Goal: Task Accomplishment & Management: Manage account settings

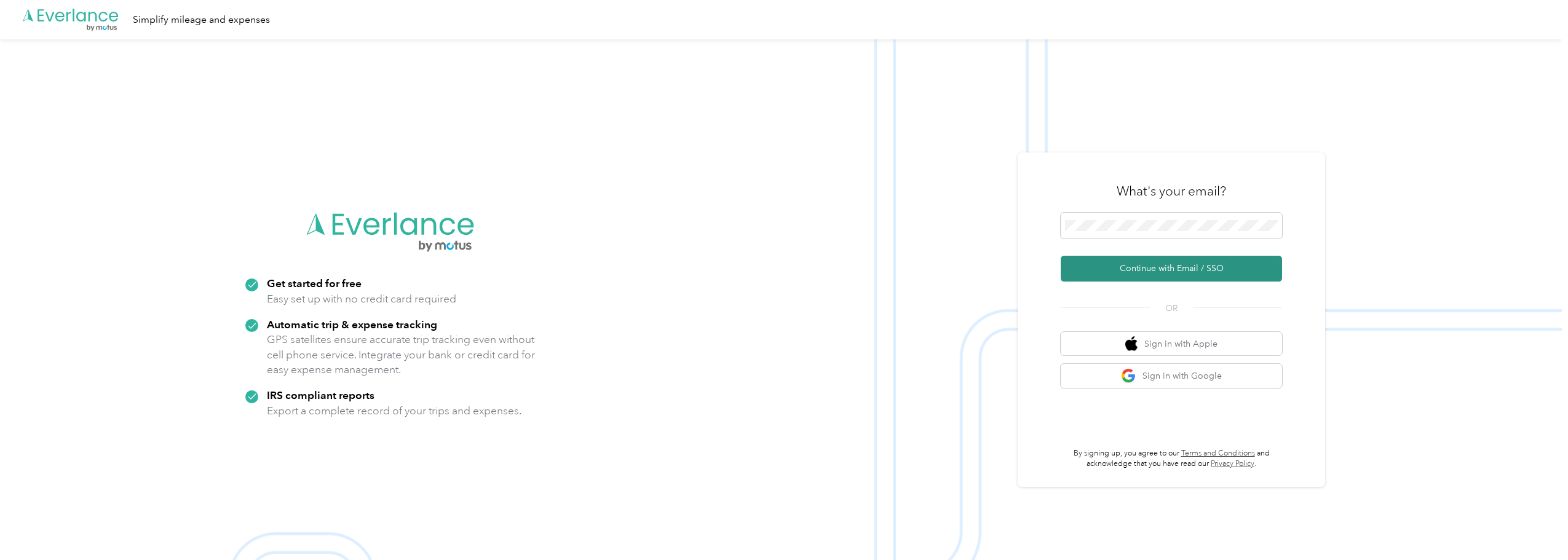
click at [1175, 267] on button "Continue with Email / SSO" at bounding box center [1171, 268] width 222 height 26
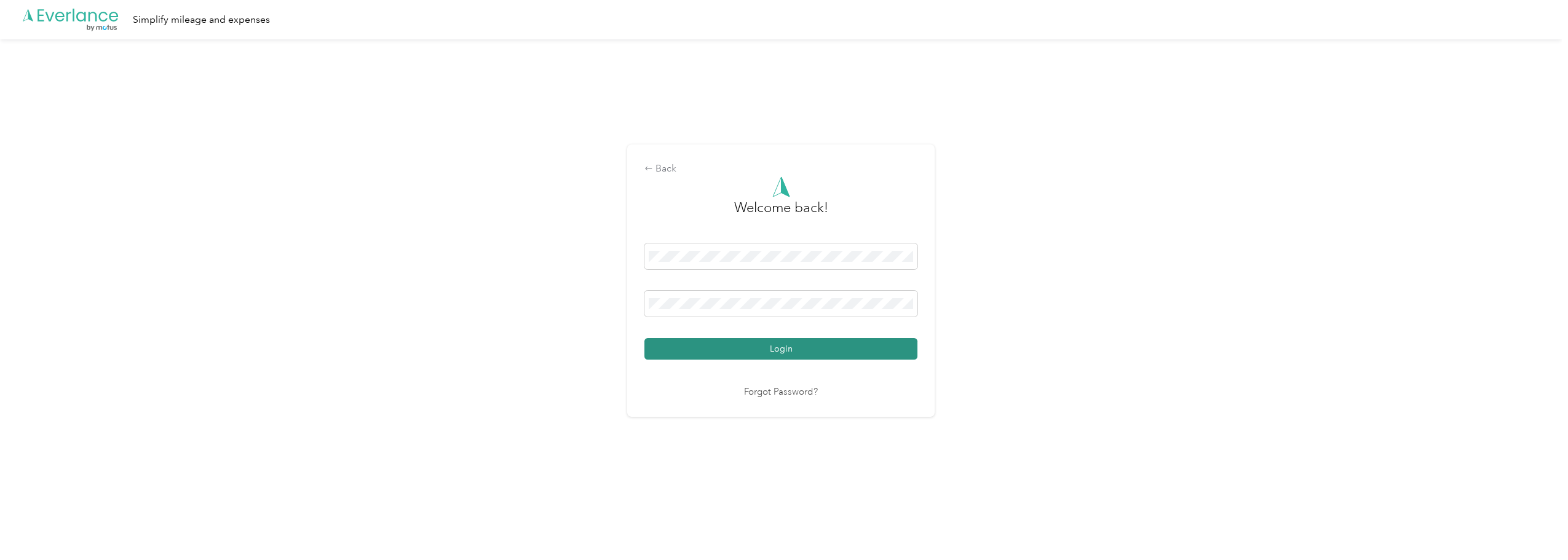
click at [760, 343] on button "Login" at bounding box center [781, 349] width 273 height 22
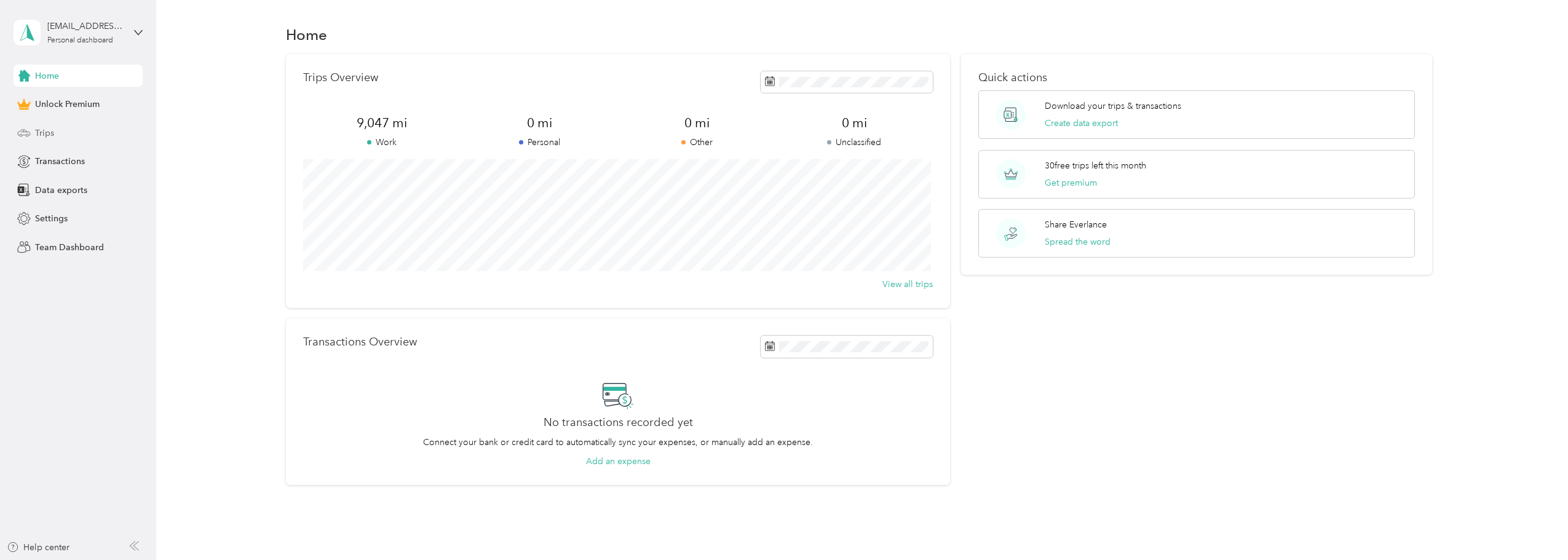
click at [46, 136] on span "Trips" at bounding box center [44, 133] width 19 height 13
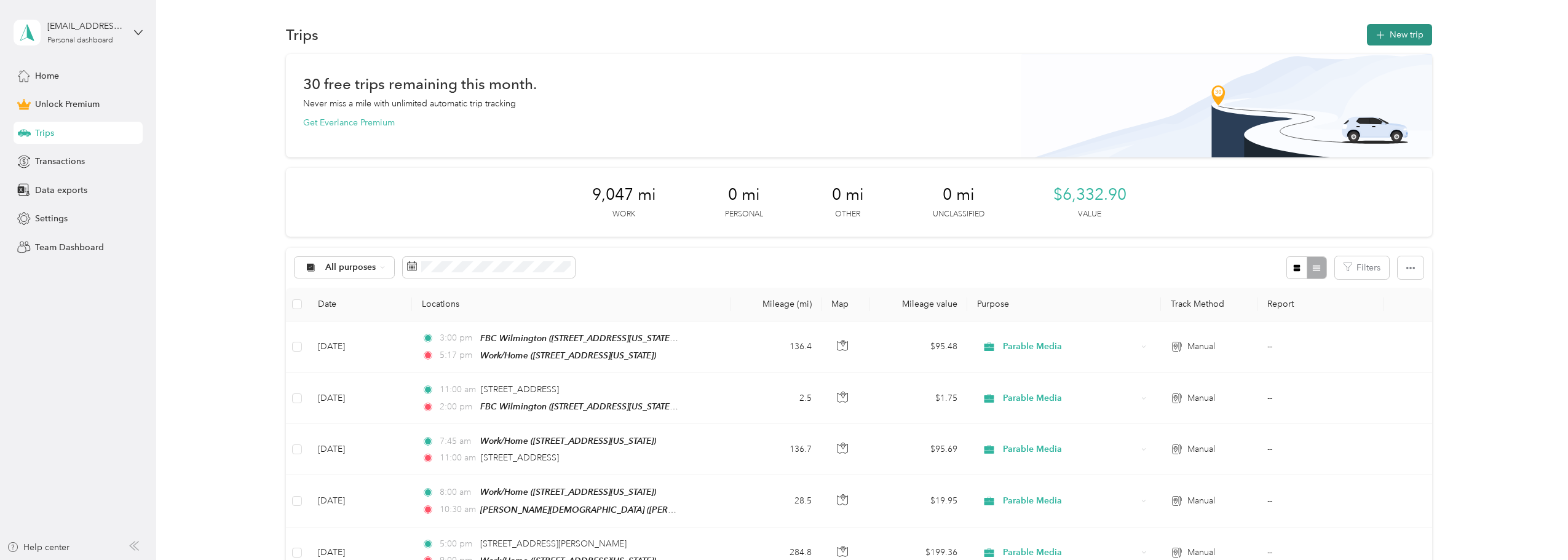
click at [1423, 31] on button "New trip" at bounding box center [1400, 35] width 65 height 22
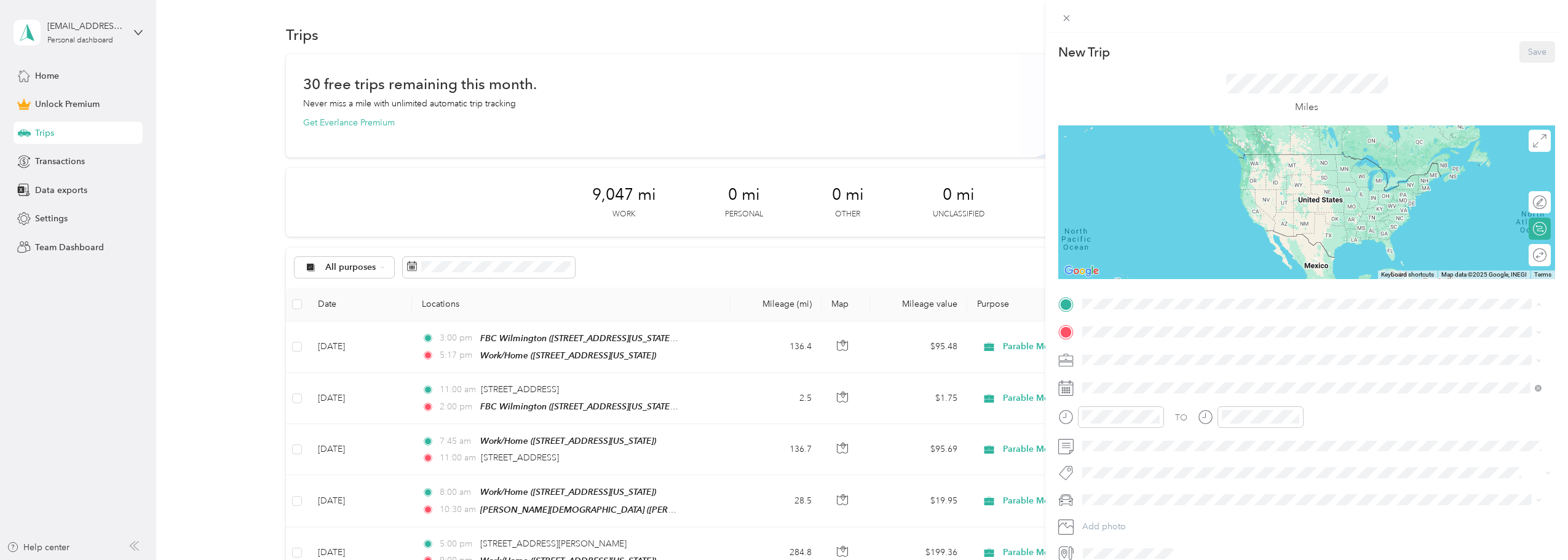
click at [1143, 359] on div "Work/Home [STREET_ADDRESS][US_STATE]" at bounding box center [1167, 360] width 123 height 26
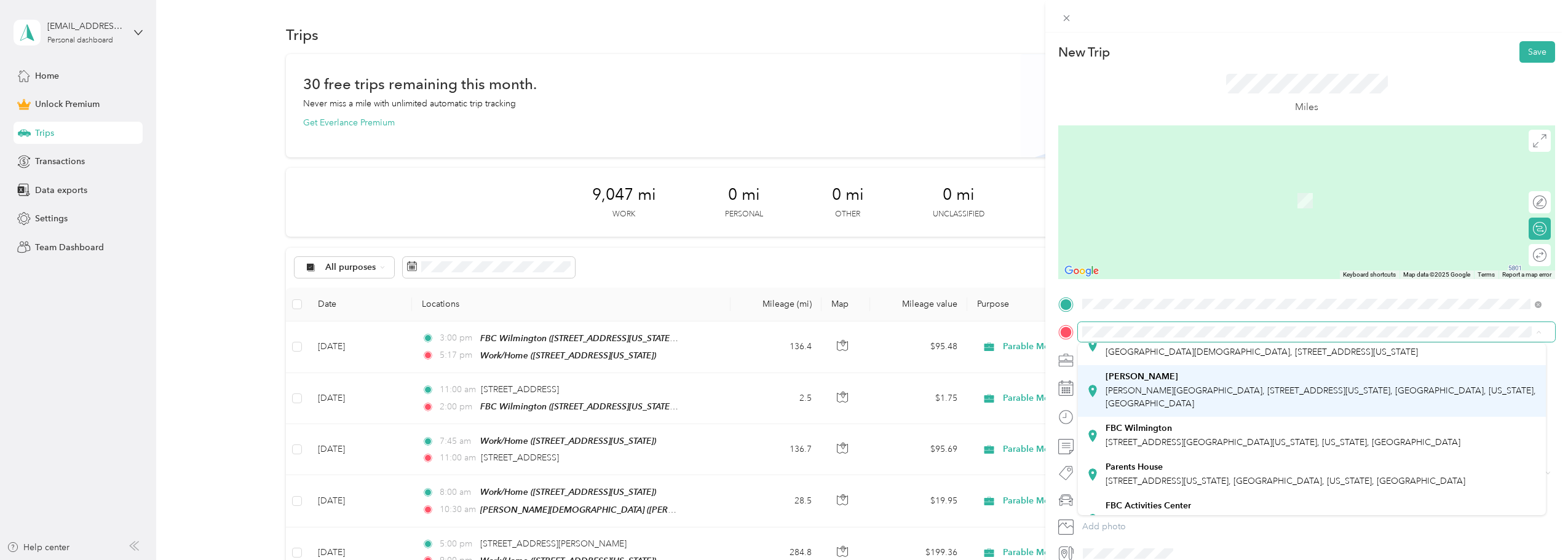
scroll to position [123, 0]
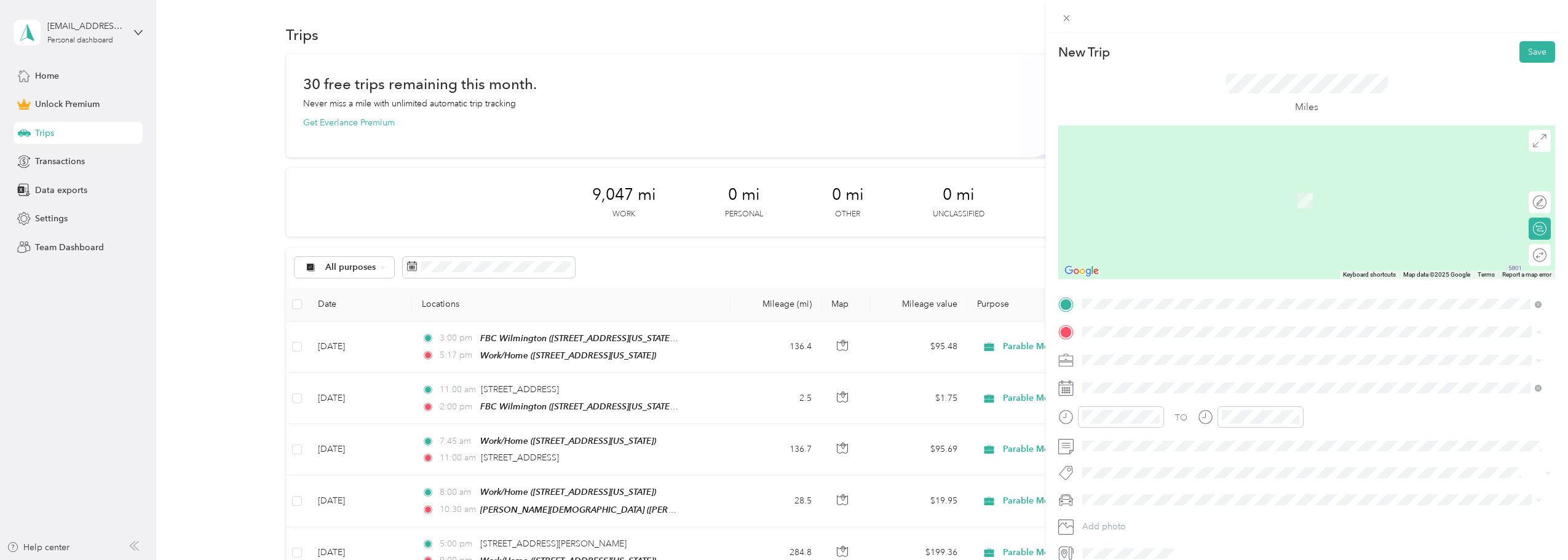
click at [1205, 393] on div "[DEMOGRAPHIC_DATA][GEOGRAPHIC_DATA], [STREET_ADDRESS][US_STATE]" at bounding box center [1312, 407] width 451 height 30
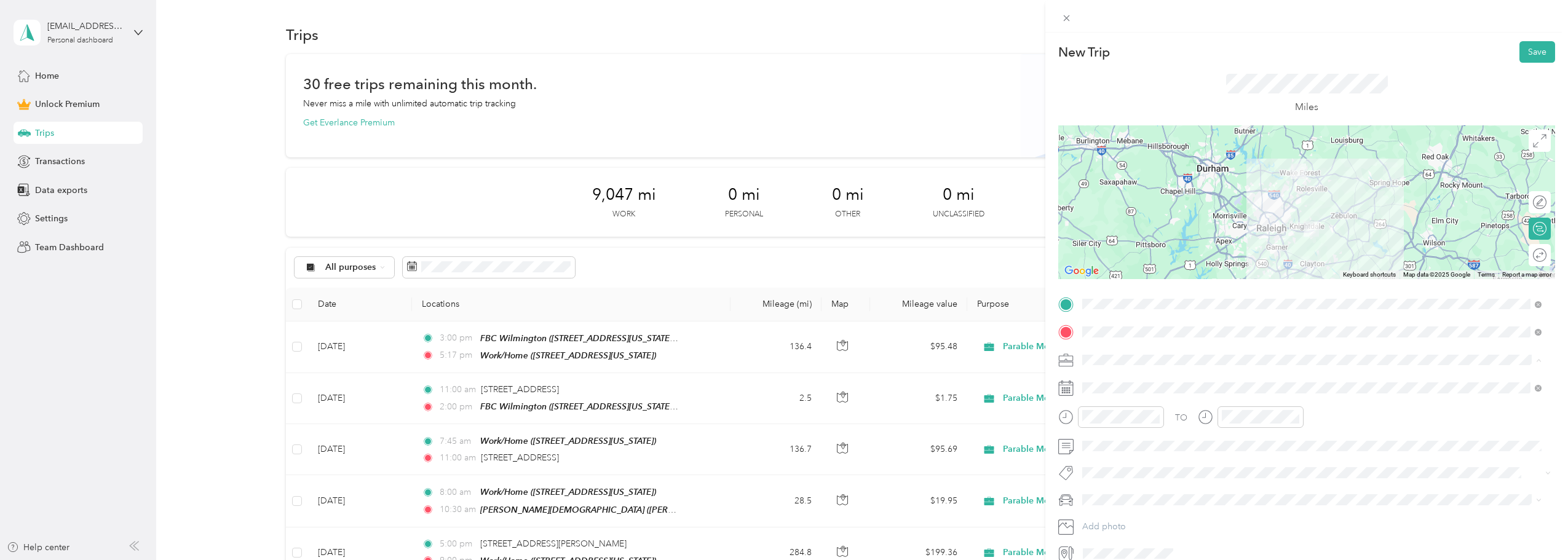
click at [1133, 487] on span "Parable Media" at bounding box center [1114, 488] width 55 height 10
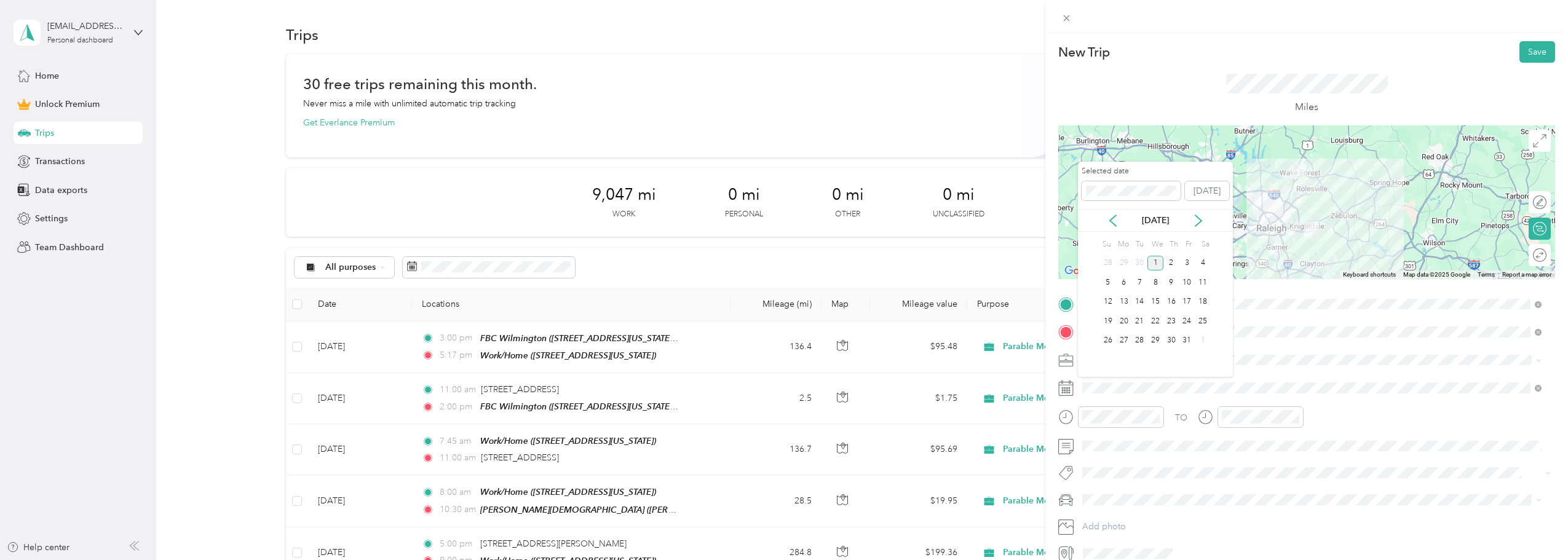
click at [1113, 212] on div "[DATE]" at bounding box center [1155, 220] width 155 height 23
click at [1114, 225] on icon at bounding box center [1113, 221] width 13 height 13
click at [1190, 261] on div "5" at bounding box center [1187, 263] width 16 height 15
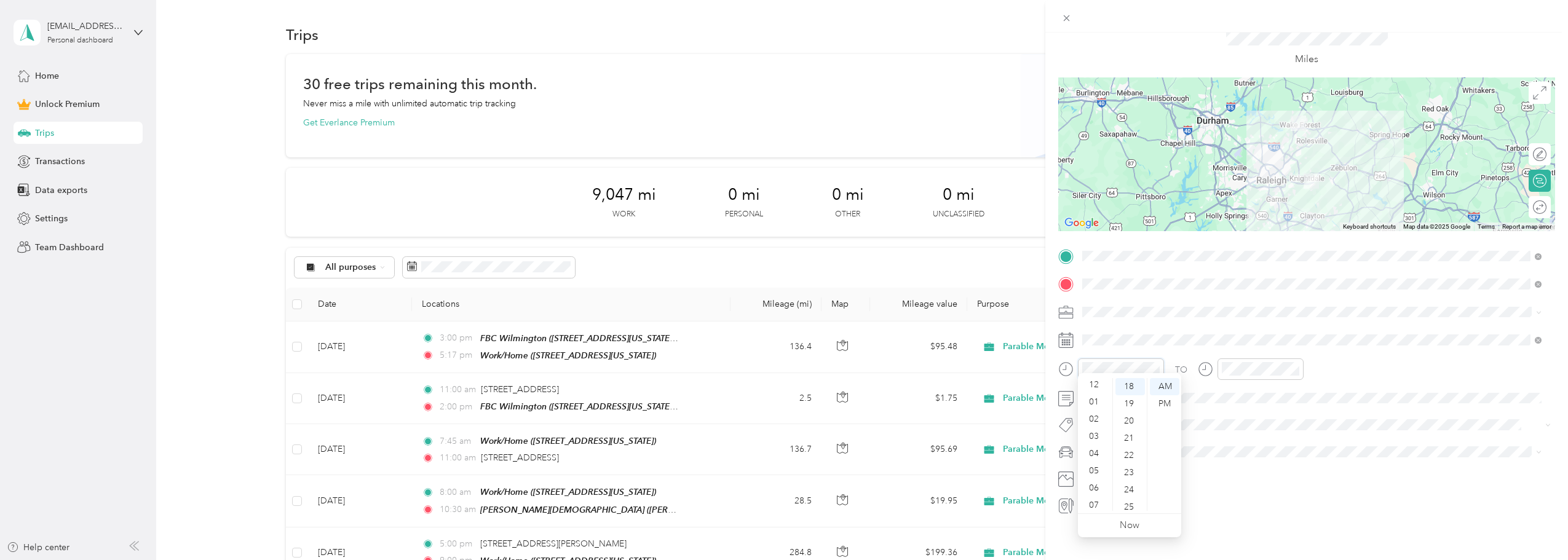
scroll to position [0, 0]
click at [1093, 393] on div "12" at bounding box center [1095, 386] width 29 height 17
click at [1128, 387] on div "00" at bounding box center [1130, 386] width 29 height 17
click at [1163, 400] on div "PM" at bounding box center [1165, 404] width 29 height 17
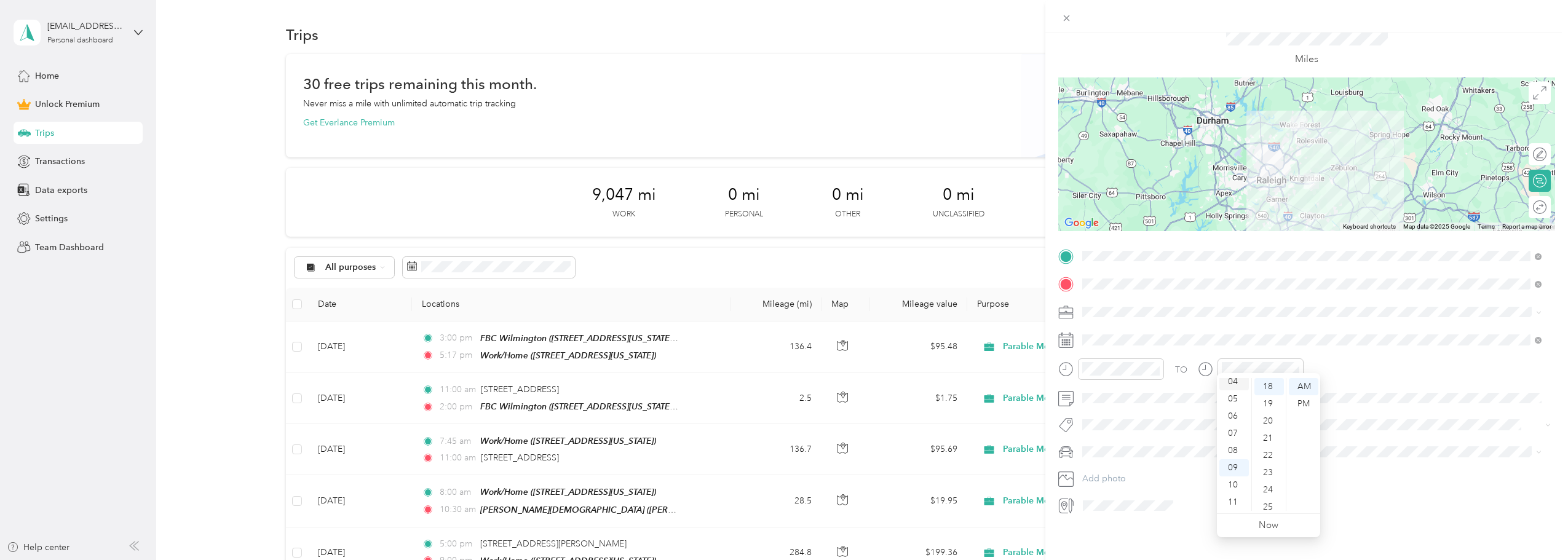
click at [1234, 383] on div "04" at bounding box center [1234, 381] width 29 height 17
click at [1268, 389] on div "00" at bounding box center [1269, 386] width 29 height 17
click at [1297, 402] on div "PM" at bounding box center [1304, 404] width 29 height 17
click at [1367, 359] on div "TO" at bounding box center [1307, 373] width 497 height 30
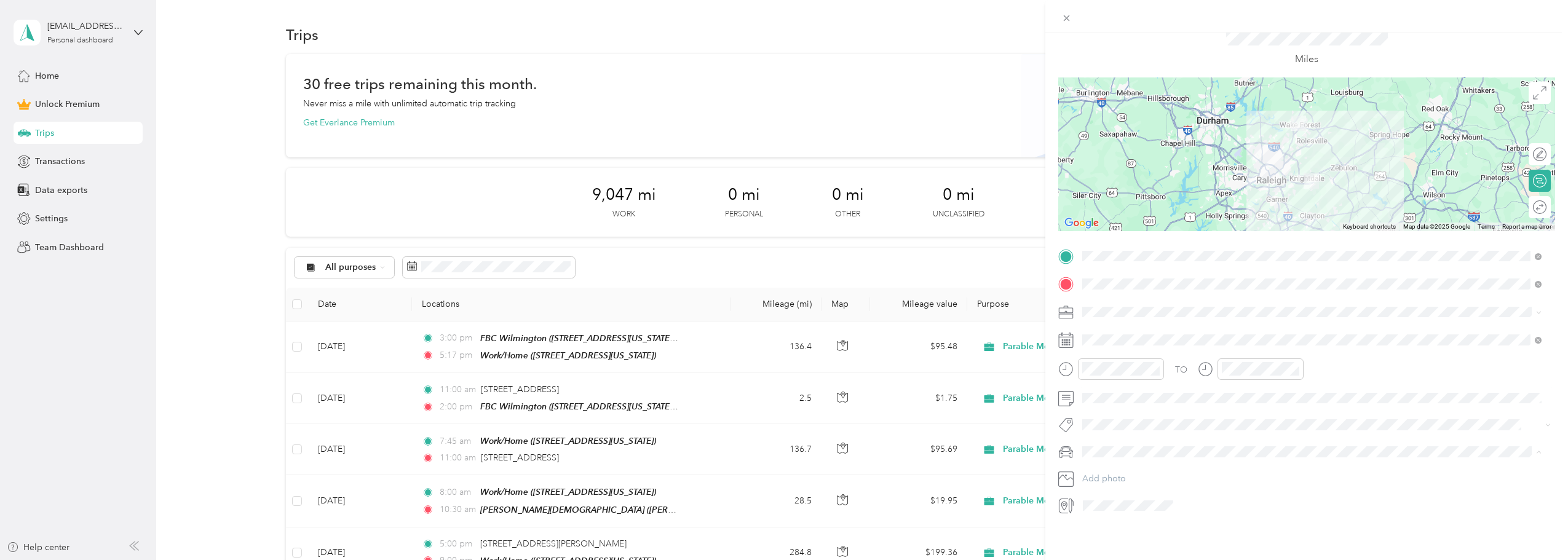
click at [1136, 459] on span "Subaru Crosstrek" at bounding box center [1120, 464] width 67 height 10
click at [1524, 201] on div at bounding box center [1533, 207] width 26 height 13
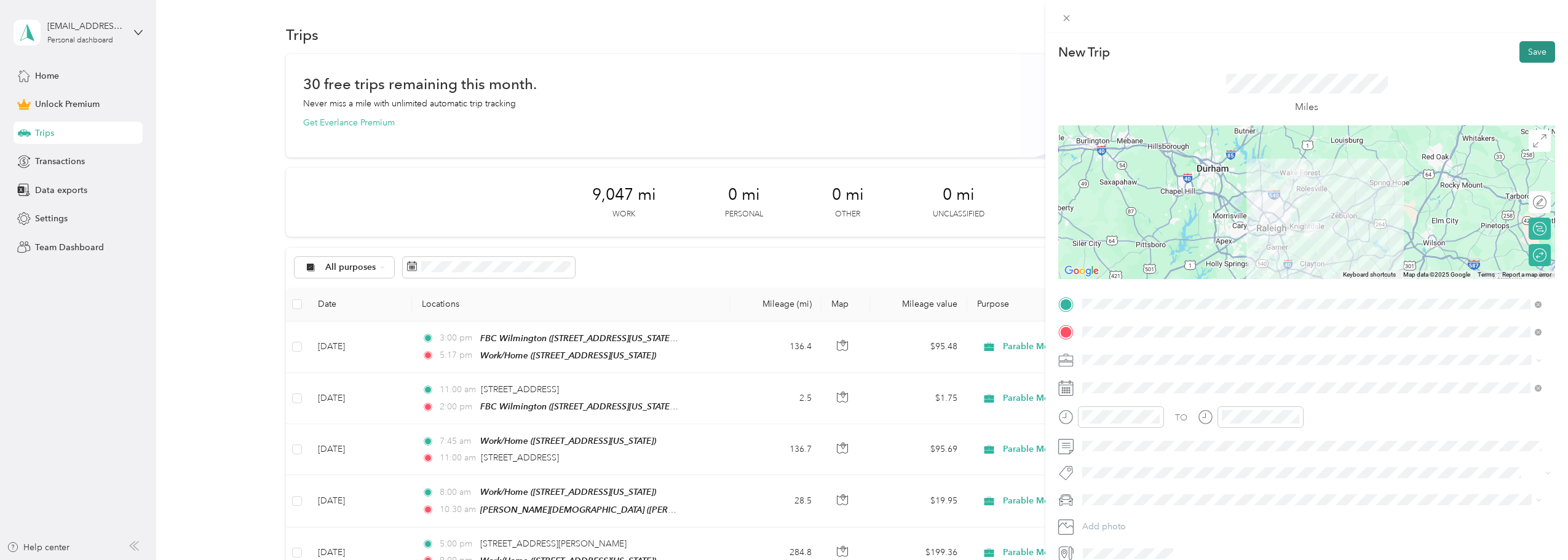
click at [1536, 54] on button "Save" at bounding box center [1537, 51] width 35 height 22
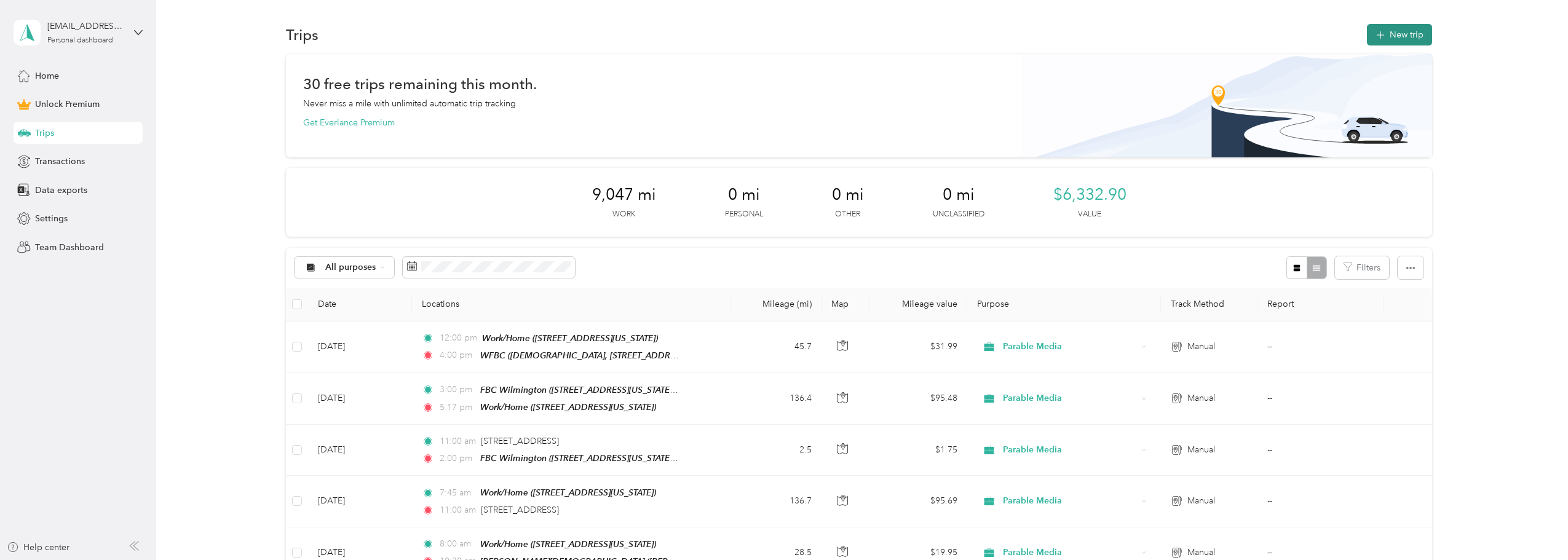
click at [1385, 40] on button "New trip" at bounding box center [1400, 35] width 65 height 22
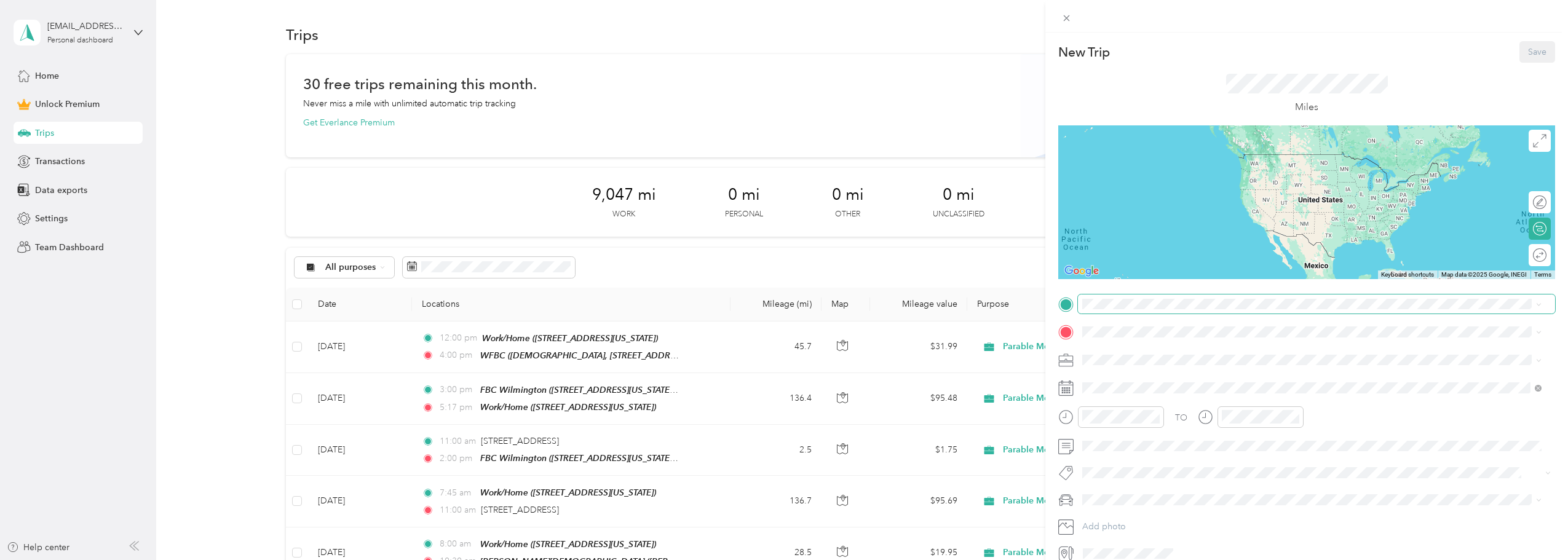
click at [1147, 309] on span at bounding box center [1316, 304] width 477 height 19
click at [1143, 348] on strong "Work/Home" at bounding box center [1130, 353] width 49 height 11
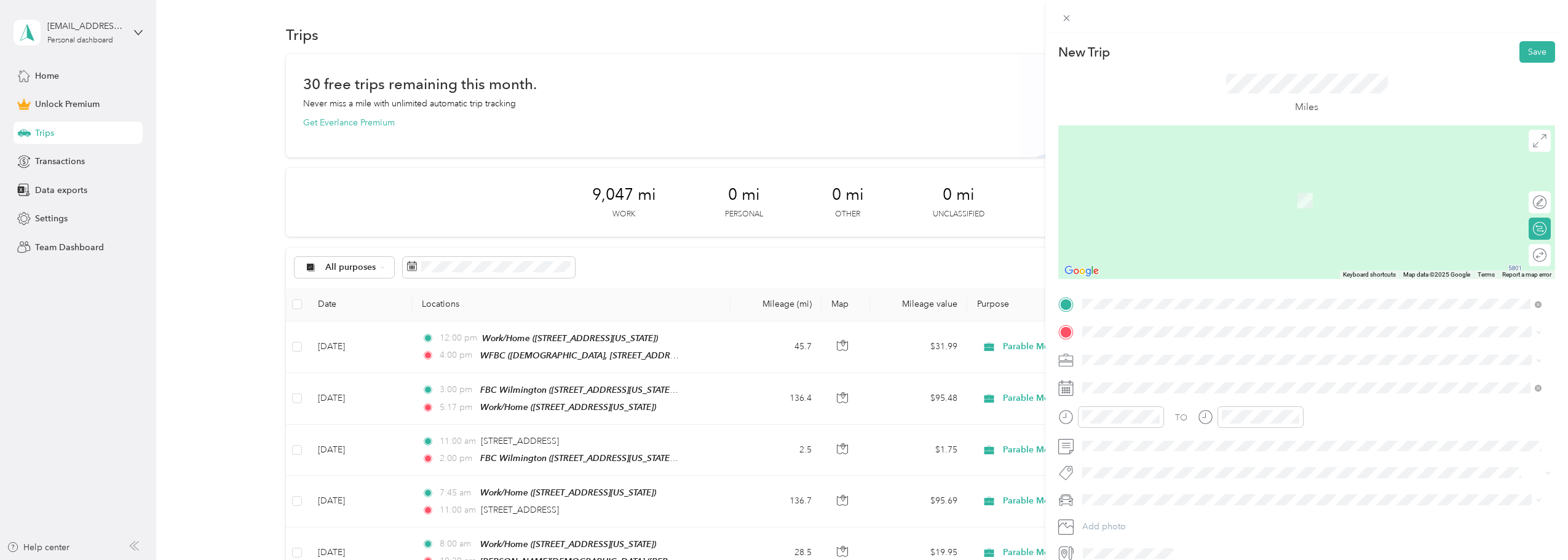
click at [1127, 488] on span "Parable Media" at bounding box center [1114, 488] width 55 height 10
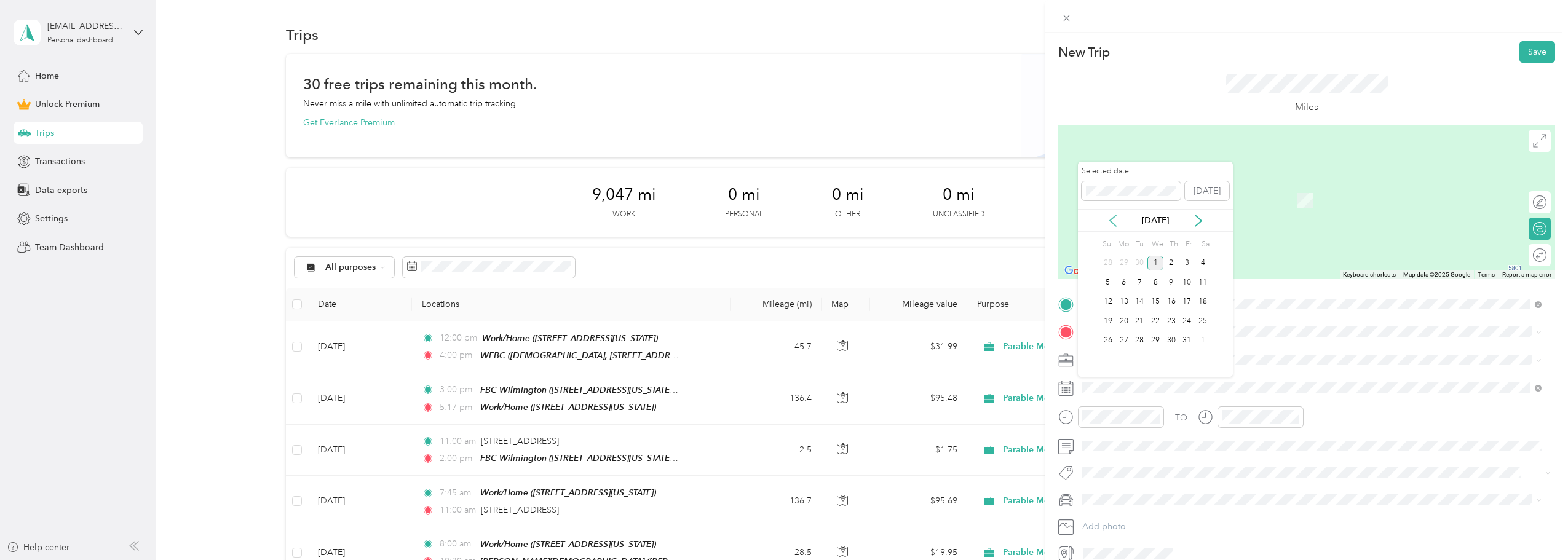
click at [1112, 216] on icon at bounding box center [1113, 221] width 13 height 13
click at [1106, 281] on div "7" at bounding box center [1108, 283] width 16 height 15
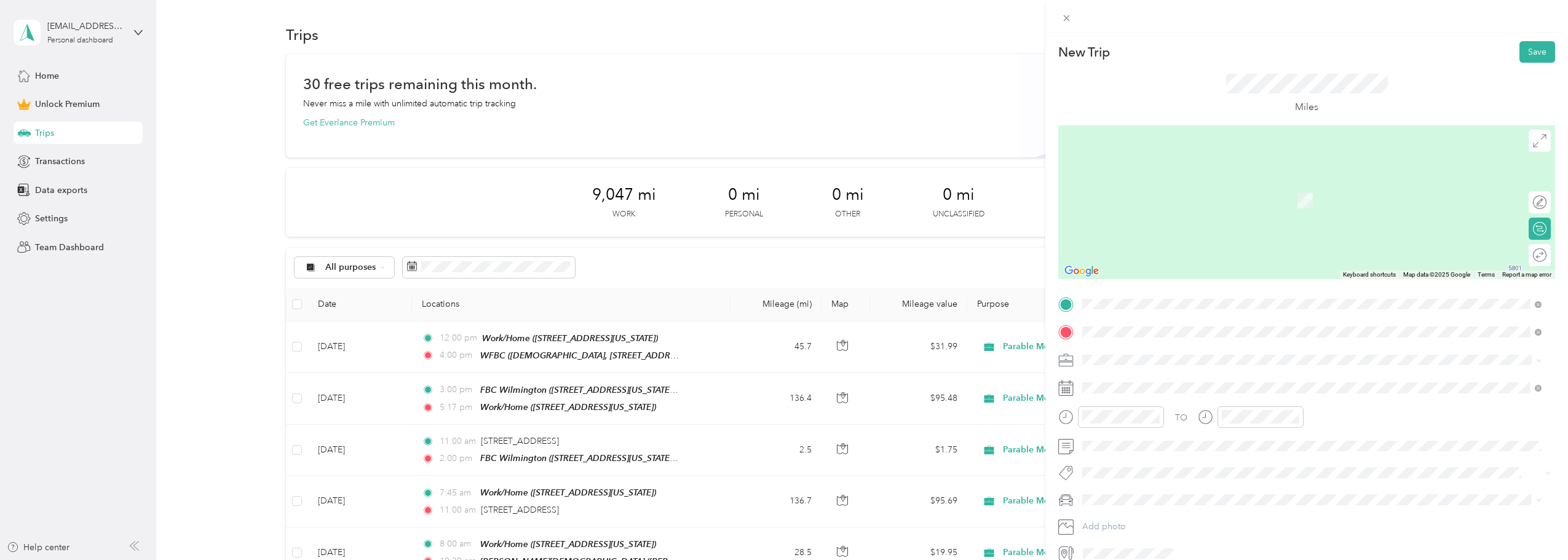
click at [1232, 382] on span "[STREET_ADDRESS][PERSON_NAME][US_STATE]" at bounding box center [1201, 377] width 191 height 11
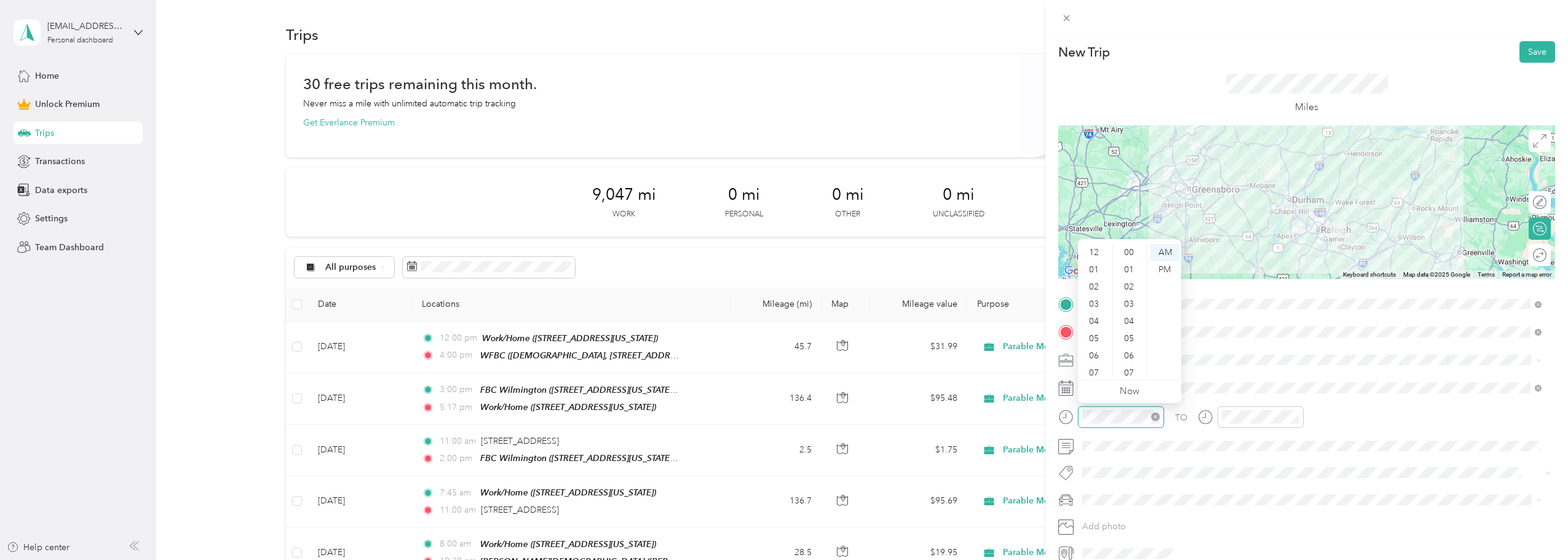
scroll to position [74, 0]
click at [1093, 298] on div "07" at bounding box center [1095, 299] width 29 height 17
click at [1126, 247] on div "00" at bounding box center [1130, 252] width 29 height 17
click at [1168, 251] on div "AM" at bounding box center [1165, 252] width 29 height 17
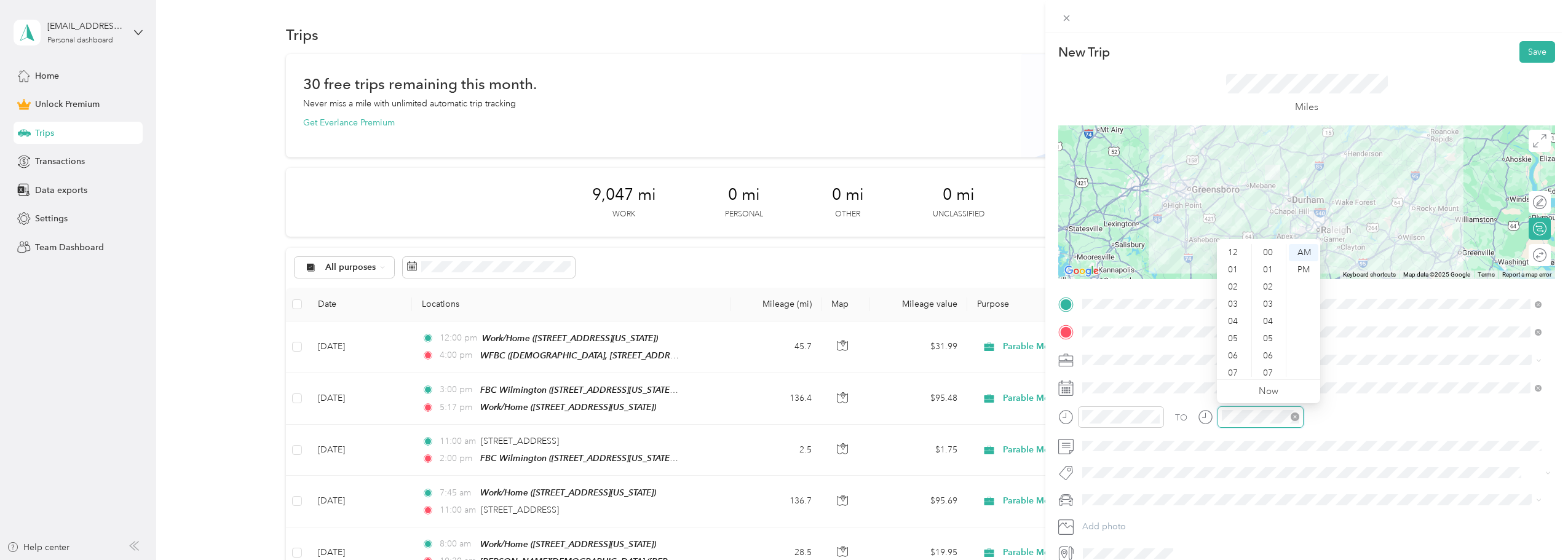
scroll to position [74, 0]
click at [1232, 274] on div "02" at bounding box center [1234, 274] width 29 height 17
click at [1266, 255] on div "00" at bounding box center [1269, 252] width 29 height 17
click at [1299, 271] on div "PM" at bounding box center [1304, 270] width 29 height 17
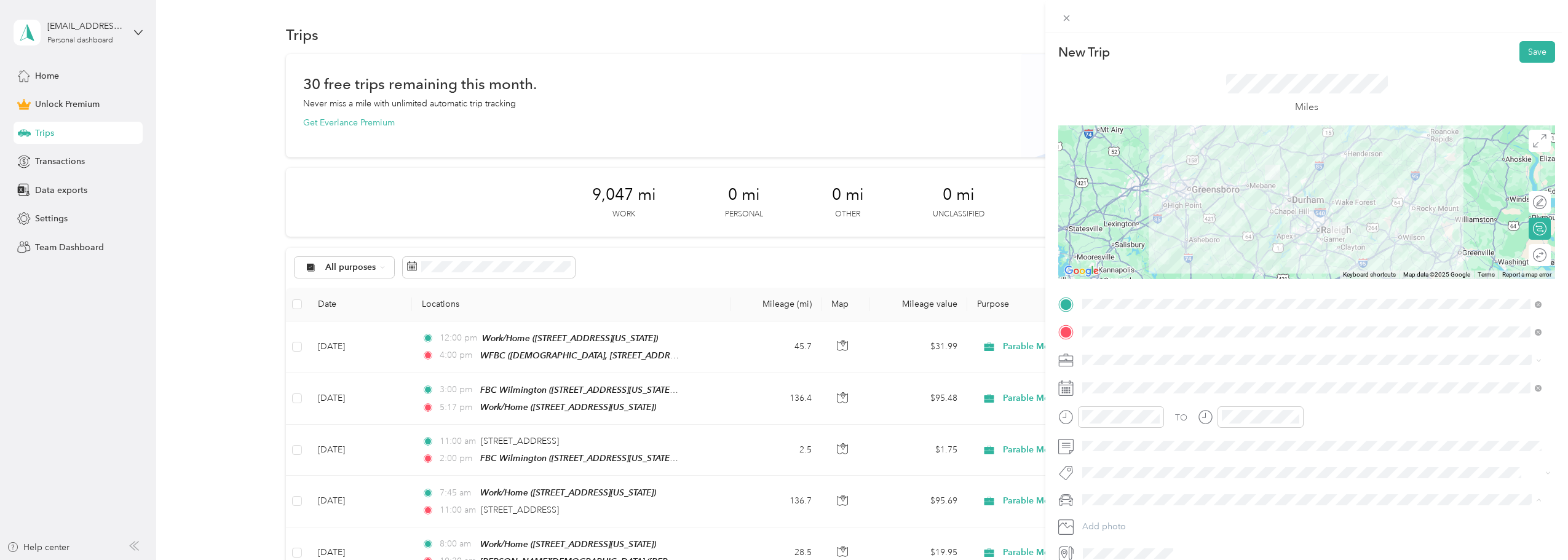
click at [1117, 526] on li "Subaru Crosstrek" at bounding box center [1312, 521] width 468 height 22
click at [1534, 254] on div at bounding box center [1533, 255] width 26 height 13
click at [1529, 54] on button "Save" at bounding box center [1537, 51] width 35 height 22
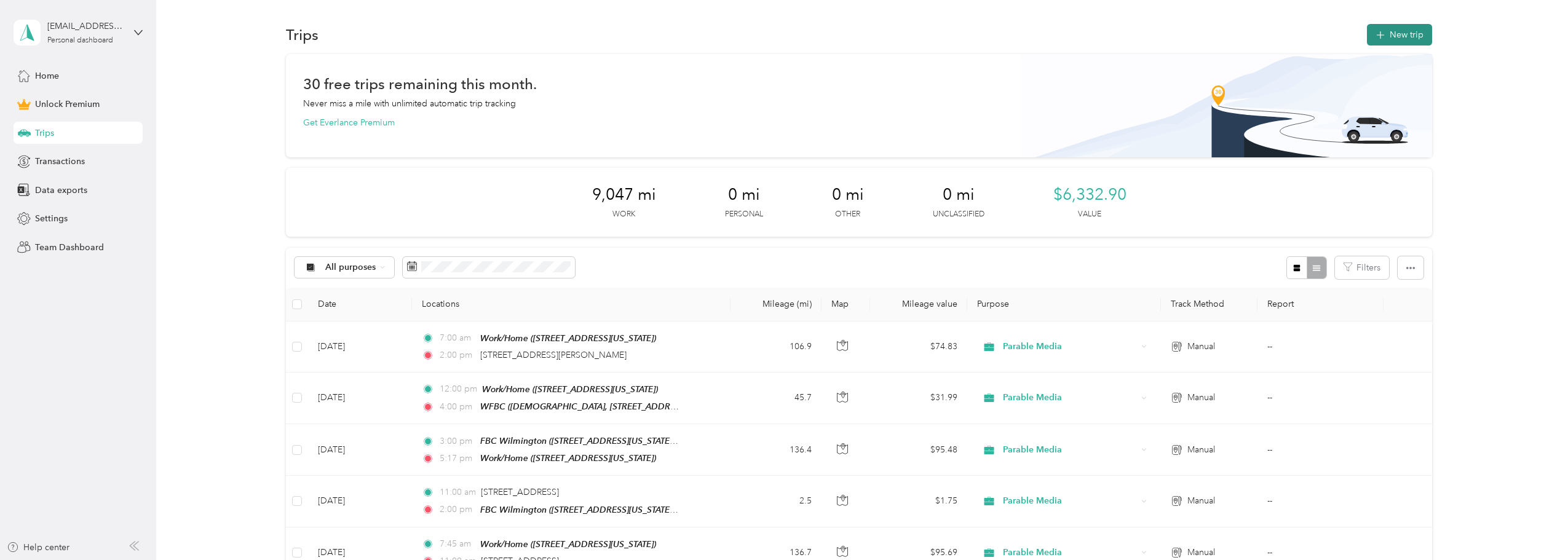
click at [1415, 33] on button "New trip" at bounding box center [1400, 35] width 65 height 22
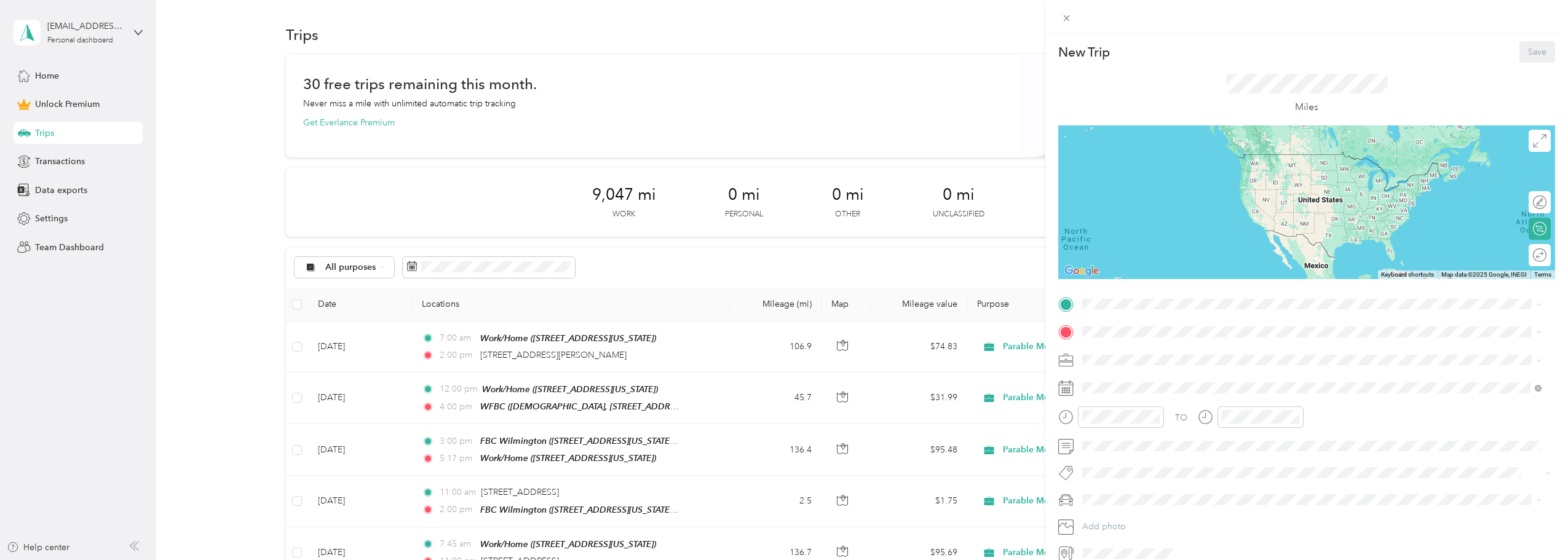
click at [1150, 358] on div "Work/Home [STREET_ADDRESS][US_STATE]" at bounding box center [1167, 360] width 123 height 26
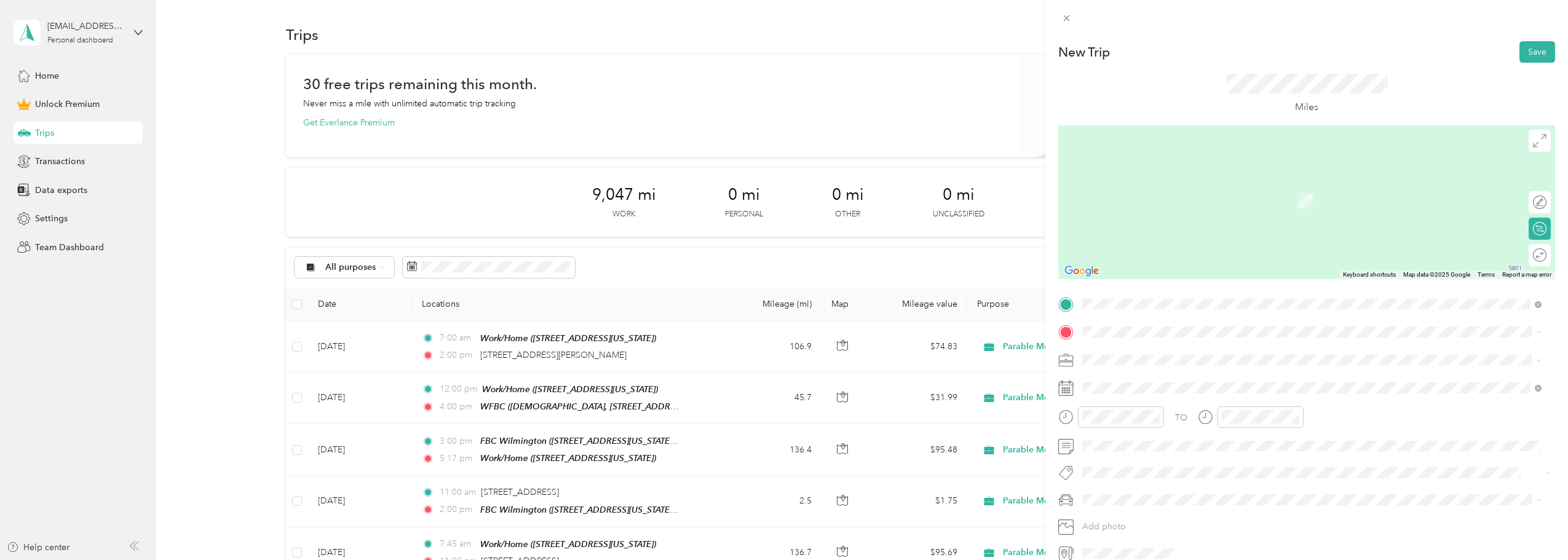
click at [1170, 416] on strong "[PERSON_NAME][GEOGRAPHIC_DATA][DEMOGRAPHIC_DATA]" at bounding box center [1238, 419] width 264 height 11
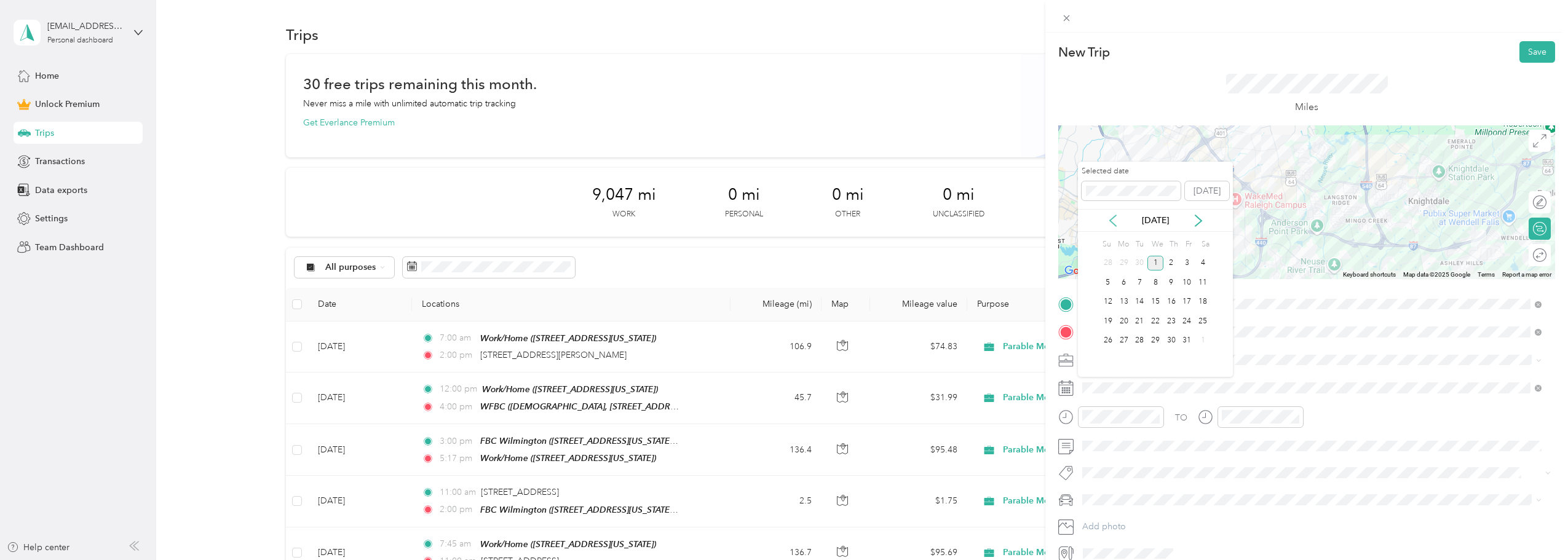
click at [1114, 225] on icon at bounding box center [1113, 221] width 13 height 13
click at [1123, 284] on div "8" at bounding box center [1124, 283] width 16 height 15
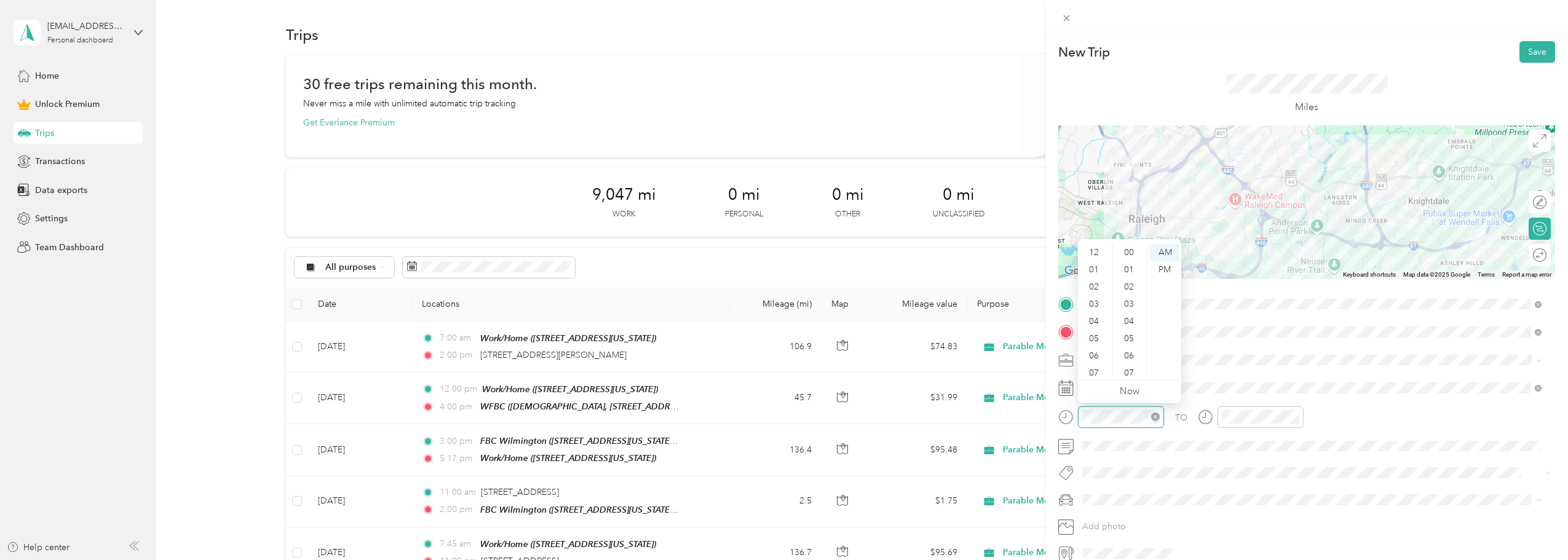
scroll to position [74, 0]
click at [1100, 249] on div "04" at bounding box center [1095, 247] width 29 height 17
click at [1127, 249] on div "00" at bounding box center [1130, 252] width 29 height 17
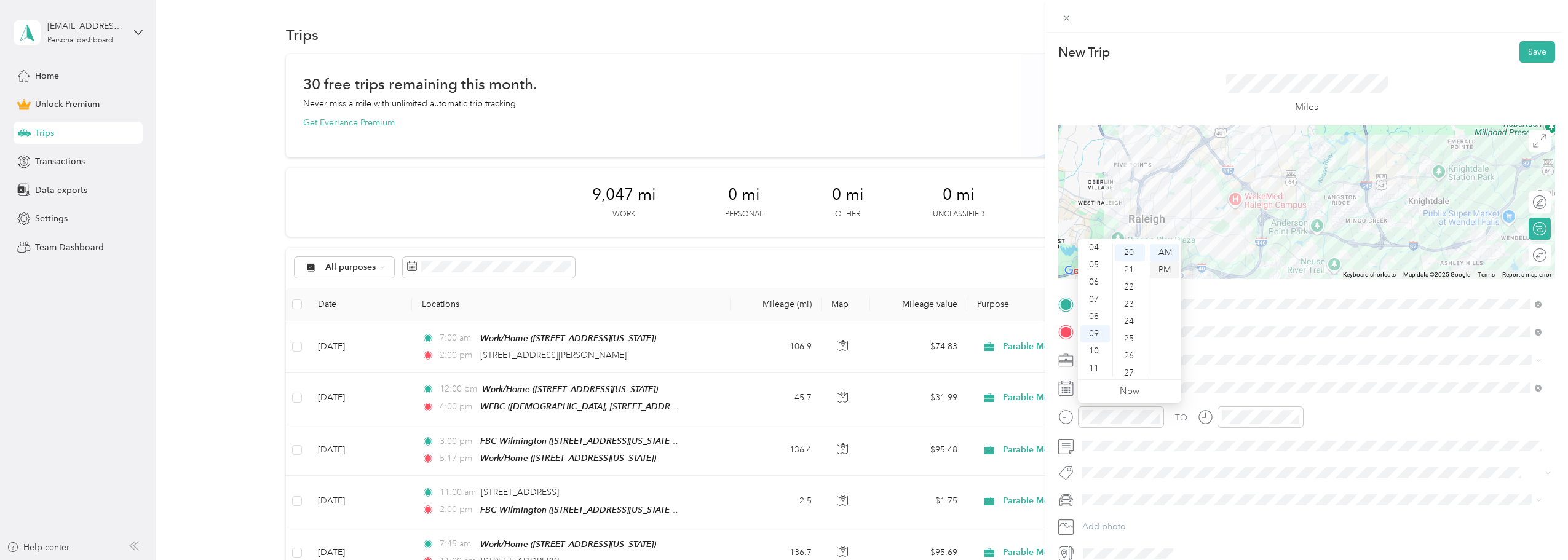
click at [1165, 269] on div "PM" at bounding box center [1165, 270] width 29 height 17
click at [1091, 320] on div "04" at bounding box center [1095, 321] width 29 height 17
click at [1129, 254] on div "00" at bounding box center [1130, 252] width 29 height 17
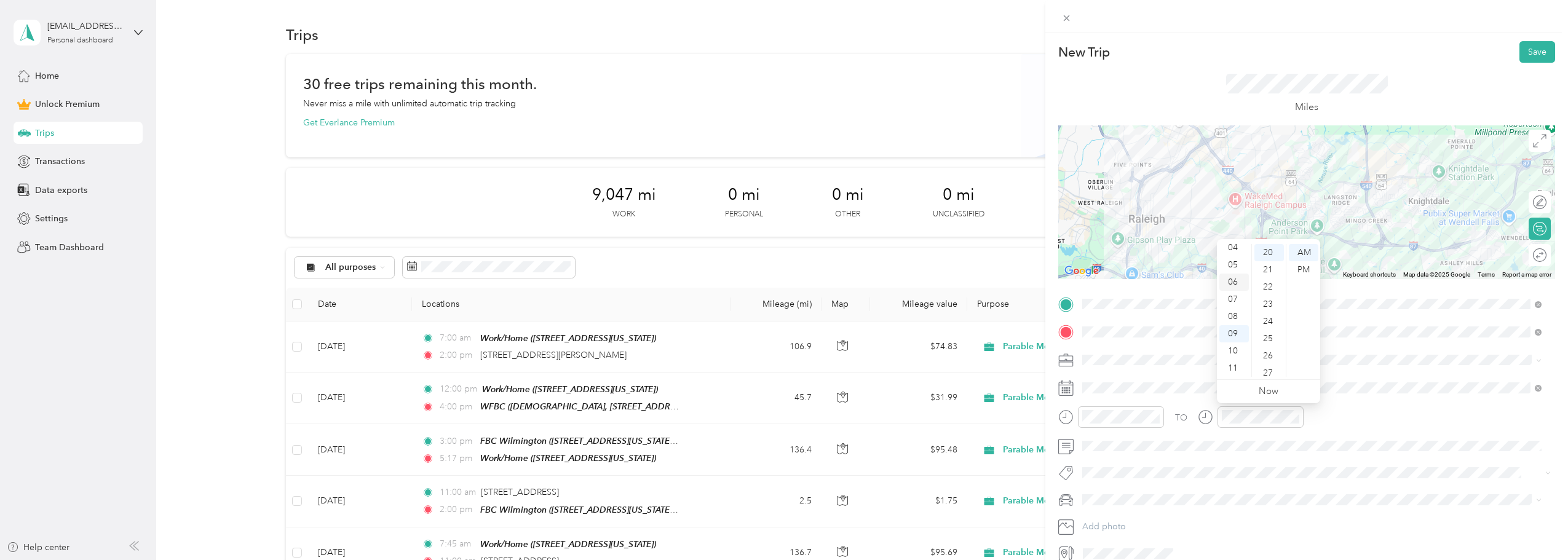
click at [1236, 281] on div "06" at bounding box center [1234, 282] width 29 height 17
click at [1268, 255] on div "00" at bounding box center [1269, 252] width 29 height 17
click at [1307, 270] on div "PM" at bounding box center [1304, 270] width 29 height 17
click at [1125, 517] on span "Subaru Crosstrek" at bounding box center [1120, 521] width 67 height 10
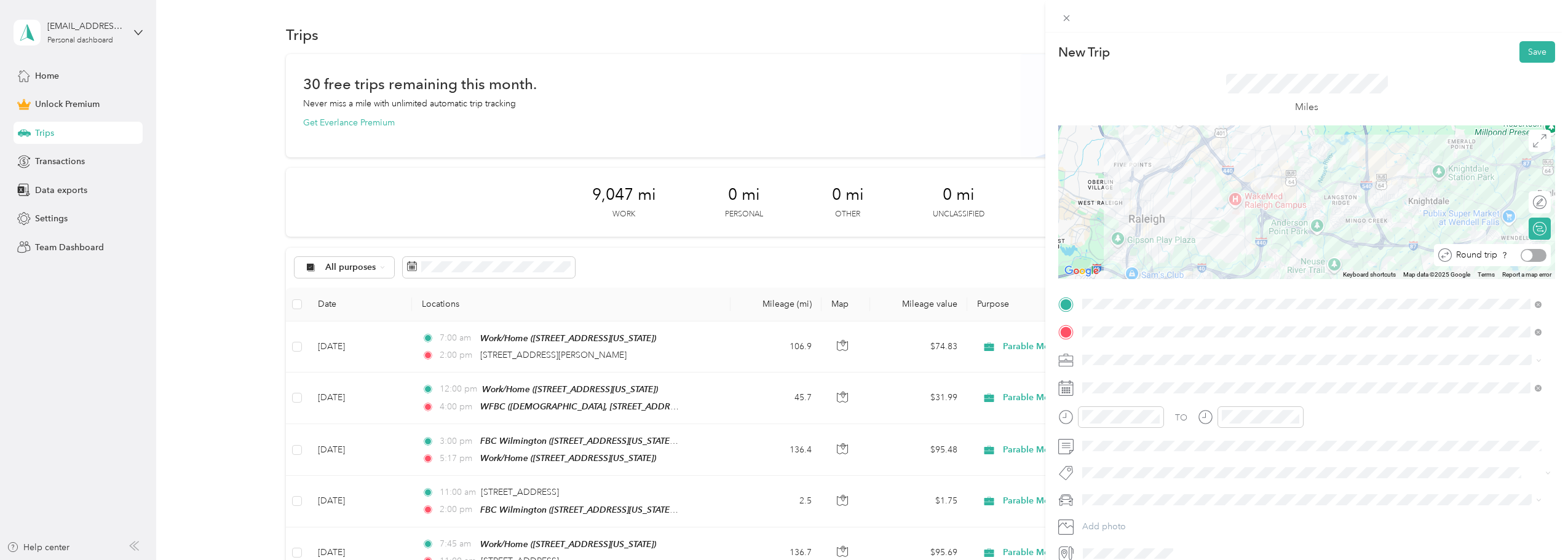
click at [1529, 254] on div at bounding box center [1533, 255] width 26 height 13
click at [1532, 61] on button "Save" at bounding box center [1537, 51] width 35 height 22
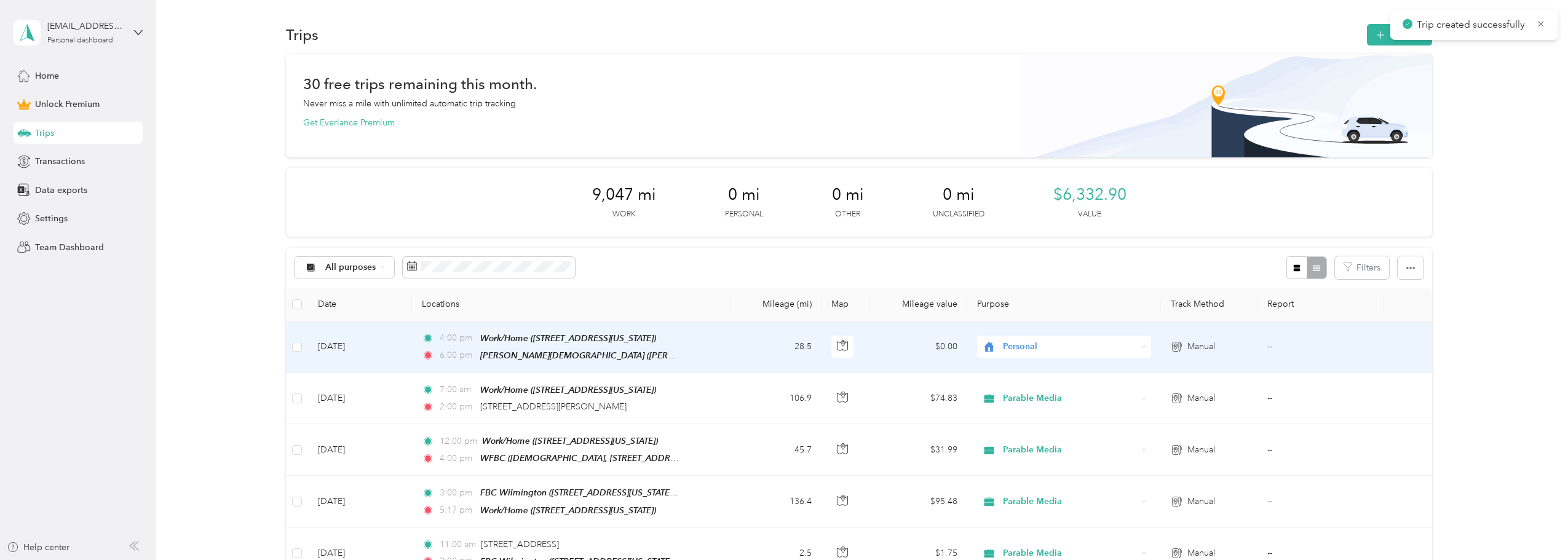
click at [1082, 341] on span "Personal" at bounding box center [1070, 346] width 134 height 13
click at [1052, 473] on span "Parable Media" at bounding box center [1073, 477] width 135 height 13
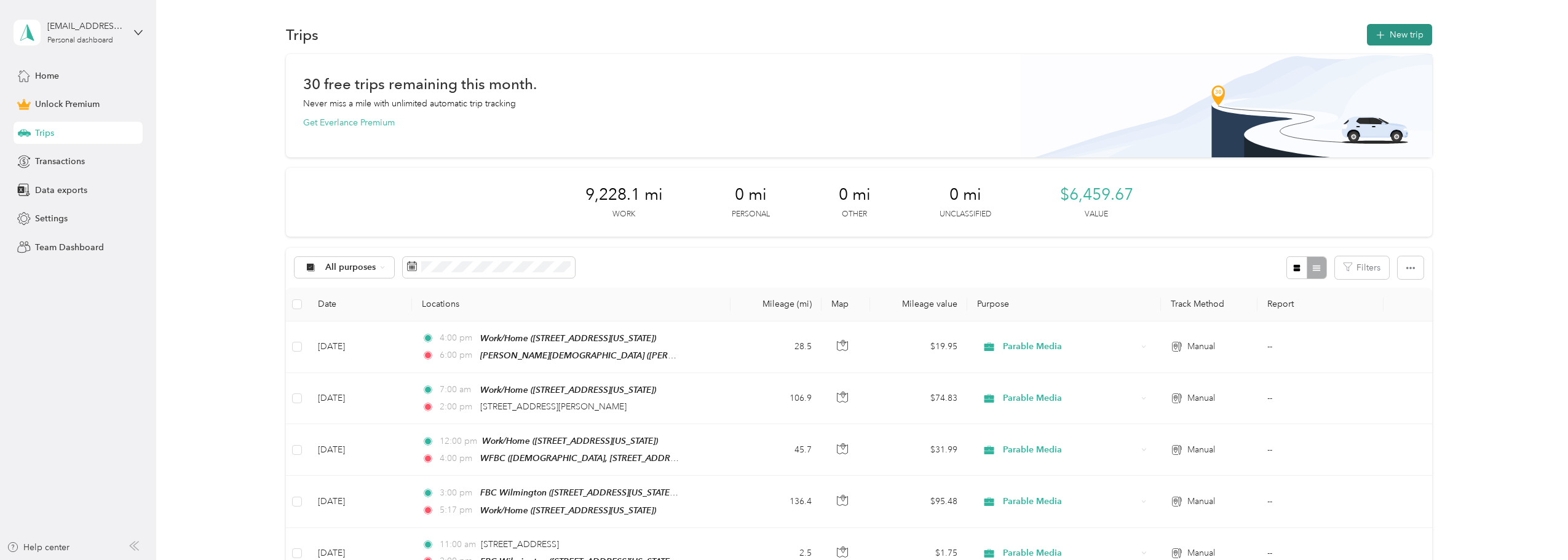
click at [1408, 31] on button "New trip" at bounding box center [1400, 35] width 65 height 22
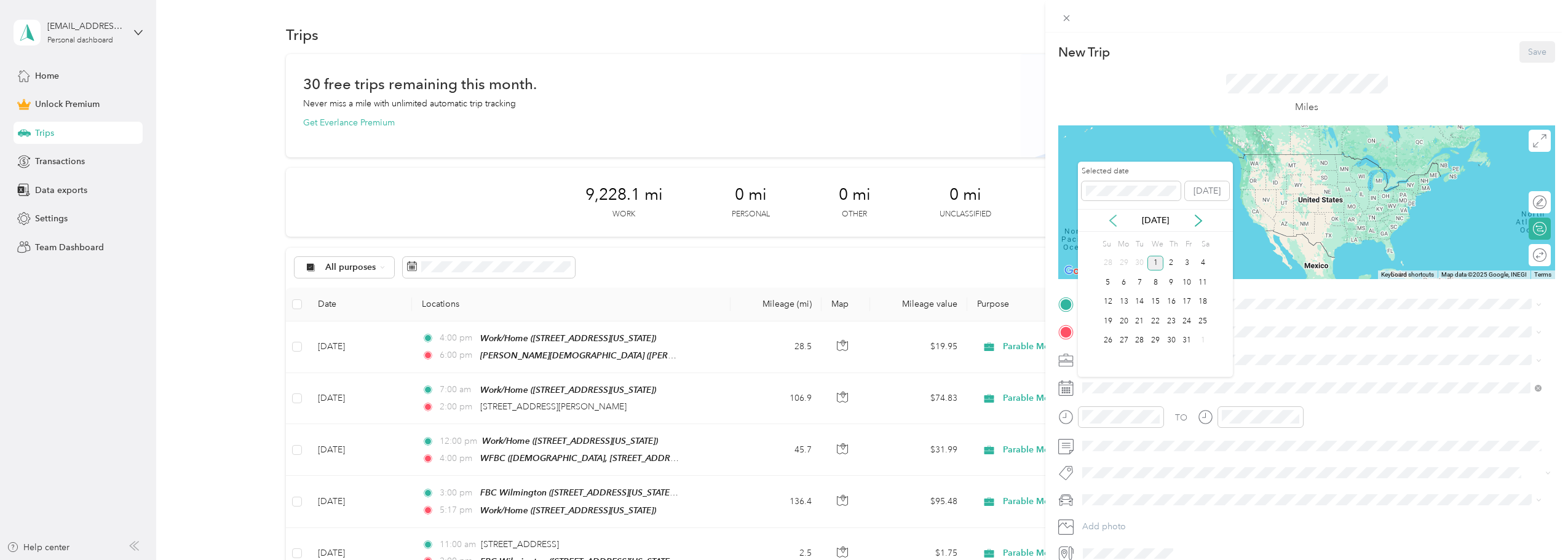
click at [1117, 222] on icon at bounding box center [1113, 221] width 13 height 13
click at [1140, 281] on div "9" at bounding box center [1139, 283] width 16 height 15
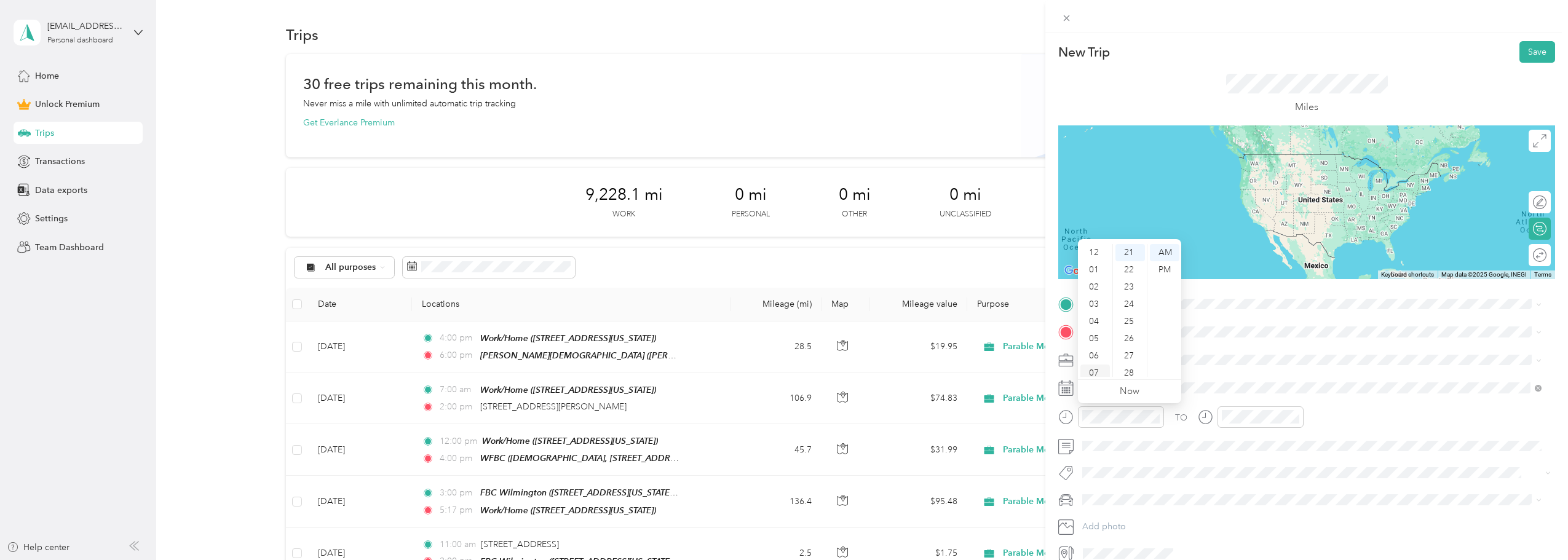
click at [1097, 372] on div "07" at bounding box center [1095, 373] width 29 height 17
click at [1128, 254] on div "00" at bounding box center [1130, 252] width 29 height 17
click at [1162, 252] on div "AM" at bounding box center [1165, 252] width 29 height 17
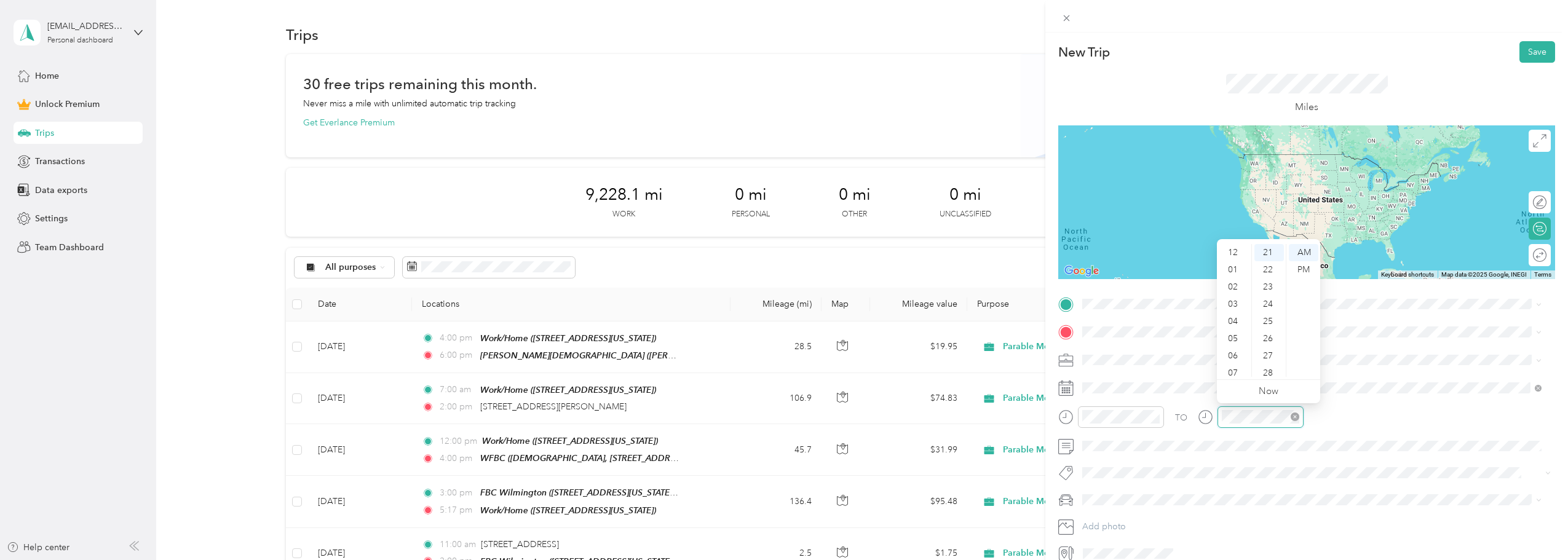
scroll to position [74, 0]
click at [1125, 425] on div at bounding box center [1121, 417] width 86 height 22
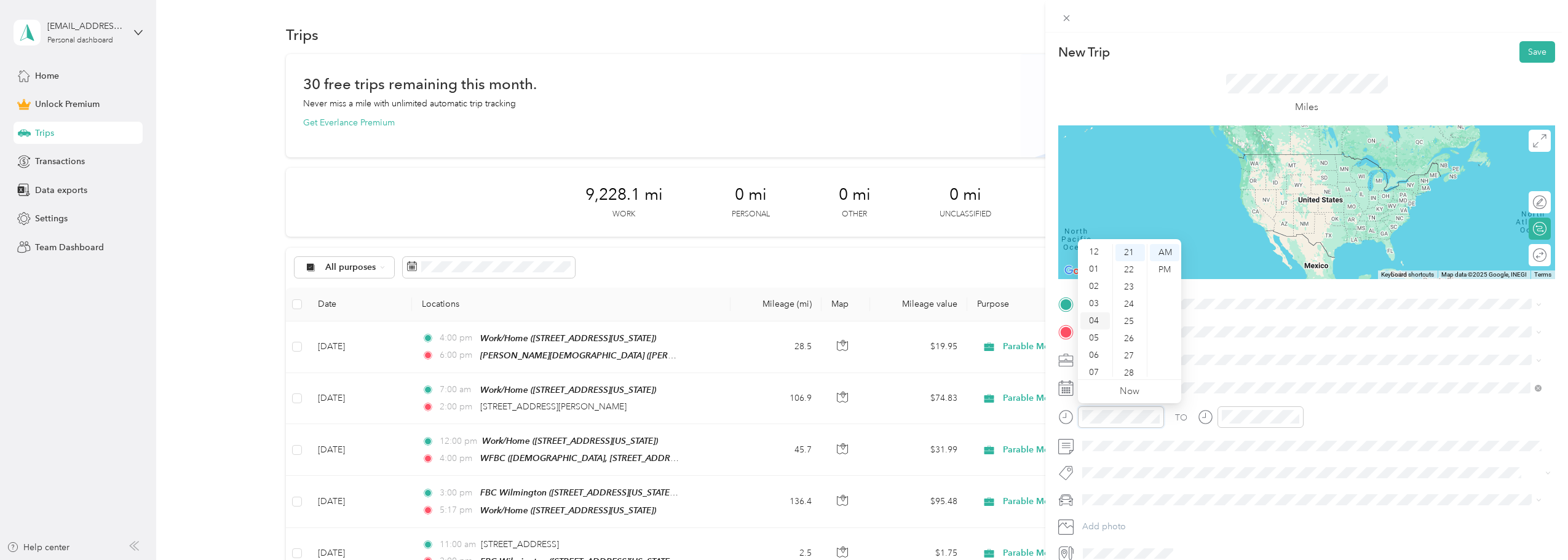
scroll to position [0, 0]
click at [1094, 369] on div "07" at bounding box center [1095, 373] width 29 height 17
click at [1132, 253] on div "00" at bounding box center [1130, 252] width 29 height 17
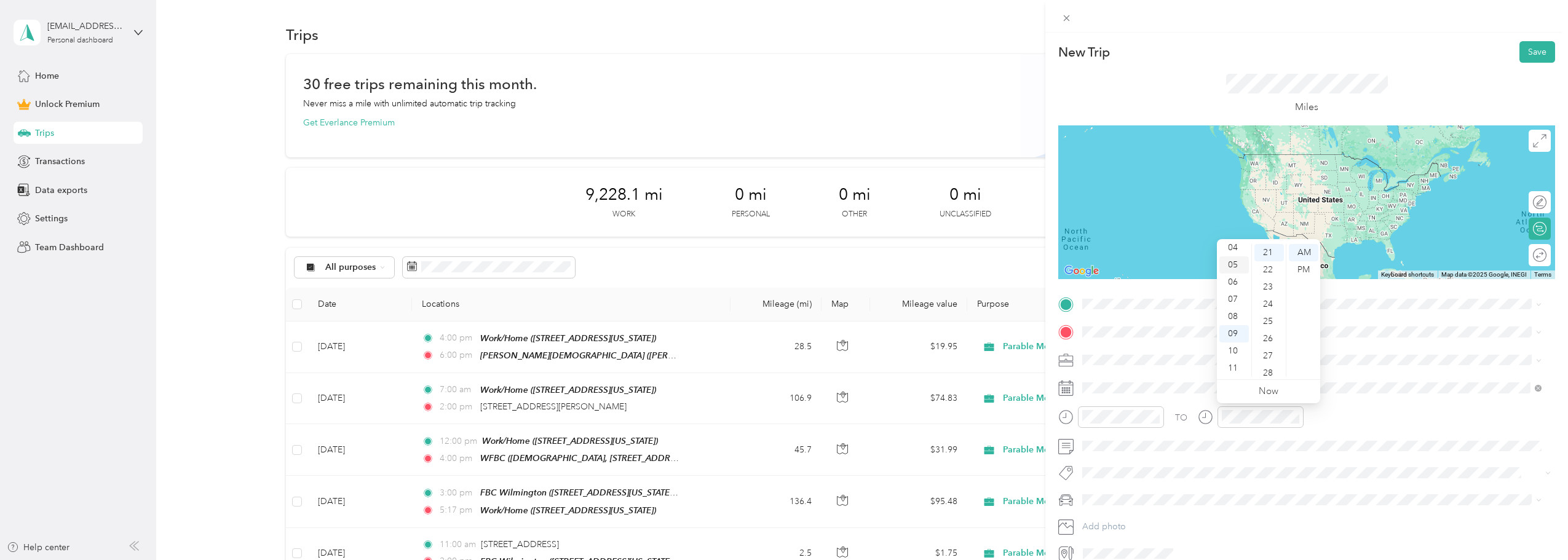
click at [1234, 263] on div "05" at bounding box center [1234, 265] width 29 height 17
click at [1268, 249] on div "00" at bounding box center [1269, 252] width 29 height 17
click at [1302, 272] on div "PM" at bounding box center [1304, 270] width 29 height 17
click at [1355, 413] on div "TO" at bounding box center [1307, 421] width 497 height 30
click at [1128, 484] on div "Parable Media" at bounding box center [1312, 489] width 451 height 13
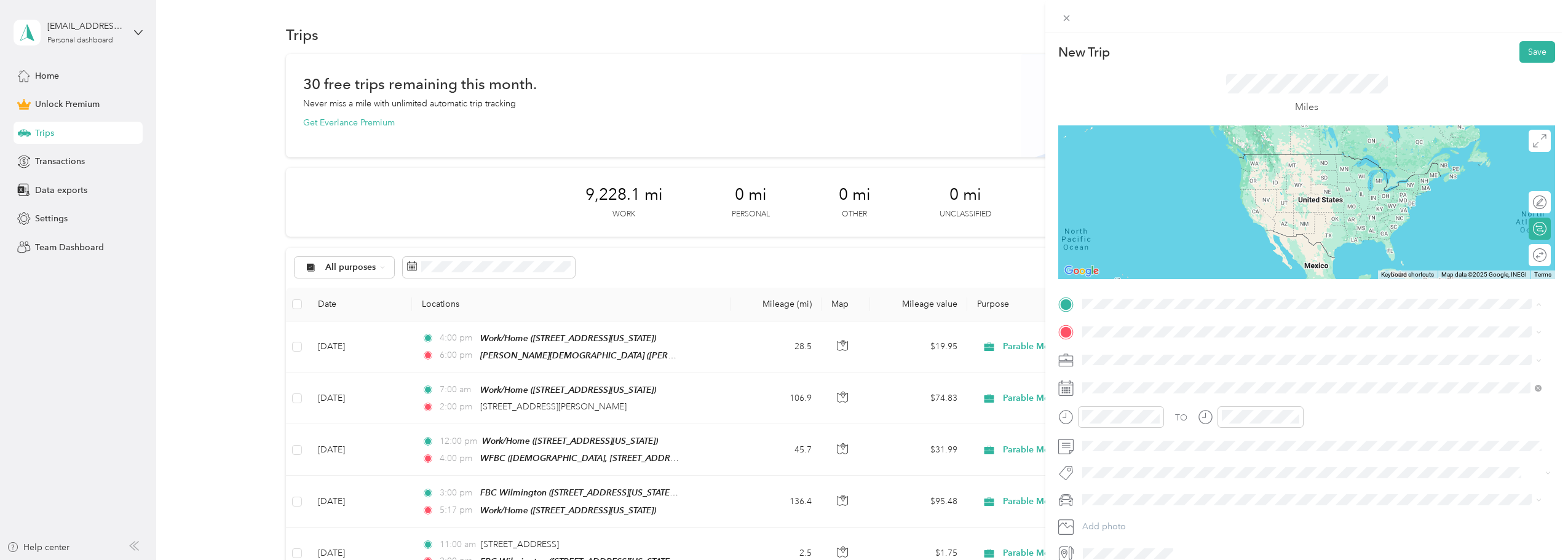
click at [1136, 351] on strong "Work/Home" at bounding box center [1130, 353] width 49 height 11
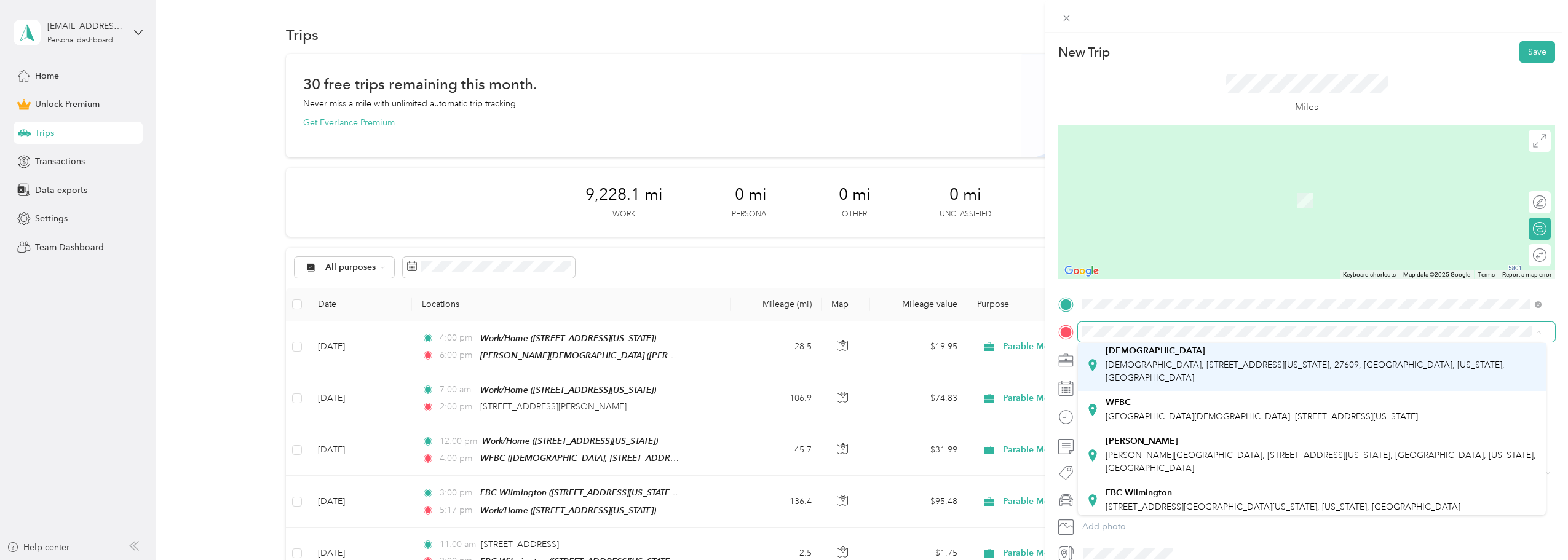
scroll to position [123, 0]
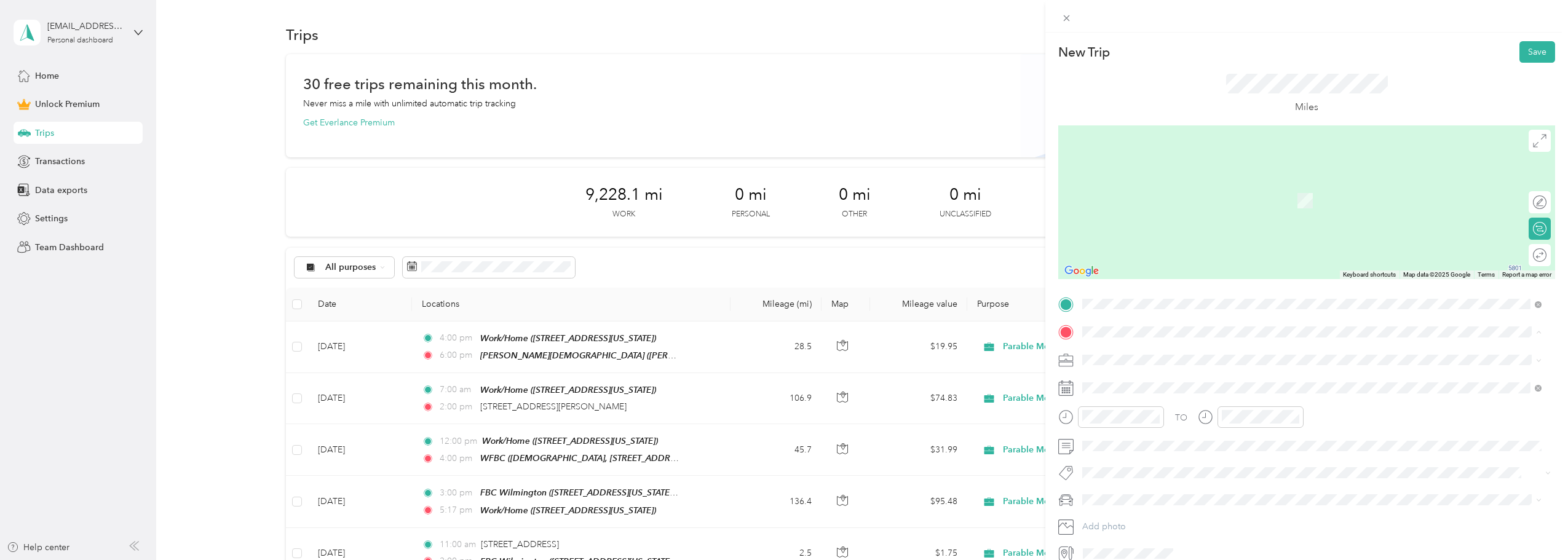
click at [1161, 454] on span "[PERSON_NAME][GEOGRAPHIC_DATA], [STREET_ADDRESS][US_STATE], [GEOGRAPHIC_DATA], …" at bounding box center [1321, 459] width 430 height 24
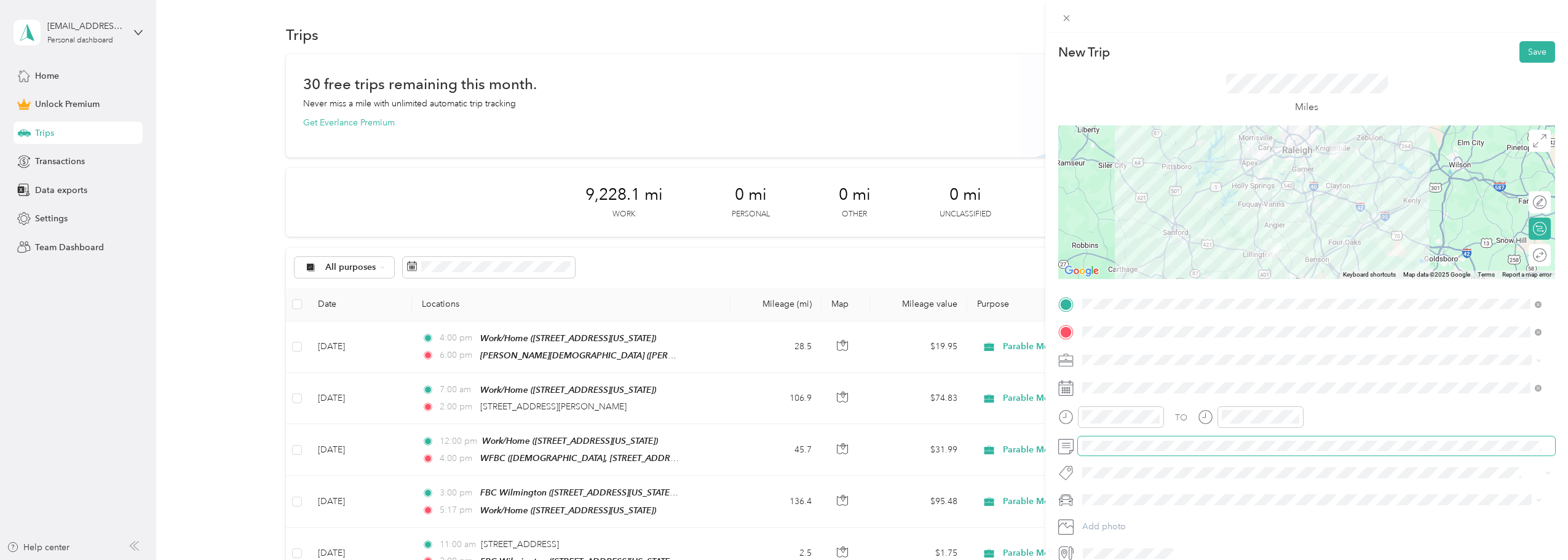
click at [1141, 452] on span at bounding box center [1316, 446] width 477 height 19
drag, startPoint x: 1135, startPoint y: 519, endPoint x: 1140, endPoint y: 513, distance: 7.8
click at [1136, 519] on span "Subaru Crosstrek" at bounding box center [1120, 521] width 67 height 10
click at [1526, 251] on div at bounding box center [1533, 255] width 26 height 13
click at [1523, 49] on button "Save" at bounding box center [1537, 51] width 35 height 22
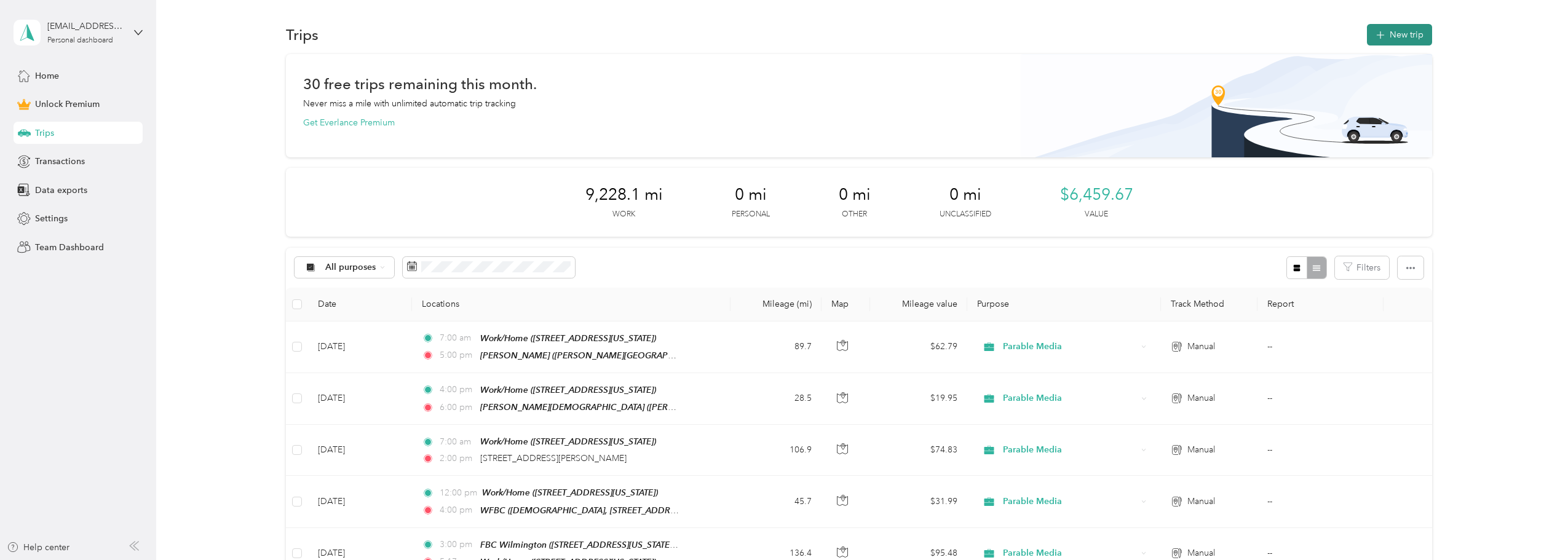
click at [1416, 37] on button "New trip" at bounding box center [1400, 35] width 65 height 22
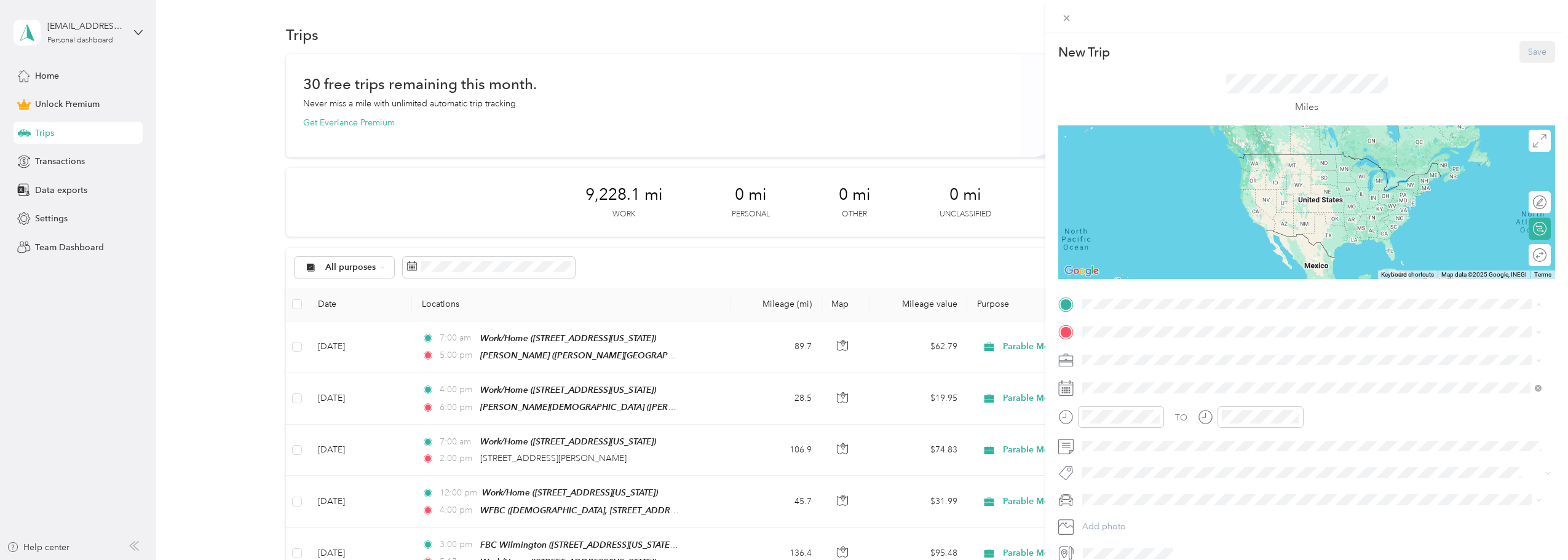
click at [1170, 354] on div "Work/Home" at bounding box center [1167, 353] width 123 height 11
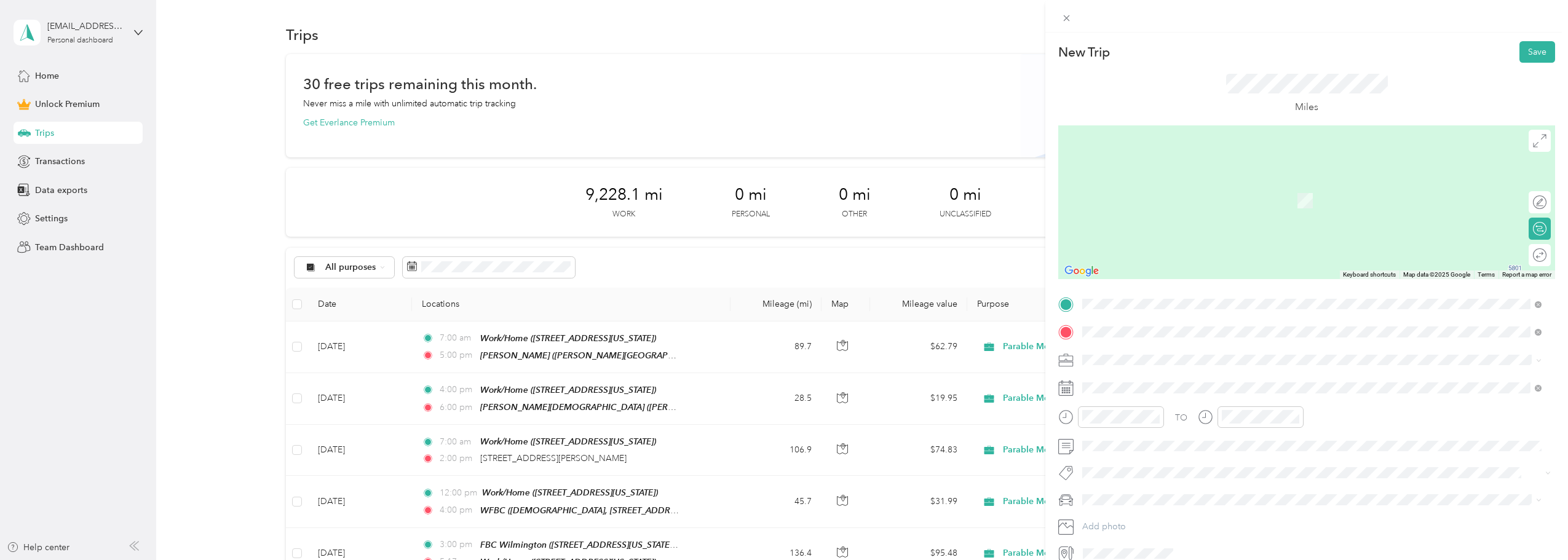
click at [1214, 377] on span "[STREET_ADDRESS][PERSON_NAME][US_STATE]" at bounding box center [1201, 377] width 191 height 11
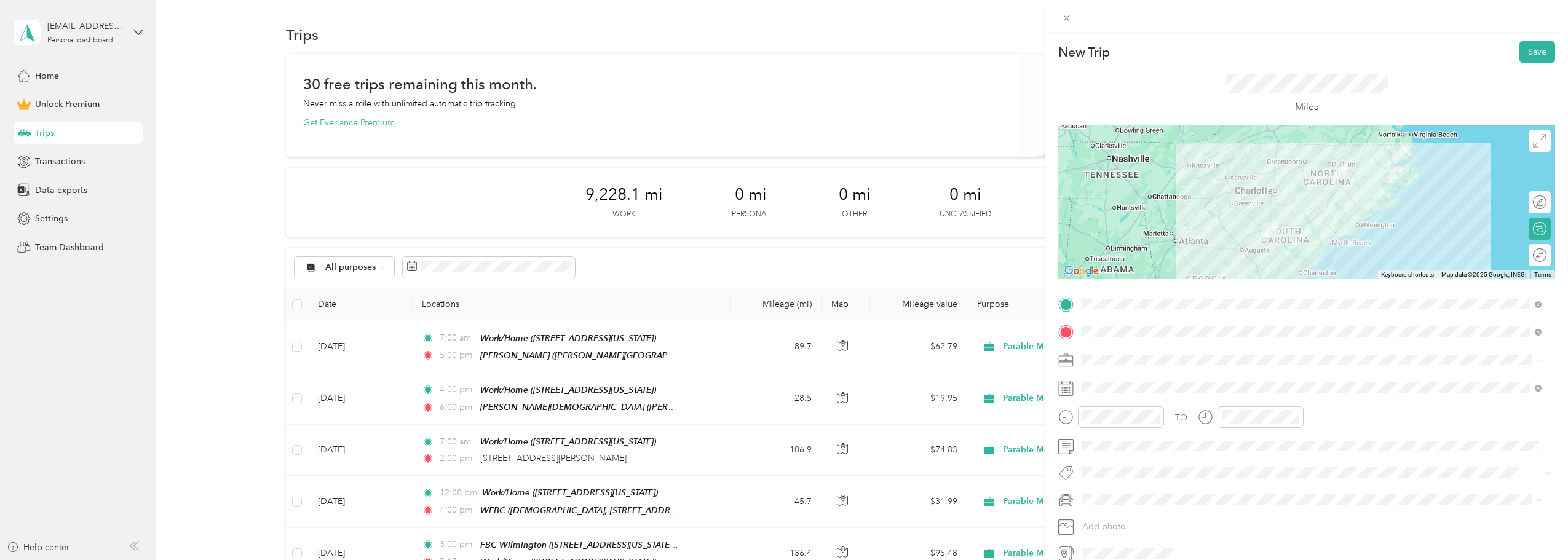
click at [1131, 484] on span "Parable Media" at bounding box center [1114, 488] width 55 height 10
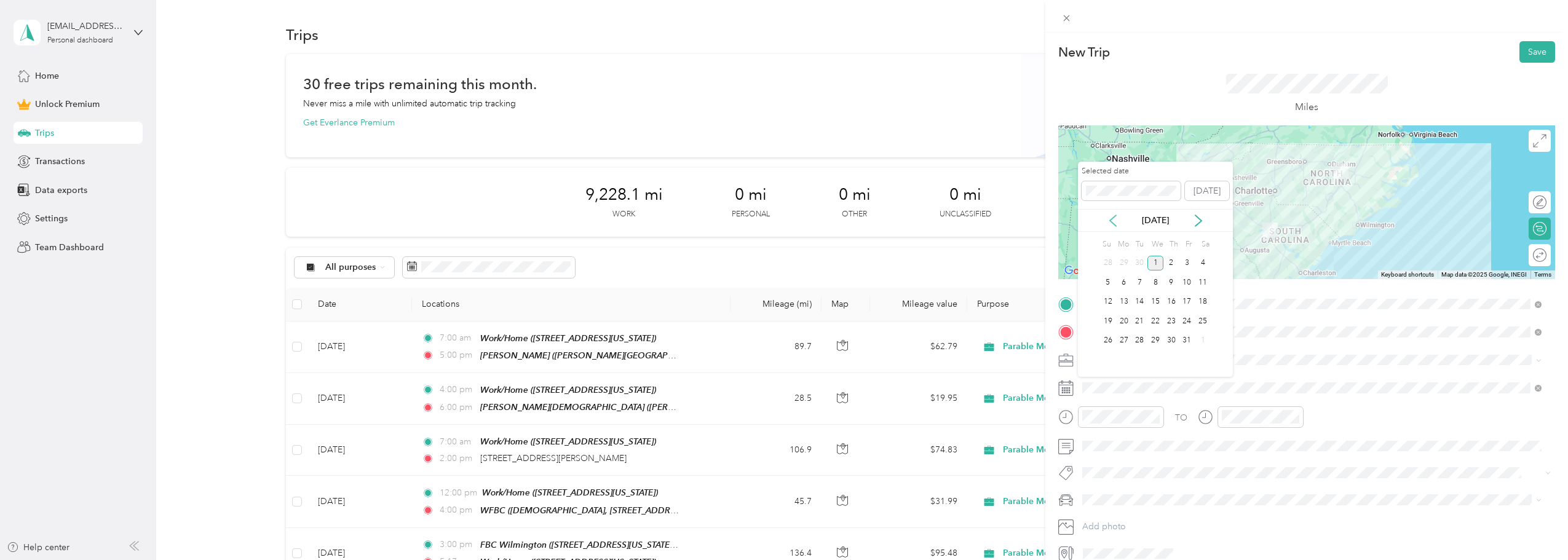
click at [1109, 215] on icon at bounding box center [1113, 221] width 13 height 13
click at [1141, 283] on div "9" at bounding box center [1139, 283] width 16 height 15
click at [1152, 281] on div "10" at bounding box center [1155, 283] width 16 height 15
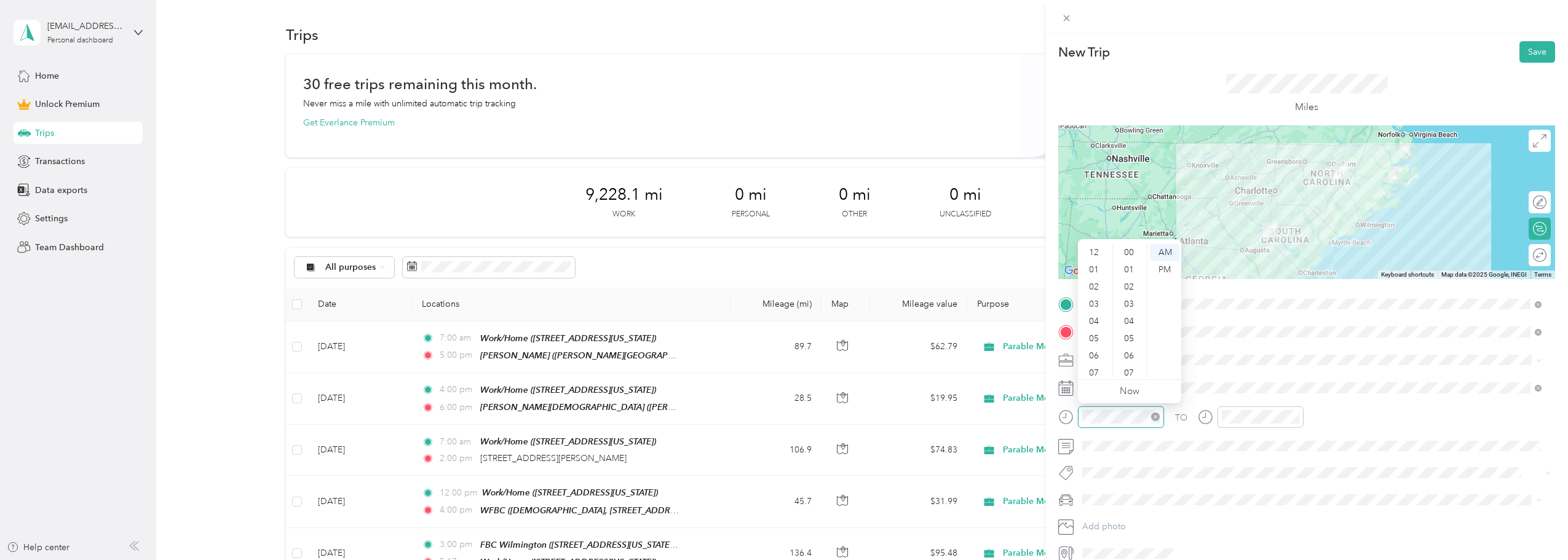
scroll to position [74, 0]
click at [1098, 300] on div "07" at bounding box center [1095, 299] width 29 height 17
click at [1130, 253] on div "00" at bounding box center [1130, 252] width 29 height 17
click at [1168, 252] on div "AM" at bounding box center [1165, 252] width 29 height 17
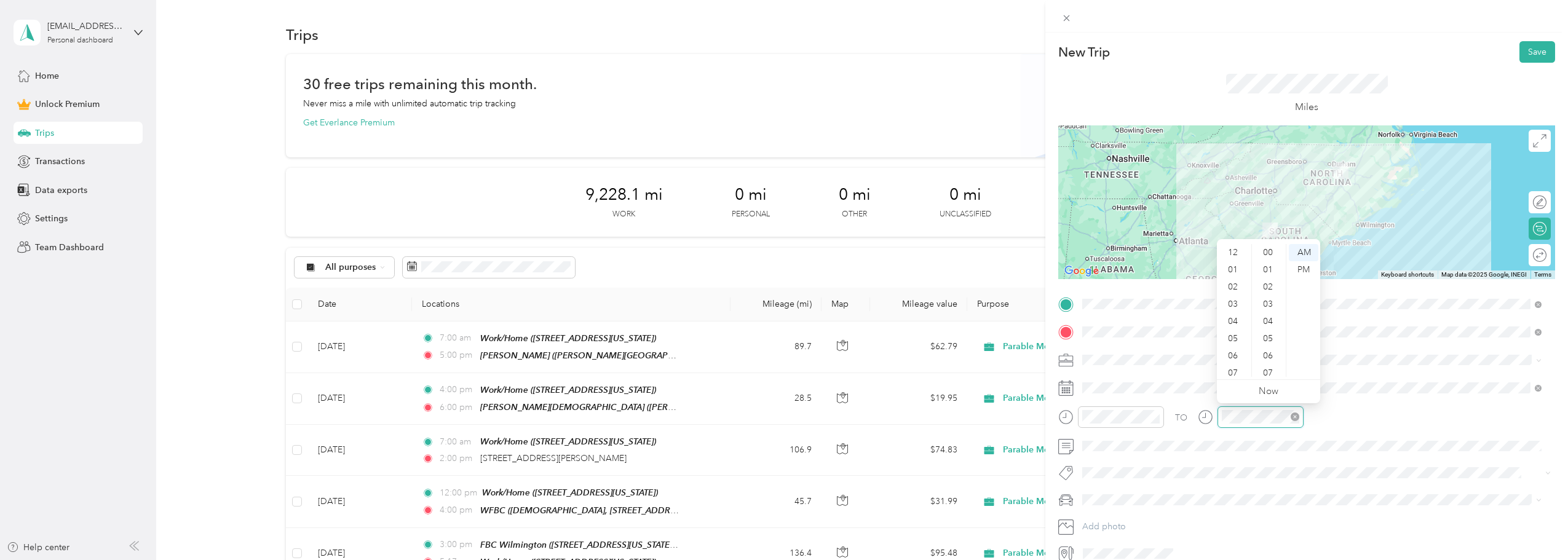
scroll to position [74, 0]
click at [1234, 281] on div "06" at bounding box center [1234, 282] width 29 height 17
click at [1266, 256] on div "00" at bounding box center [1269, 252] width 29 height 17
click at [1298, 267] on div "PM" at bounding box center [1304, 270] width 29 height 17
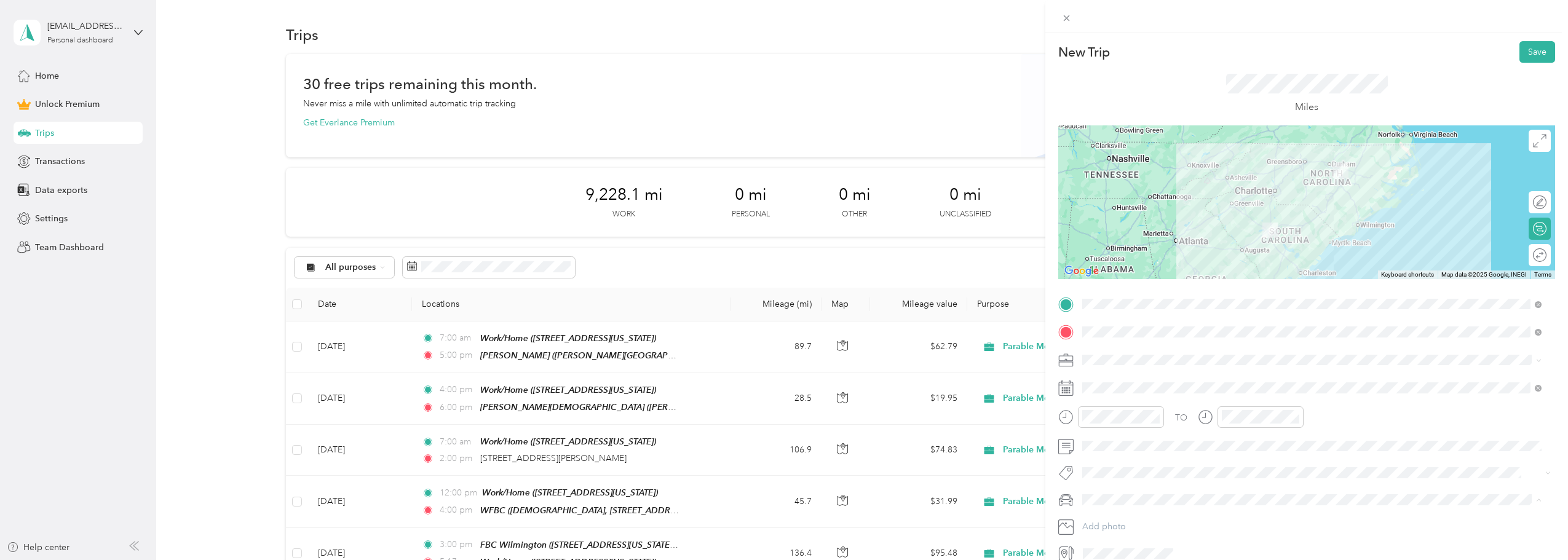
click at [1148, 520] on span "Subaru Crosstrek" at bounding box center [1120, 521] width 67 height 10
click at [1528, 256] on div at bounding box center [1533, 255] width 26 height 13
click at [1528, 46] on button "Save" at bounding box center [1537, 51] width 35 height 22
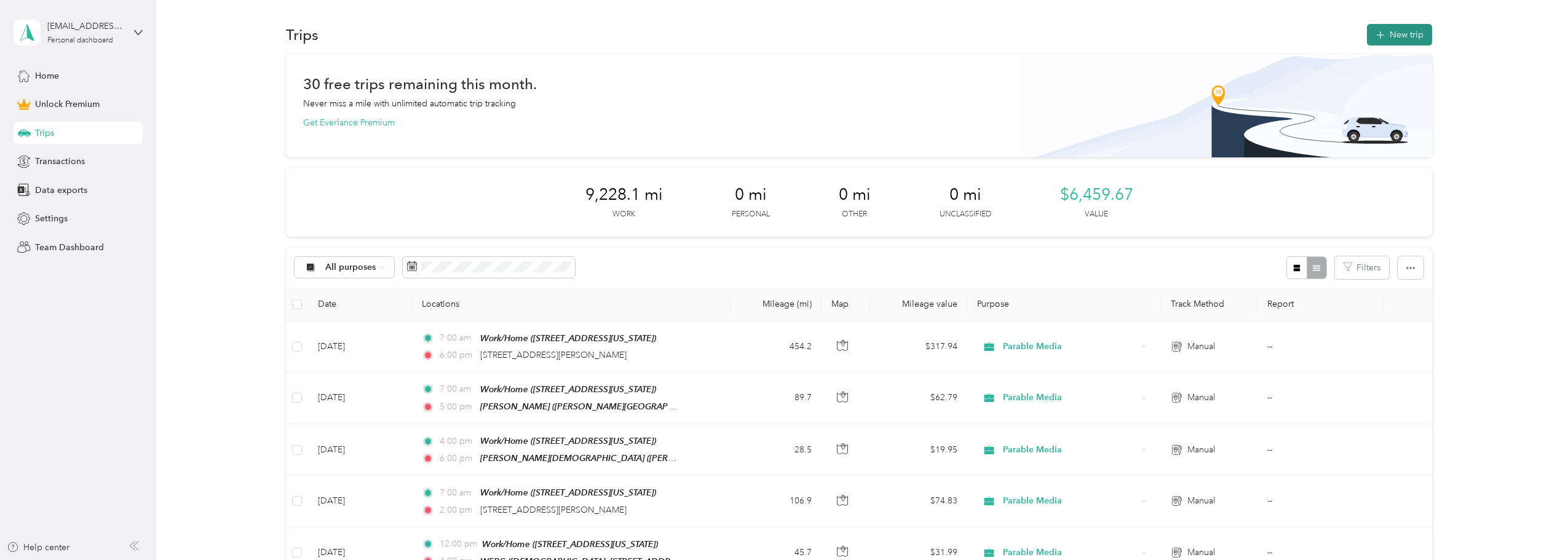
click at [1403, 38] on button "New trip" at bounding box center [1400, 35] width 65 height 22
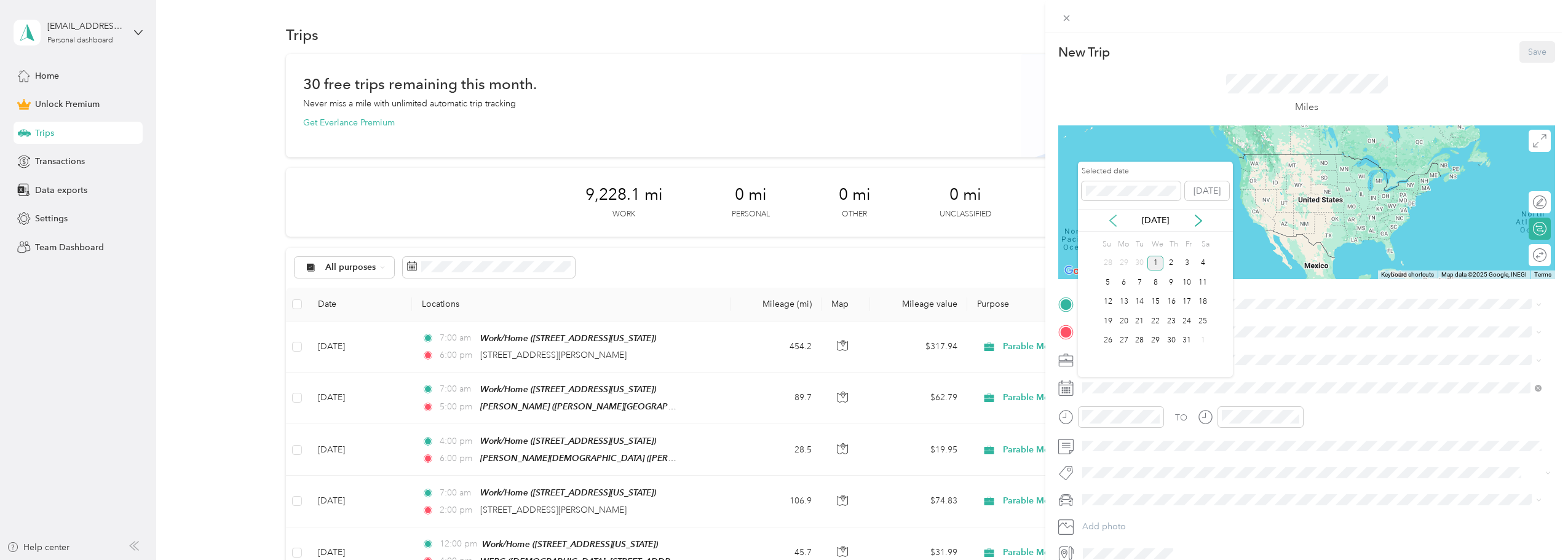
click at [1113, 219] on icon at bounding box center [1113, 221] width 13 height 13
click at [1173, 283] on div "11" at bounding box center [1171, 283] width 16 height 15
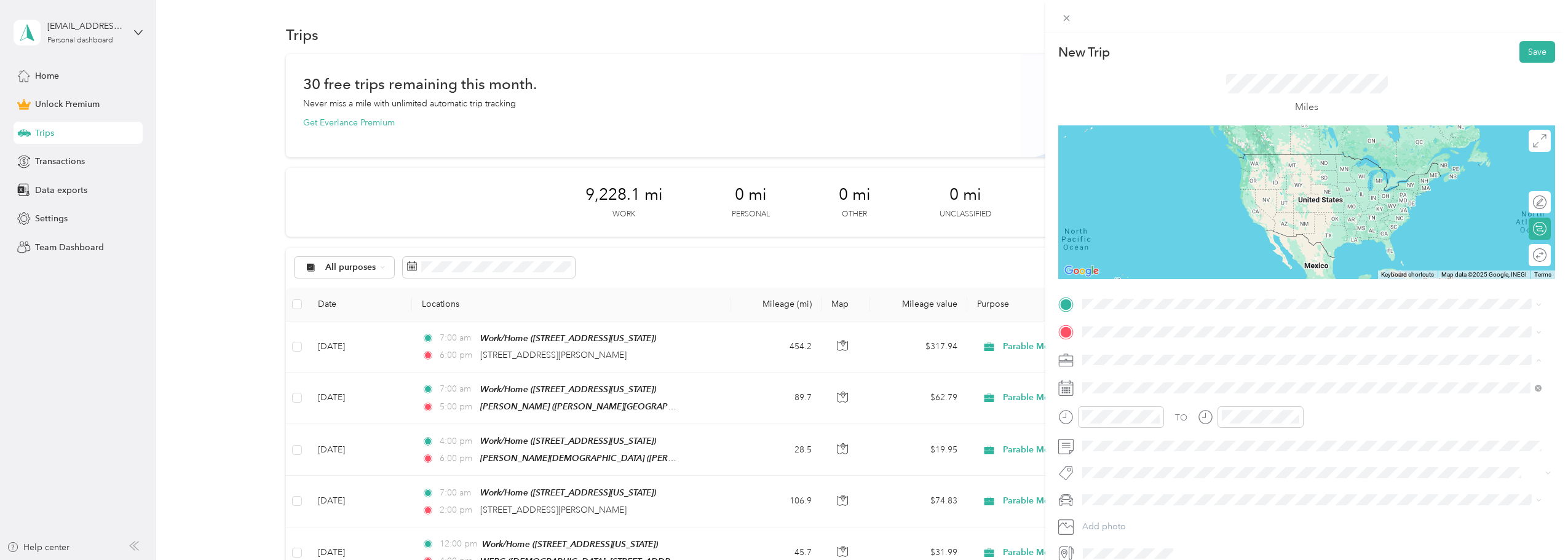
click at [1125, 488] on span "Parable Media" at bounding box center [1114, 488] width 55 height 10
click at [1143, 352] on strong "Work/Home" at bounding box center [1130, 352] width 49 height 11
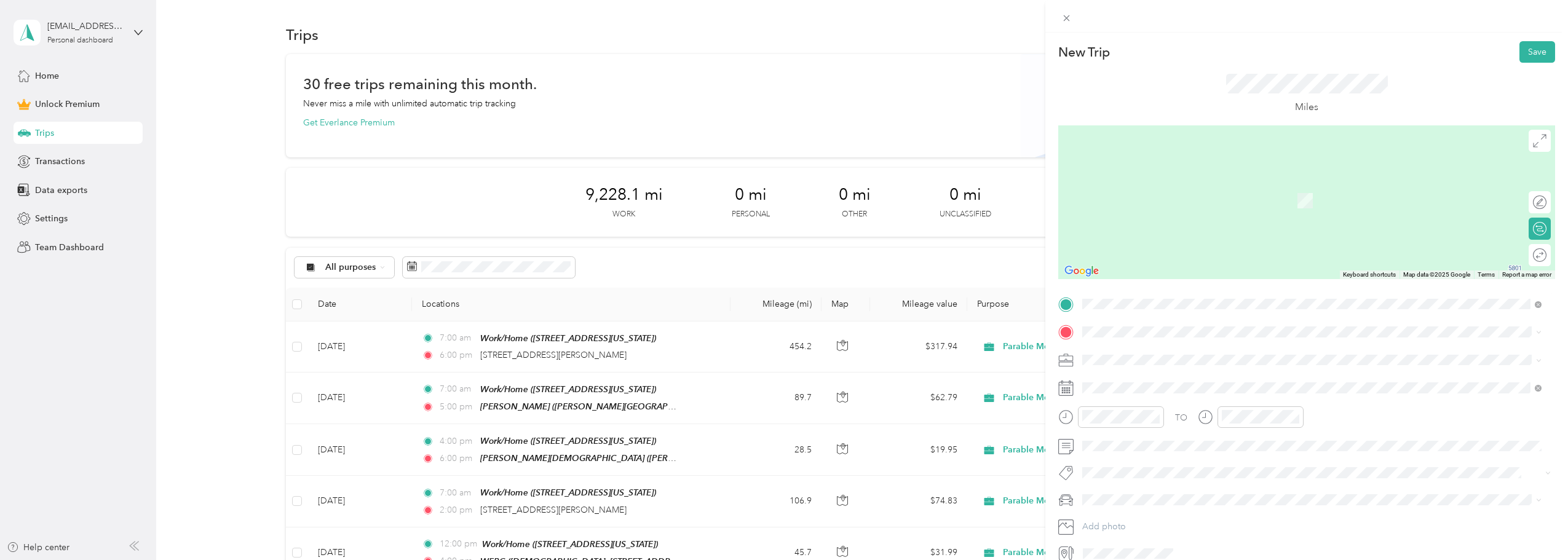
click at [1158, 429] on span "[PERSON_NAME][GEOGRAPHIC_DATA][DEMOGRAPHIC_DATA], [STREET_ADDRESS][US_STATE], […" at bounding box center [1297, 439] width 383 height 24
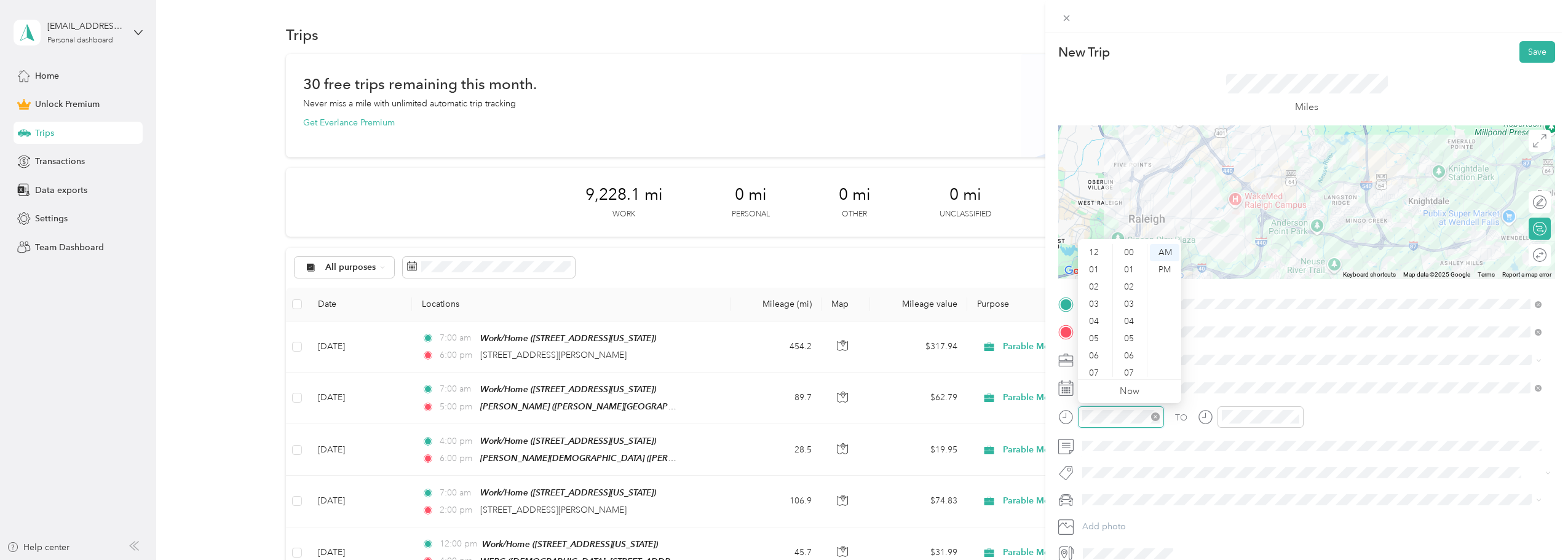
scroll to position [74, 0]
click at [1097, 301] on div "07" at bounding box center [1095, 299] width 29 height 17
click at [1133, 253] on div "00" at bounding box center [1130, 252] width 29 height 17
click at [1156, 253] on div "AM" at bounding box center [1165, 252] width 29 height 17
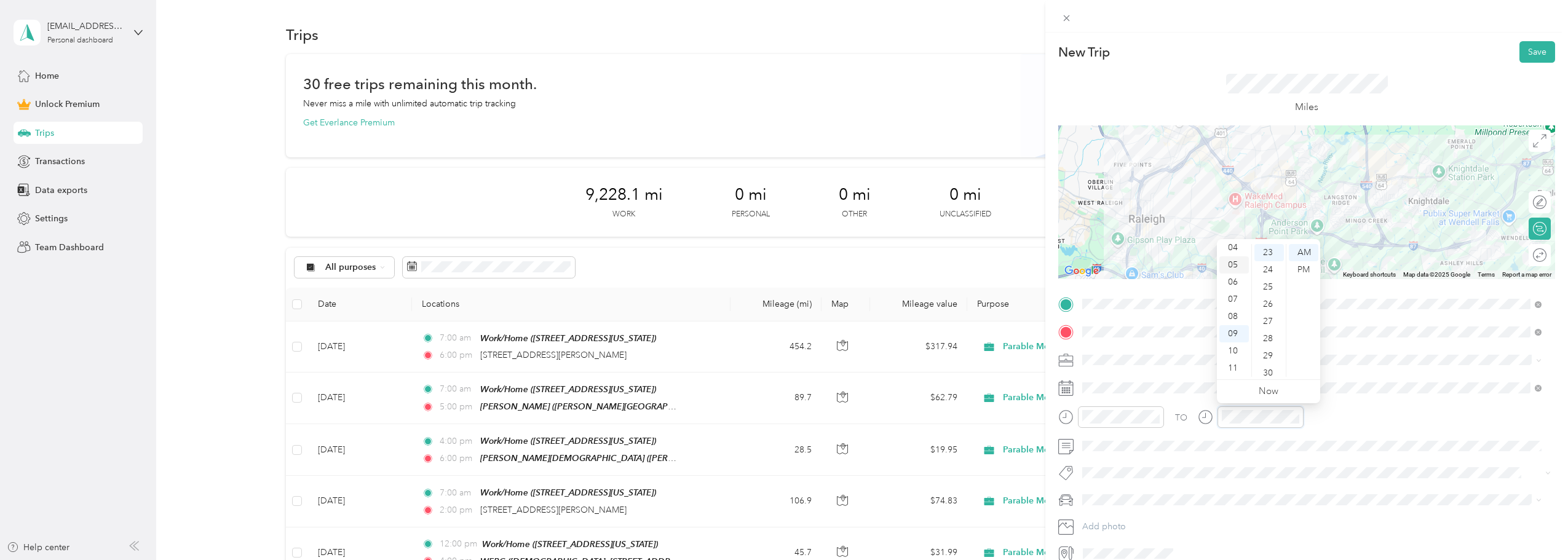
scroll to position [13, 0]
click at [1232, 291] on div "03" at bounding box center [1234, 292] width 29 height 17
click at [1269, 245] on div "00" at bounding box center [1269, 252] width 29 height 17
click at [1307, 271] on div "PM" at bounding box center [1304, 270] width 29 height 17
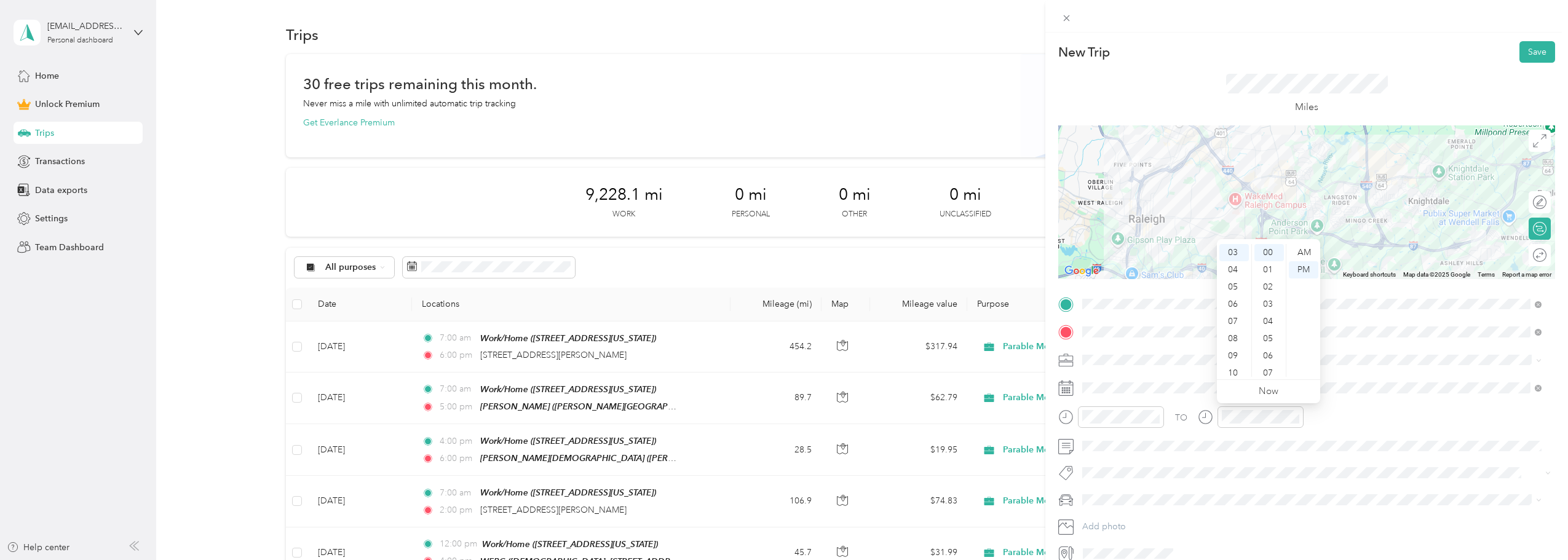
click at [1374, 414] on div "TO" at bounding box center [1307, 421] width 497 height 30
click at [1132, 524] on span "Subaru Crosstrek" at bounding box center [1120, 521] width 67 height 10
click at [1530, 254] on div at bounding box center [1533, 255] width 26 height 13
click at [1529, 53] on button "Save" at bounding box center [1537, 51] width 35 height 22
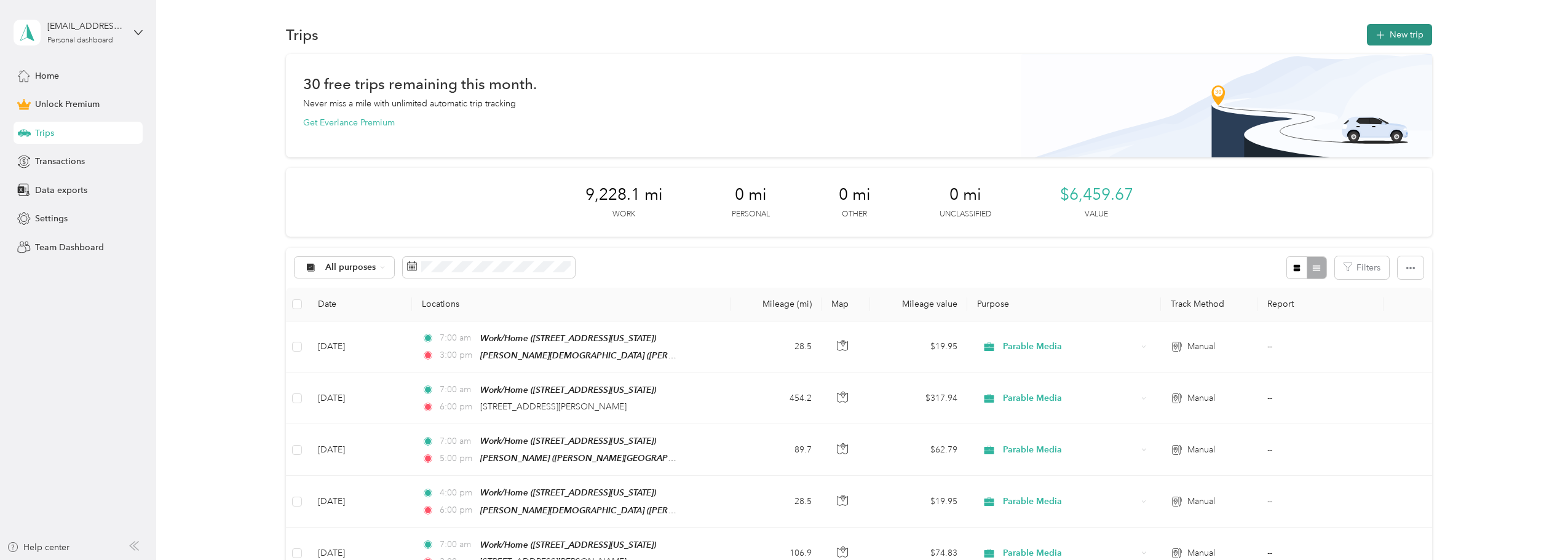
click at [1416, 28] on button "New trip" at bounding box center [1400, 35] width 65 height 22
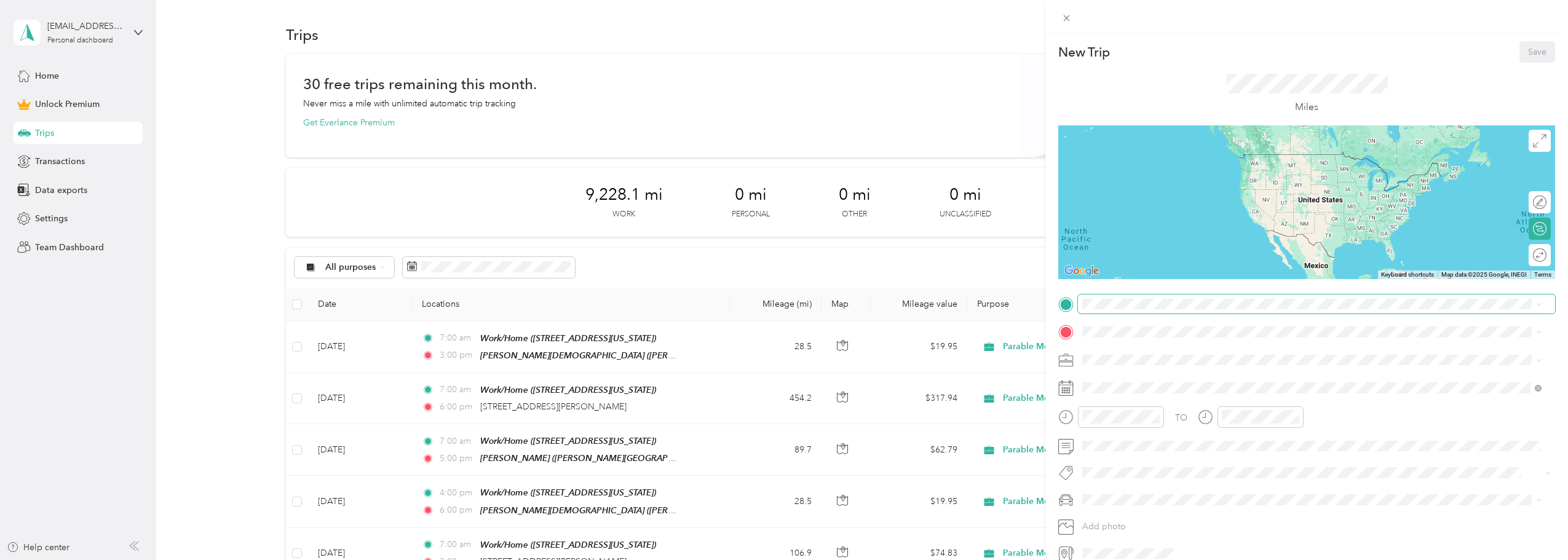
click at [1157, 297] on span at bounding box center [1316, 304] width 477 height 19
click at [1141, 354] on strong "Work/Home" at bounding box center [1130, 353] width 49 height 11
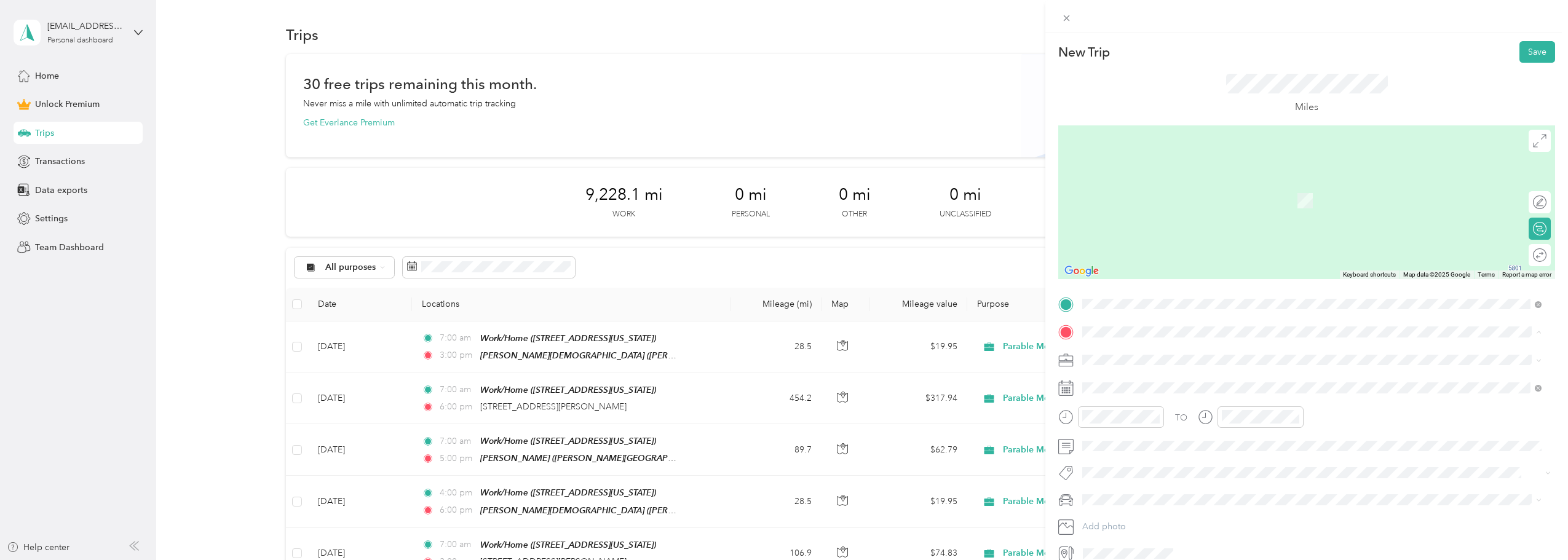
click at [1157, 416] on strong "[PERSON_NAME][GEOGRAPHIC_DATA][DEMOGRAPHIC_DATA]" at bounding box center [1238, 420] width 264 height 11
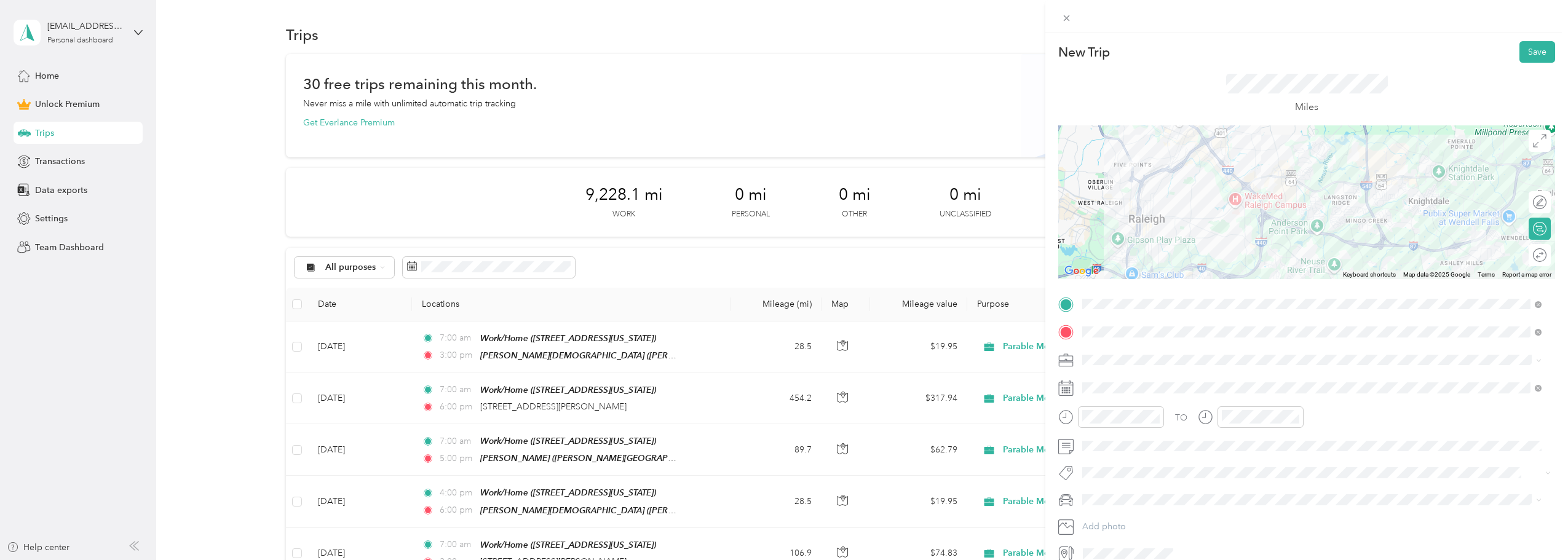
click at [1145, 365] on span at bounding box center [1316, 360] width 477 height 19
click at [1138, 480] on li "Parable Media" at bounding box center [1312, 488] width 468 height 22
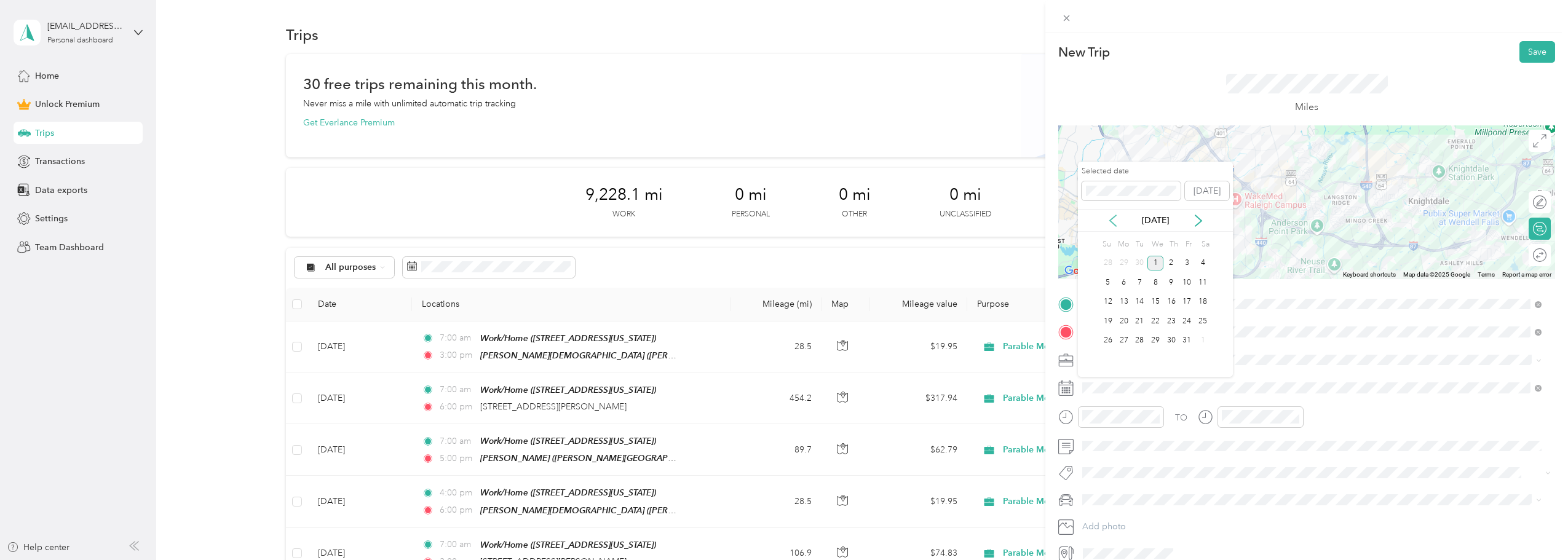
click at [1116, 215] on icon at bounding box center [1113, 221] width 6 height 11
click at [1111, 302] on div "14" at bounding box center [1108, 302] width 16 height 15
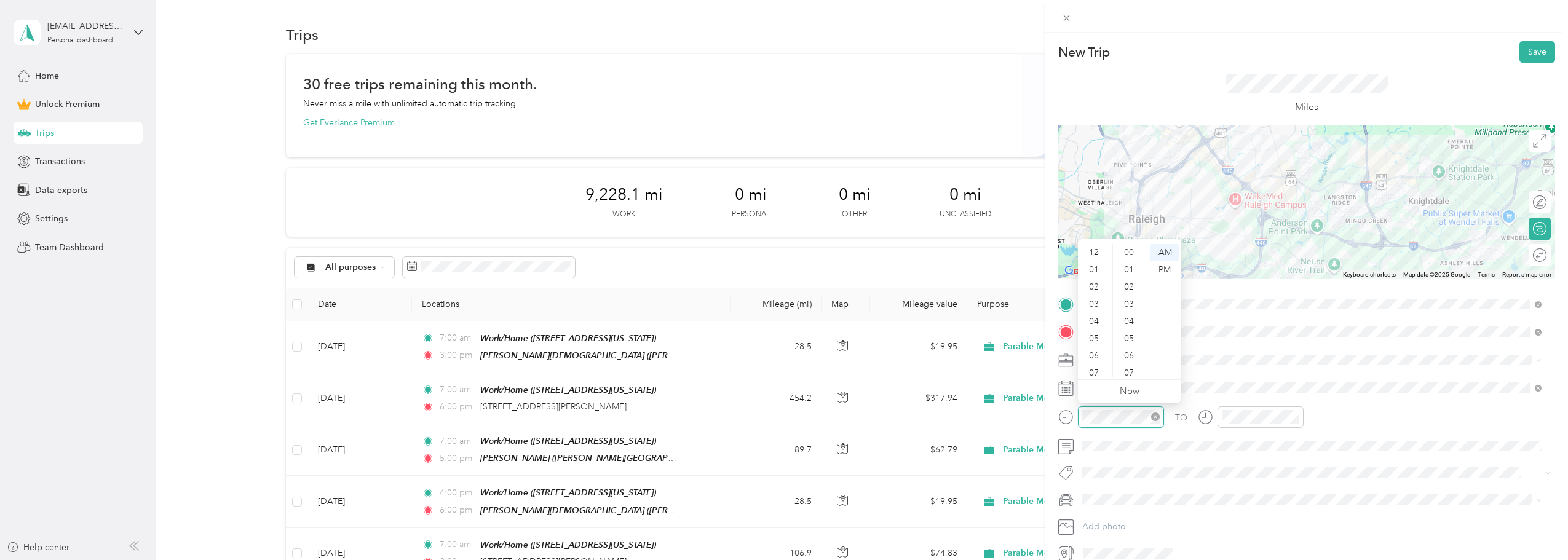
scroll to position [74, 0]
click at [1094, 319] on div "08" at bounding box center [1095, 316] width 29 height 17
click at [1130, 247] on div "00" at bounding box center [1130, 252] width 29 height 17
click at [1163, 246] on div "AM" at bounding box center [1165, 252] width 29 height 17
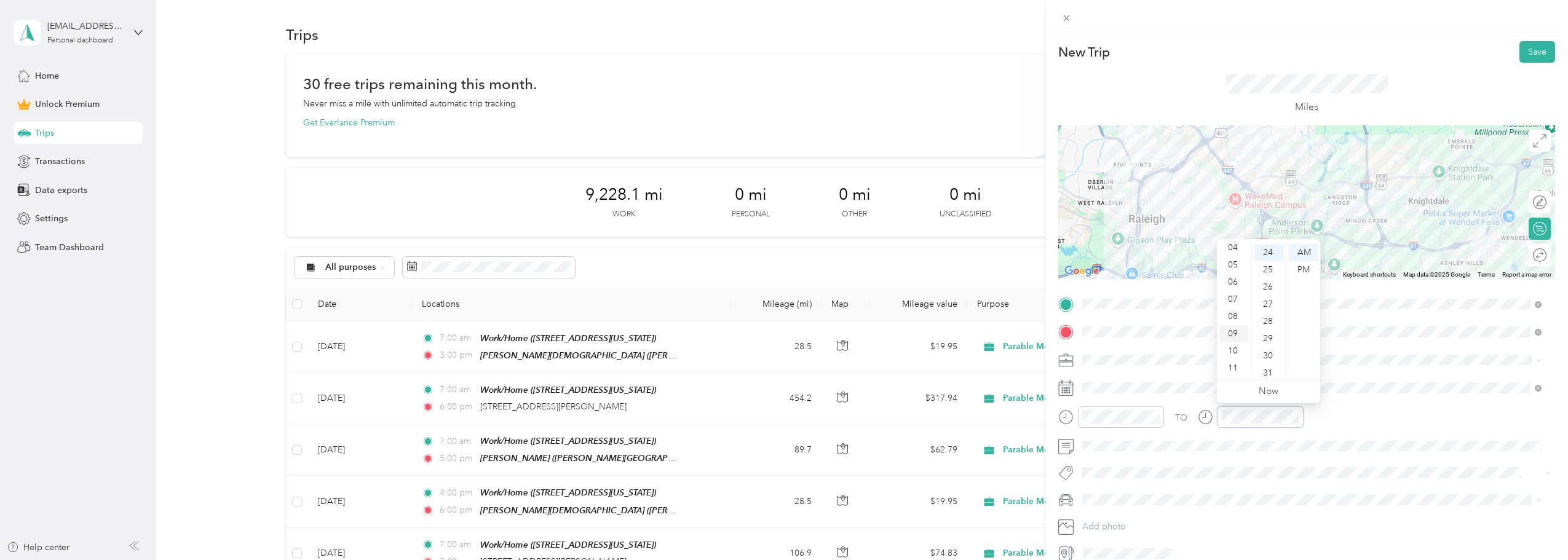
scroll to position [13, 0]
click at [1232, 290] on div "03" at bounding box center [1234, 292] width 29 height 17
click at [1269, 254] on div "00" at bounding box center [1269, 252] width 29 height 17
click at [1300, 270] on div "PM" at bounding box center [1304, 270] width 29 height 17
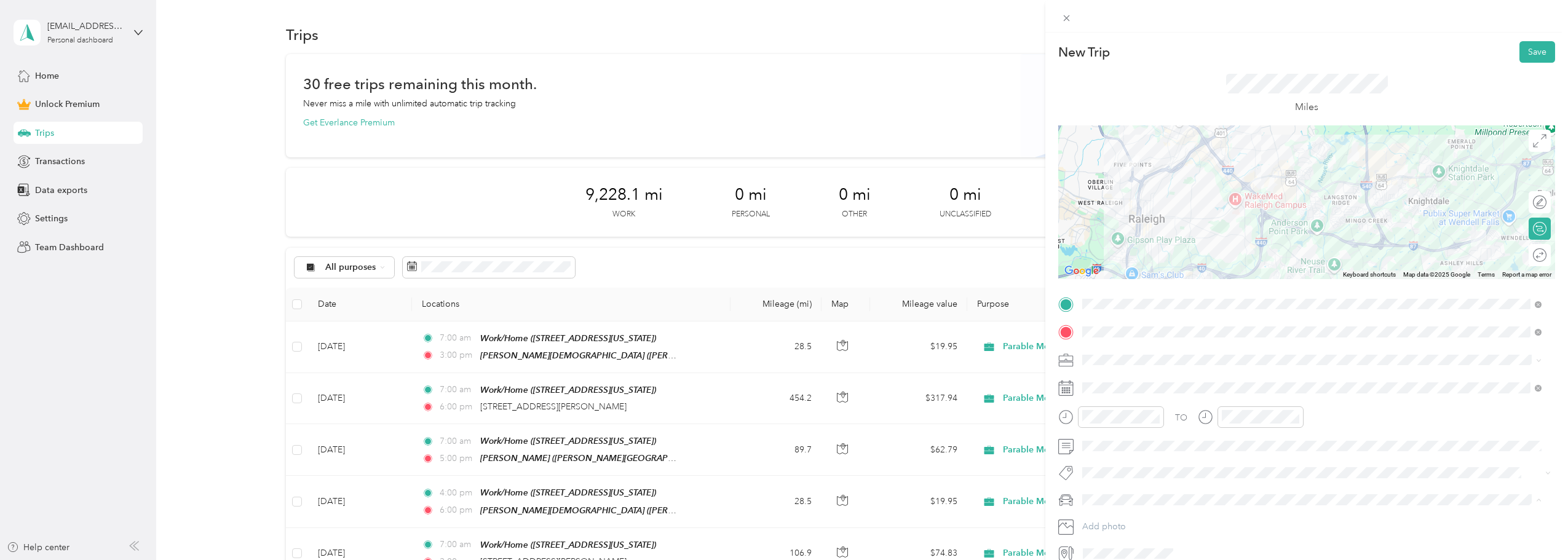
click at [1138, 523] on span "Subaru Crosstrek" at bounding box center [1120, 521] width 67 height 10
click at [1526, 257] on div at bounding box center [1533, 255] width 26 height 13
click at [1529, 49] on button "Save" at bounding box center [1537, 51] width 35 height 22
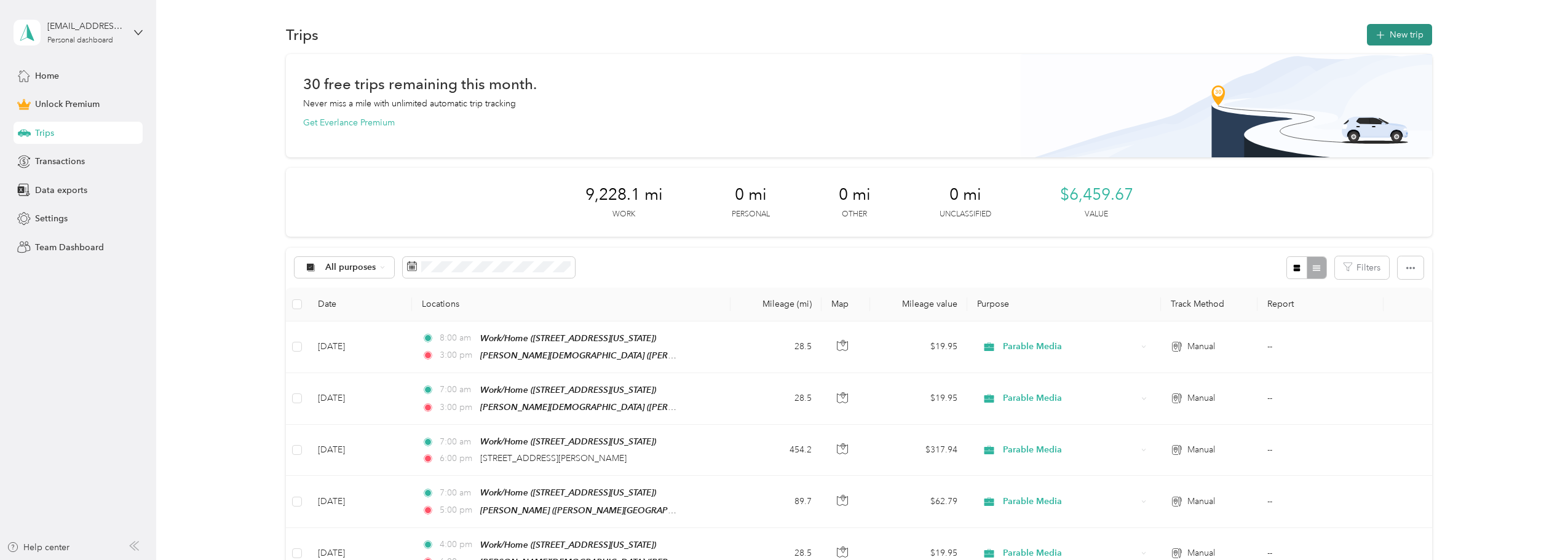
click at [1404, 42] on button "New trip" at bounding box center [1400, 35] width 65 height 22
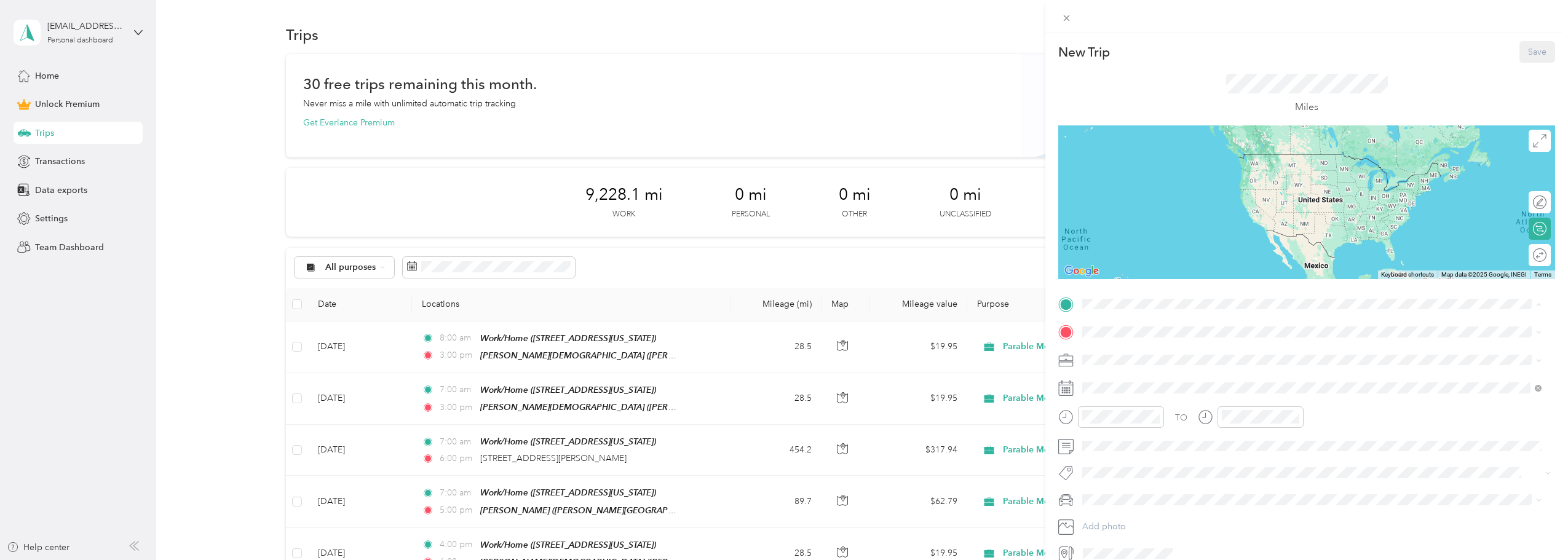
click at [1150, 361] on div "Work/Home [STREET_ADDRESS][US_STATE]" at bounding box center [1167, 360] width 123 height 26
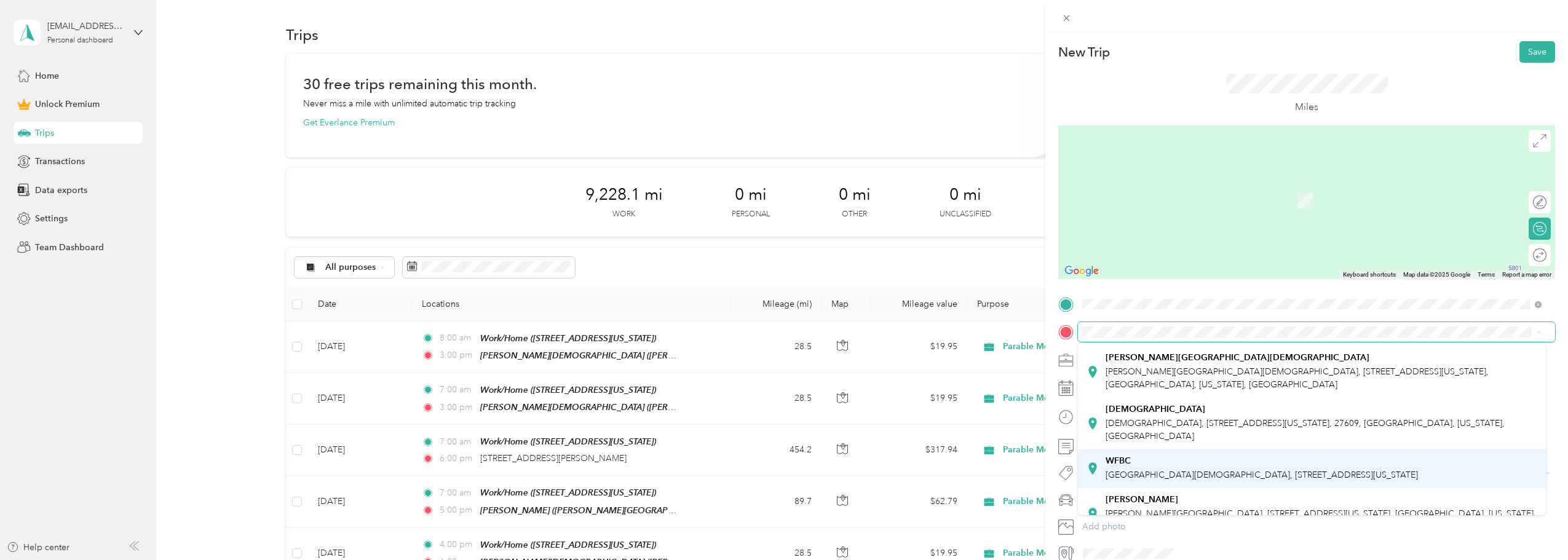
scroll to position [123, 0]
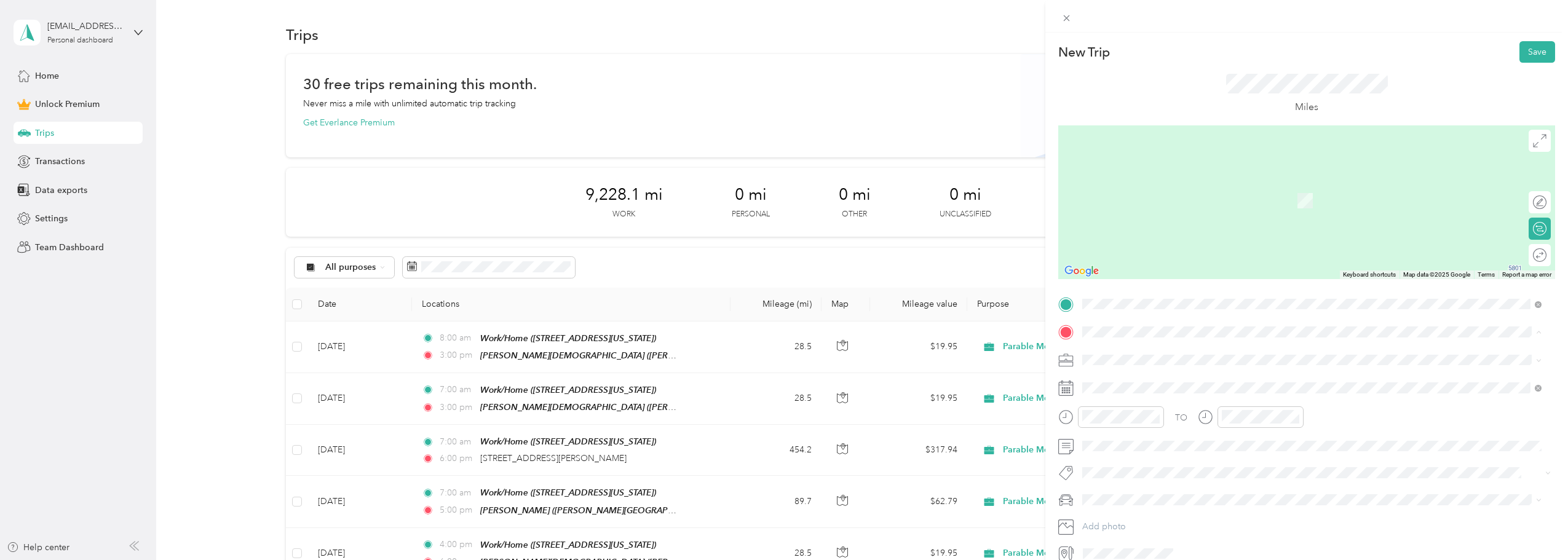
click at [1168, 451] on span "[PERSON_NAME][GEOGRAPHIC_DATA], [STREET_ADDRESS][US_STATE], [GEOGRAPHIC_DATA], …" at bounding box center [1321, 459] width 430 height 24
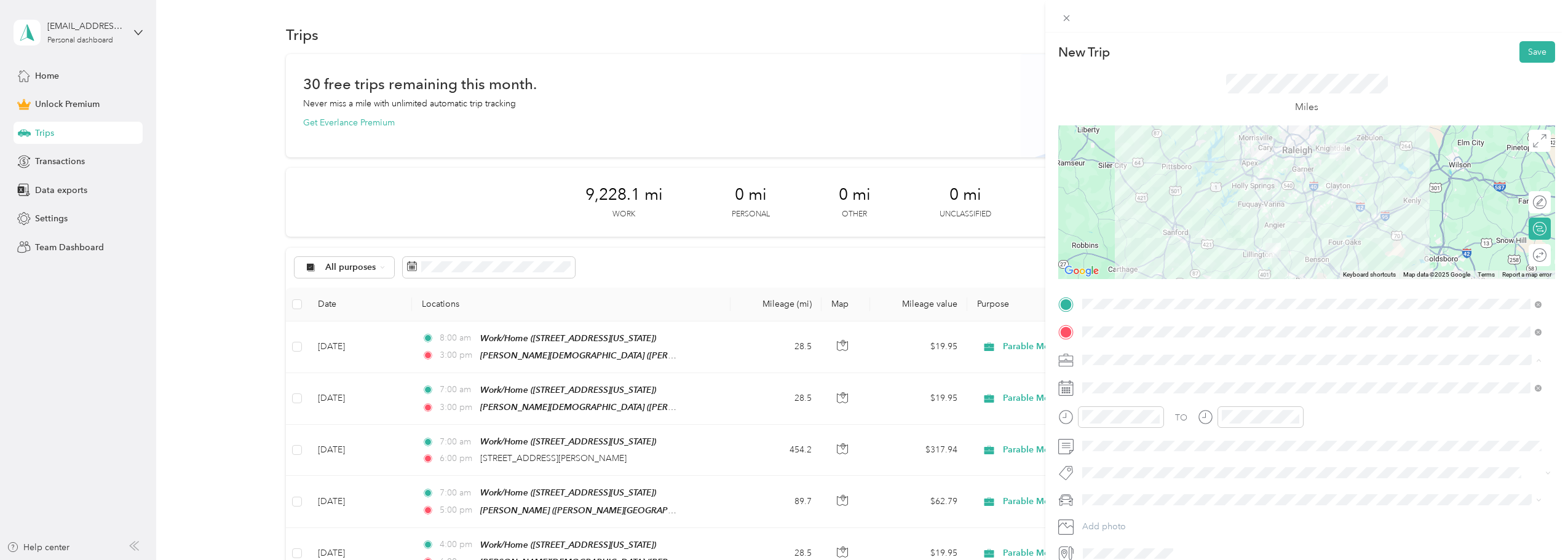
click at [1123, 482] on li "Parable Media" at bounding box center [1312, 488] width 468 height 22
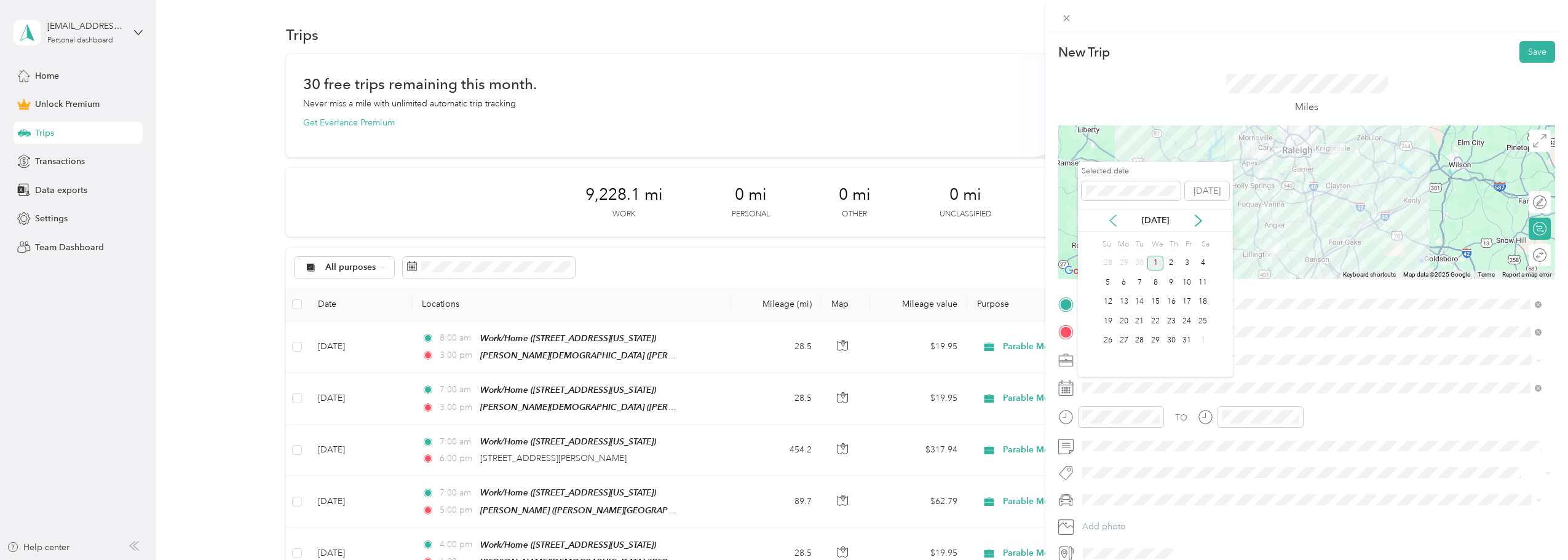
click at [1112, 217] on icon at bounding box center [1113, 221] width 13 height 13
click at [1141, 301] on div "16" at bounding box center [1139, 302] width 16 height 15
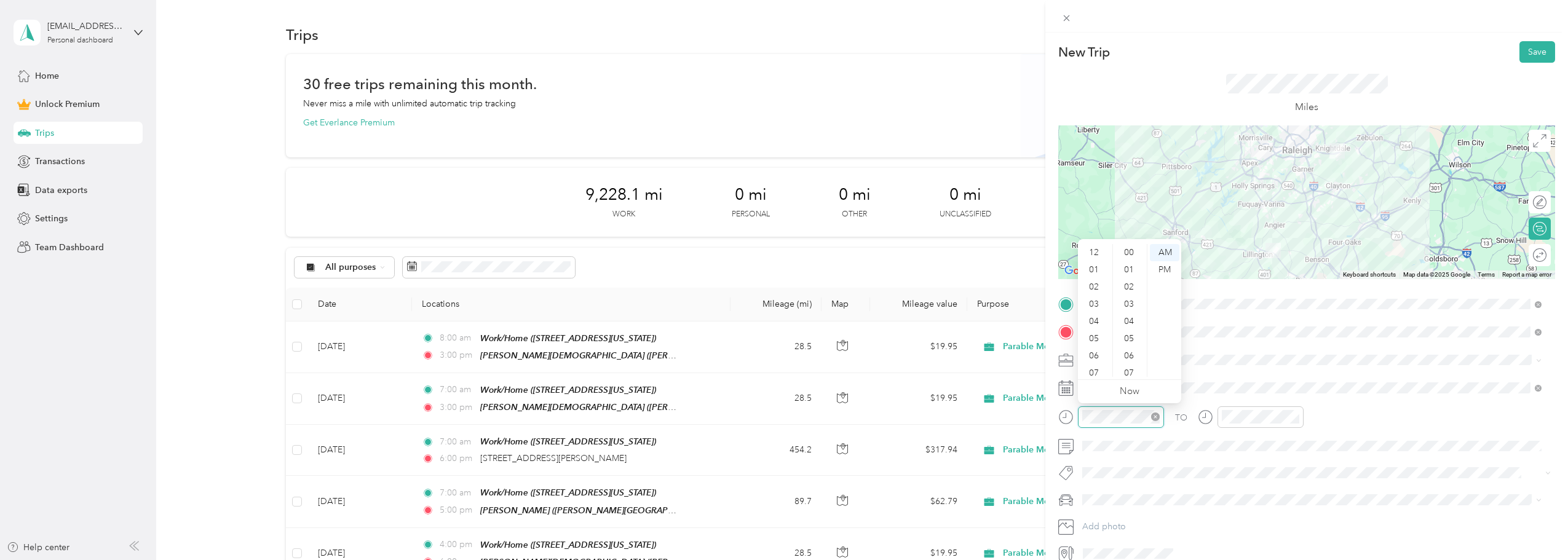
scroll to position [74, 0]
click at [1093, 315] on div "08" at bounding box center [1095, 316] width 29 height 17
click at [1129, 254] on div "00" at bounding box center [1130, 252] width 29 height 17
click at [1165, 253] on div "AM" at bounding box center [1165, 252] width 29 height 17
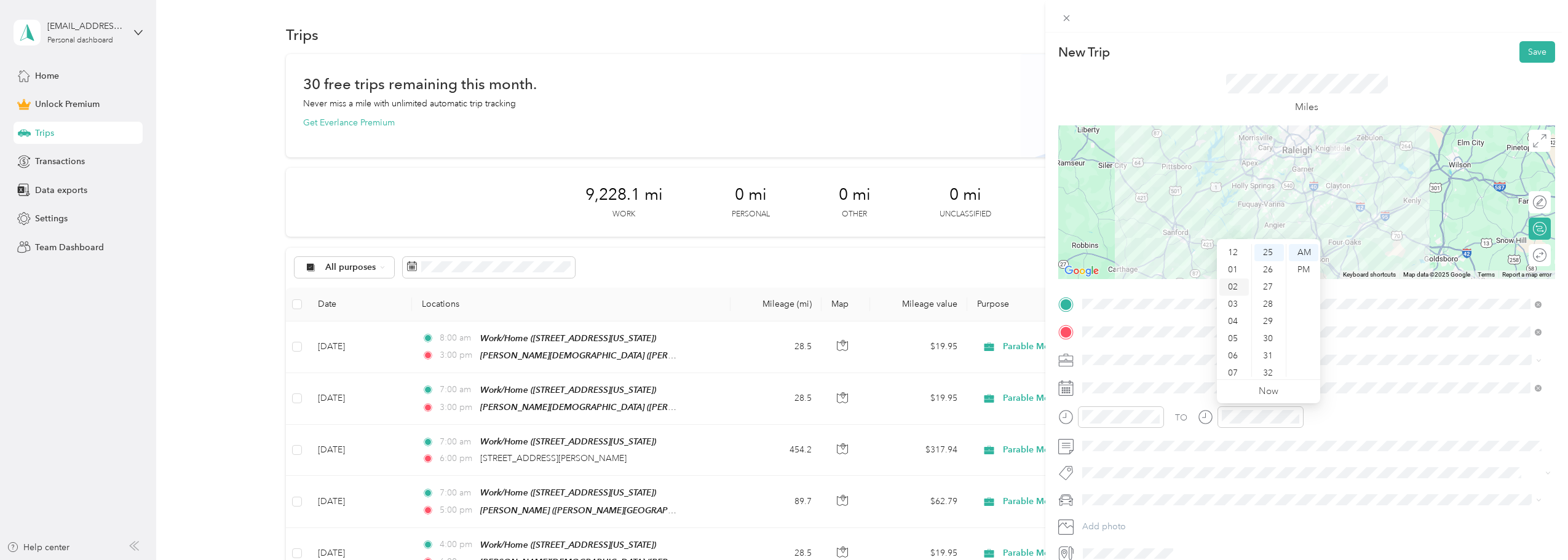
click at [1233, 290] on div "02" at bounding box center [1234, 287] width 29 height 17
click at [1268, 256] on div "00" at bounding box center [1269, 252] width 29 height 17
click at [1296, 267] on div "PM" at bounding box center [1304, 270] width 29 height 17
click at [1141, 524] on span "Subaru Crosstrek" at bounding box center [1120, 521] width 67 height 10
click at [1526, 257] on div at bounding box center [1533, 255] width 26 height 13
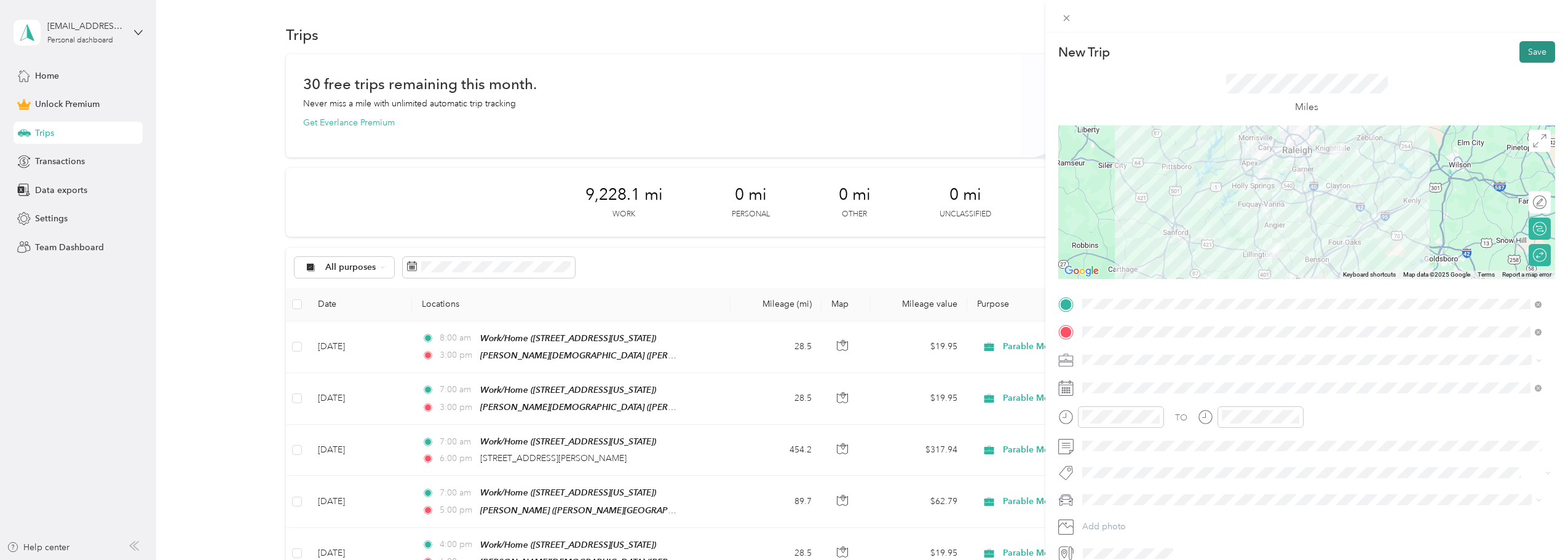
click at [1533, 51] on button "Save" at bounding box center [1537, 51] width 35 height 22
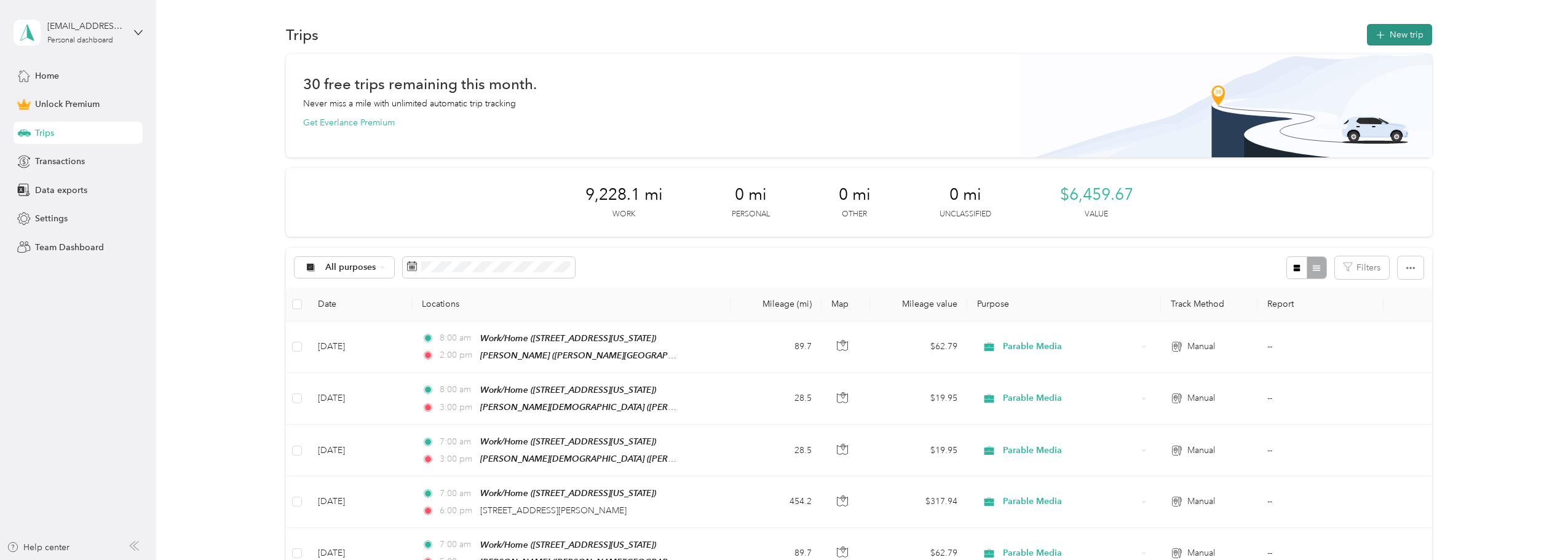
click at [1403, 40] on button "New trip" at bounding box center [1400, 35] width 65 height 22
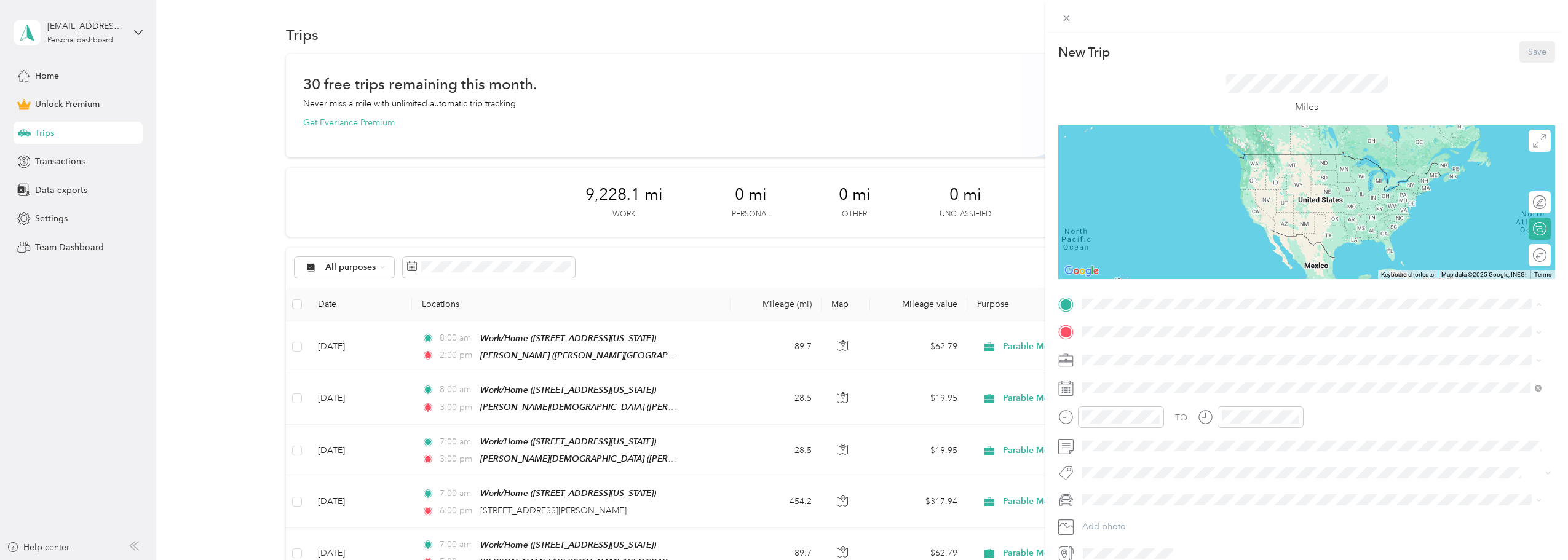
click at [1157, 357] on div "Work/Home [STREET_ADDRESS][US_STATE]" at bounding box center [1167, 360] width 123 height 26
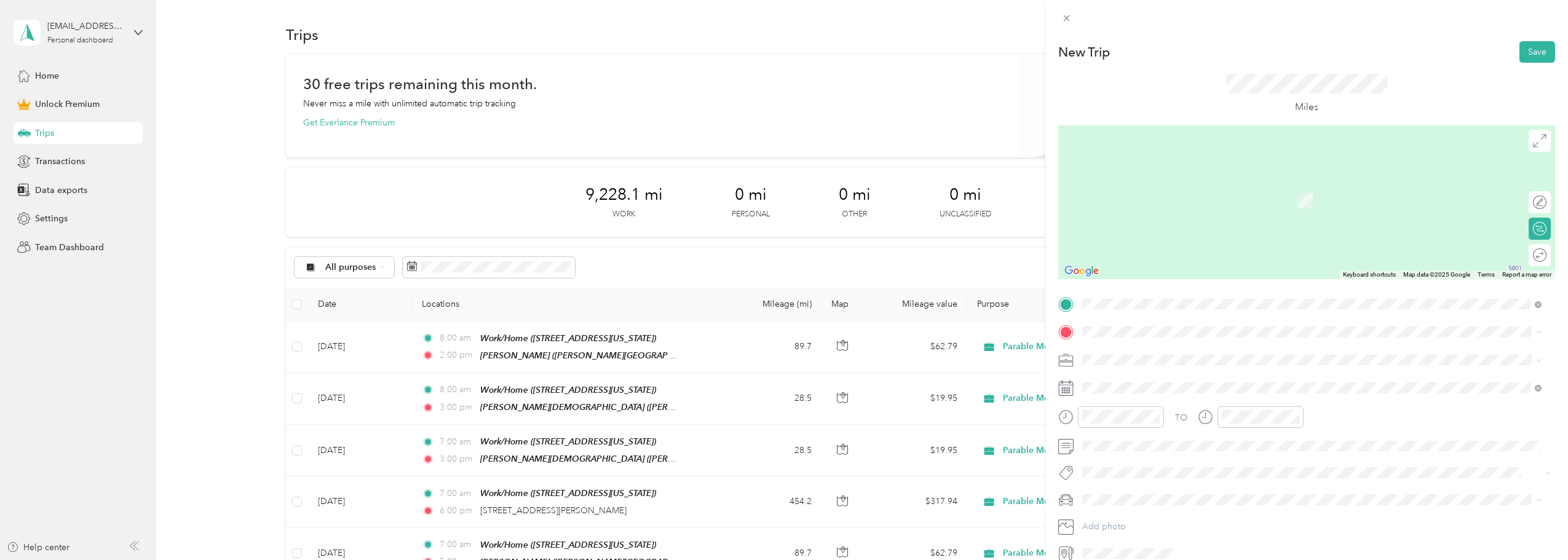
click at [1151, 429] on span "[PERSON_NAME][GEOGRAPHIC_DATA][DEMOGRAPHIC_DATA], [STREET_ADDRESS][US_STATE], […" at bounding box center [1297, 440] width 383 height 24
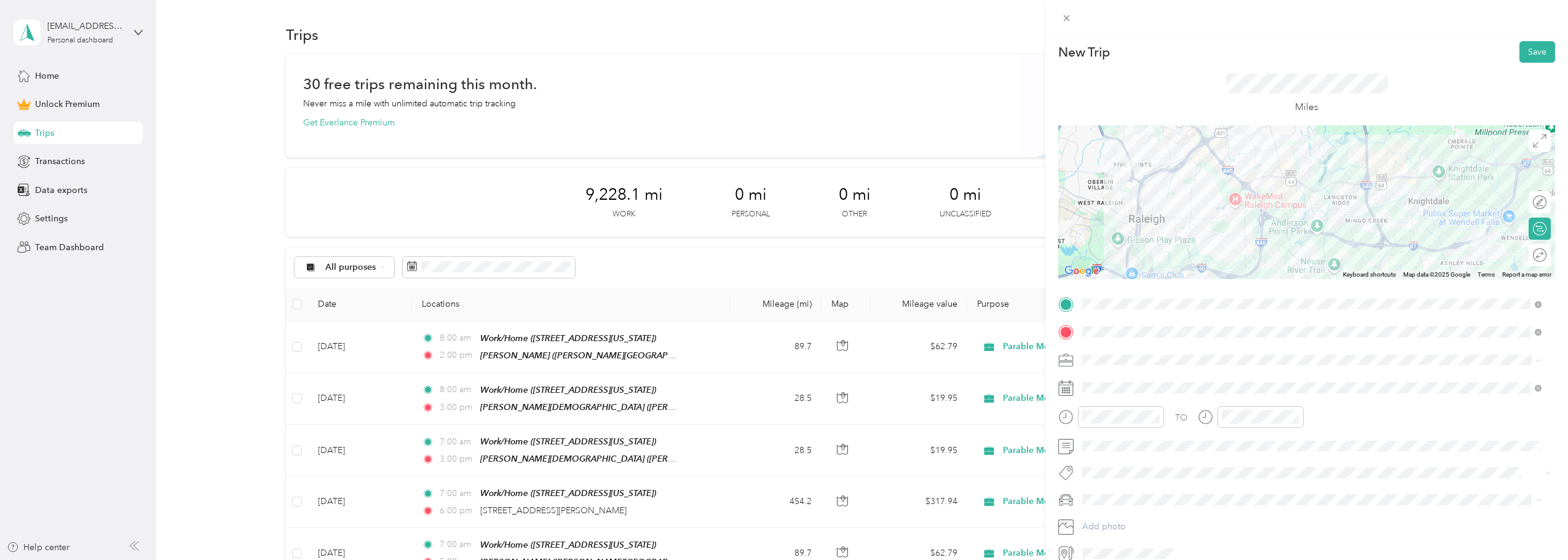
click at [1134, 481] on li "Parable Media" at bounding box center [1312, 488] width 468 height 22
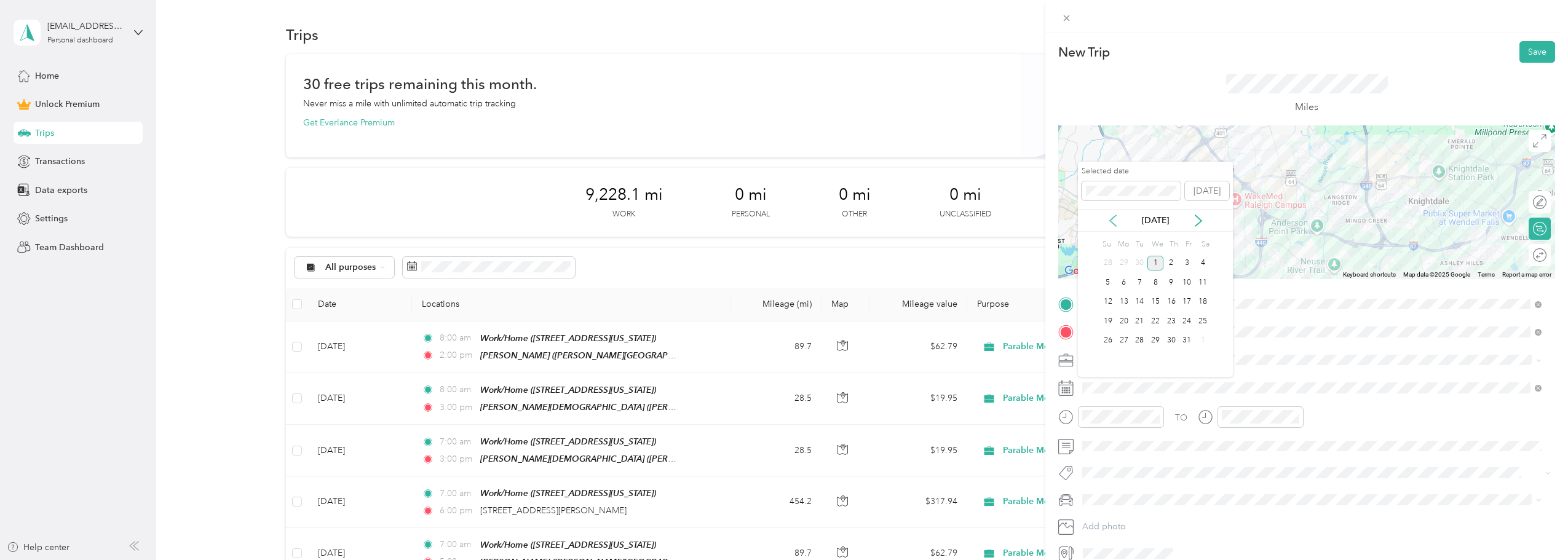
click at [1114, 217] on icon at bounding box center [1113, 221] width 13 height 13
click at [1200, 300] on div "20" at bounding box center [1202, 302] width 16 height 15
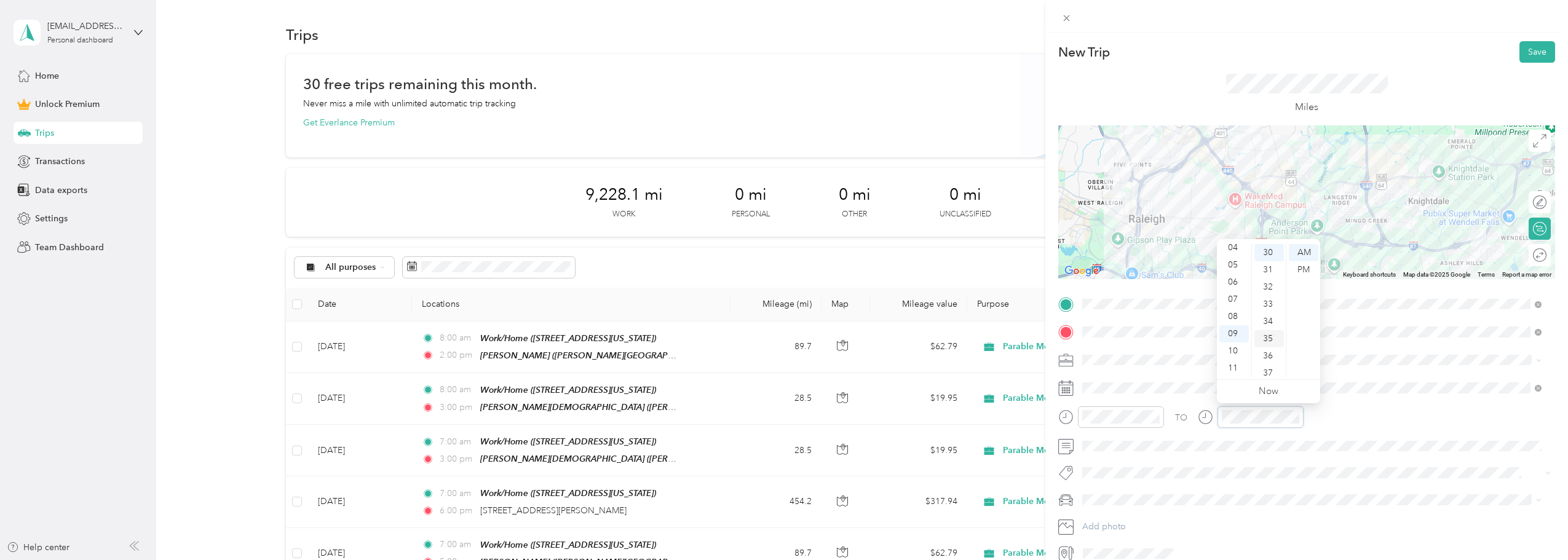
scroll to position [516, 0]
click at [1234, 366] on div "11" at bounding box center [1234, 368] width 29 height 17
click at [1136, 521] on span "Subaru Crosstrek" at bounding box center [1120, 521] width 67 height 10
click at [1527, 252] on div at bounding box center [1533, 255] width 26 height 13
click at [1532, 53] on button "Save" at bounding box center [1537, 51] width 35 height 22
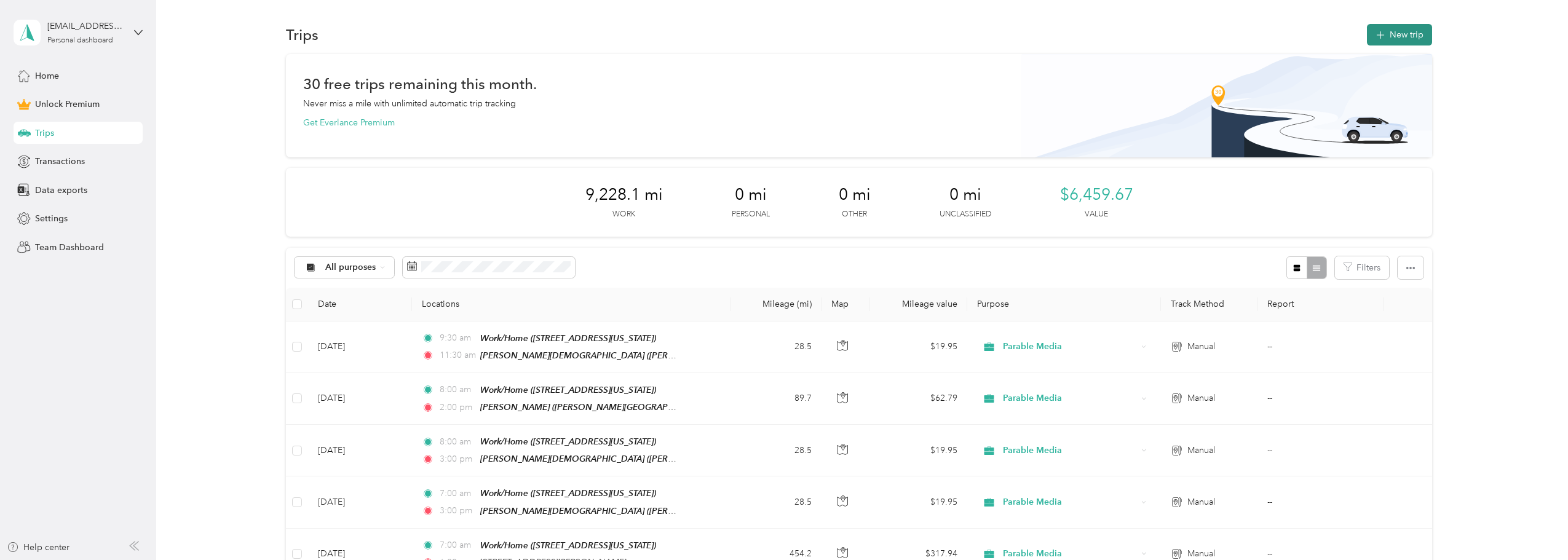
click at [1399, 36] on button "New trip" at bounding box center [1400, 35] width 65 height 22
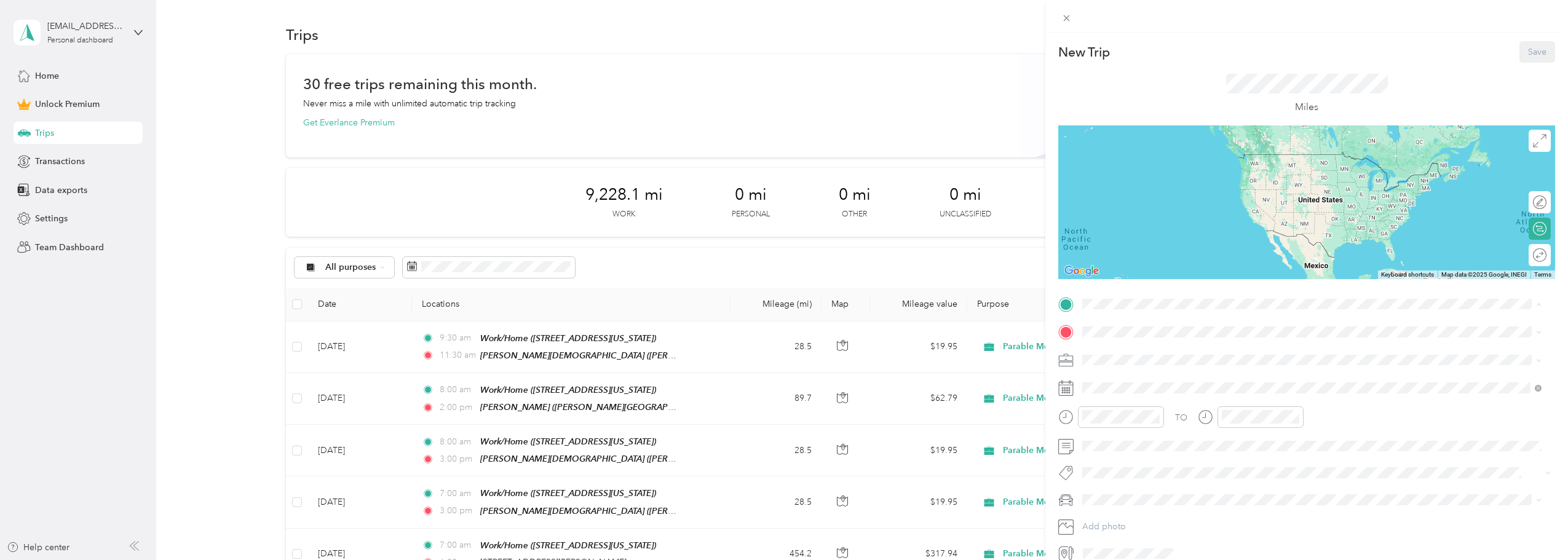
click at [1154, 357] on div "Work/Home [STREET_ADDRESS][US_STATE]" at bounding box center [1167, 360] width 123 height 26
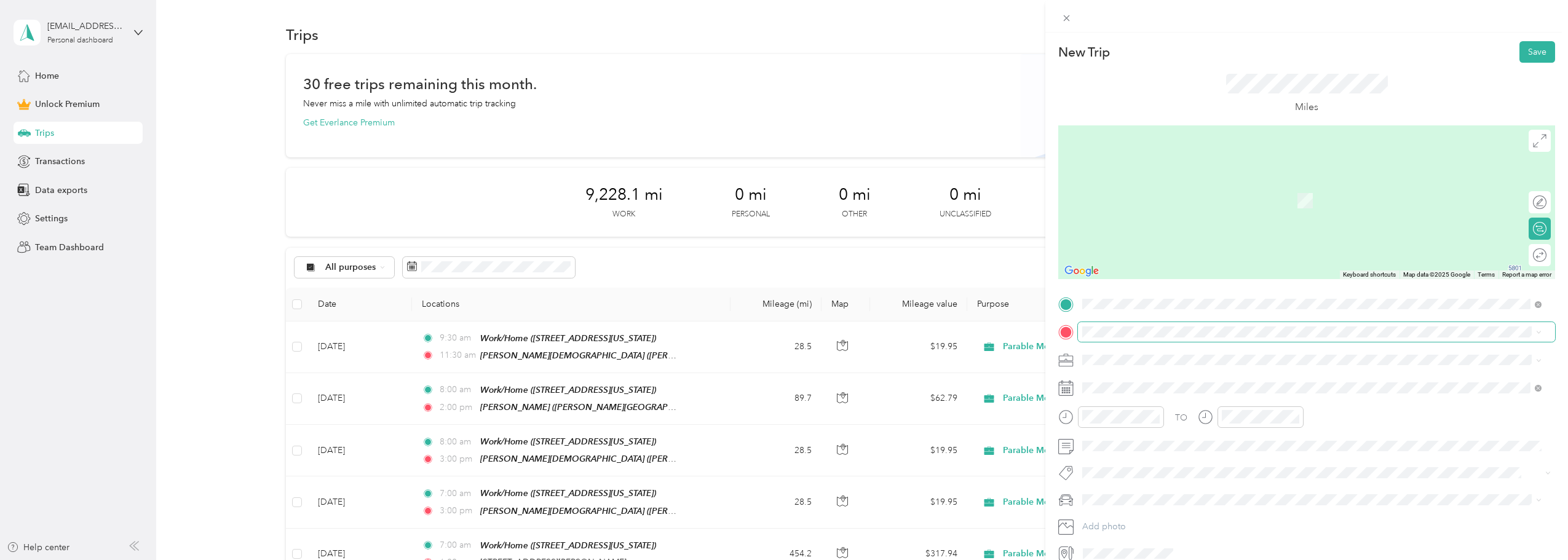
click at [1152, 325] on span at bounding box center [1316, 332] width 477 height 19
click at [1168, 372] on span "[STREET_ADDRESS][PERSON_NAME][US_STATE]" at bounding box center [1201, 377] width 191 height 11
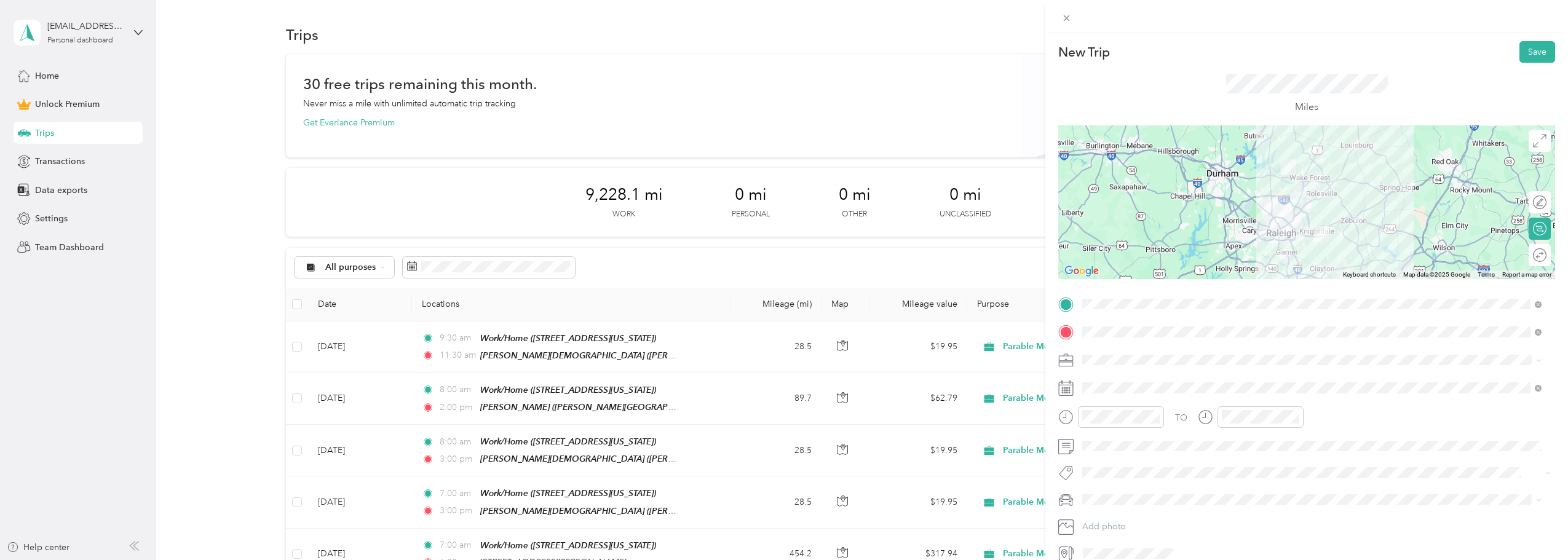
click at [1136, 486] on span "Parable Media" at bounding box center [1114, 488] width 55 height 10
click at [1530, 256] on div at bounding box center [1533, 255] width 26 height 13
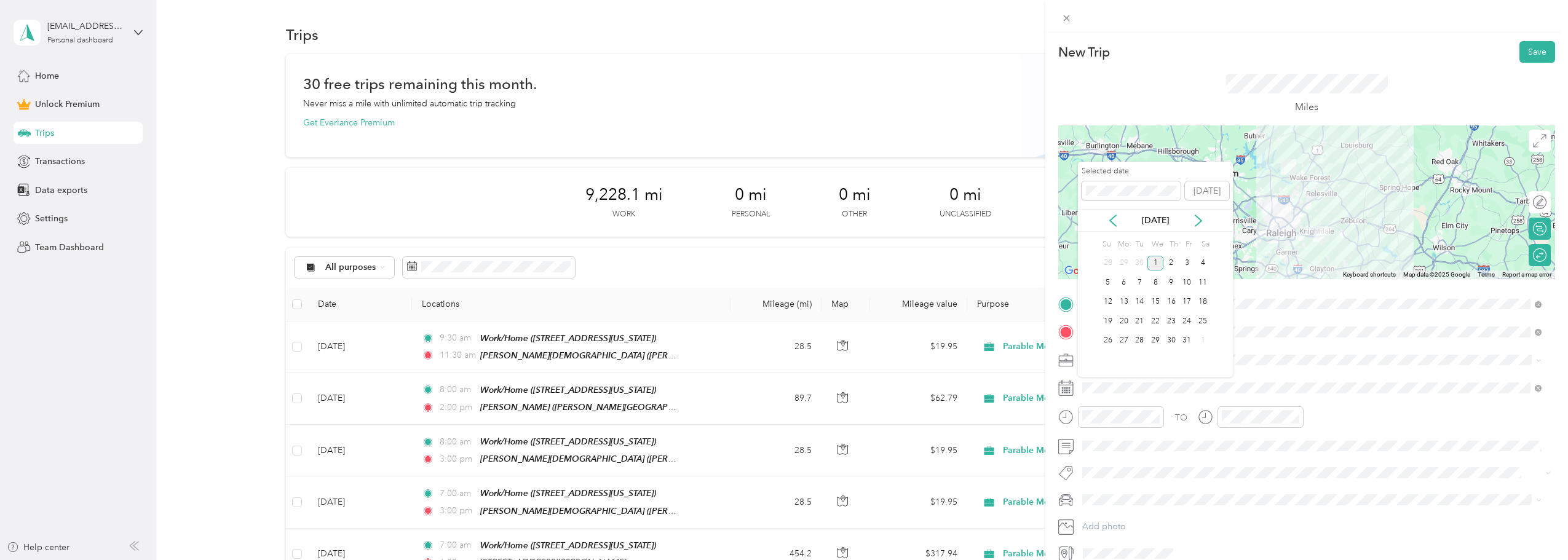
click at [1116, 213] on div "[DATE]" at bounding box center [1155, 220] width 155 height 23
click at [1114, 213] on div "[DATE]" at bounding box center [1155, 220] width 155 height 23
click at [1114, 222] on icon at bounding box center [1113, 221] width 13 height 13
click at [1103, 323] on div "21" at bounding box center [1108, 321] width 16 height 15
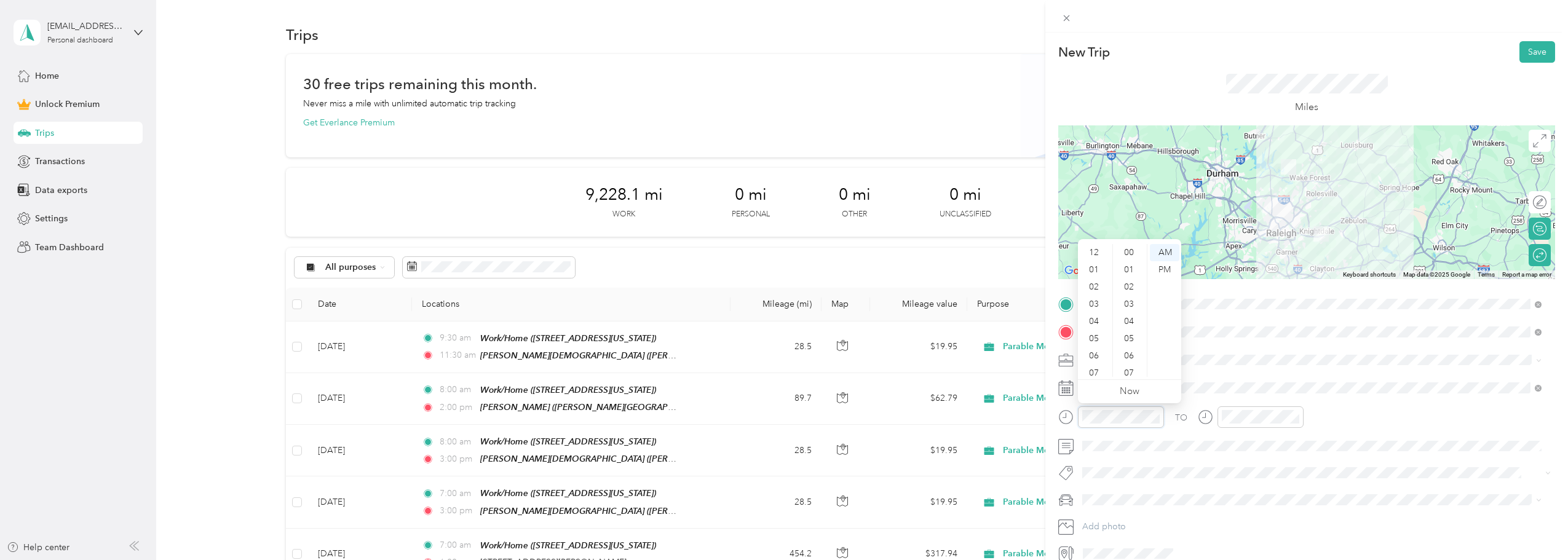
scroll to position [74, 0]
click at [1095, 318] on div "08" at bounding box center [1095, 316] width 29 height 17
click at [1127, 252] on div "00" at bounding box center [1130, 252] width 29 height 17
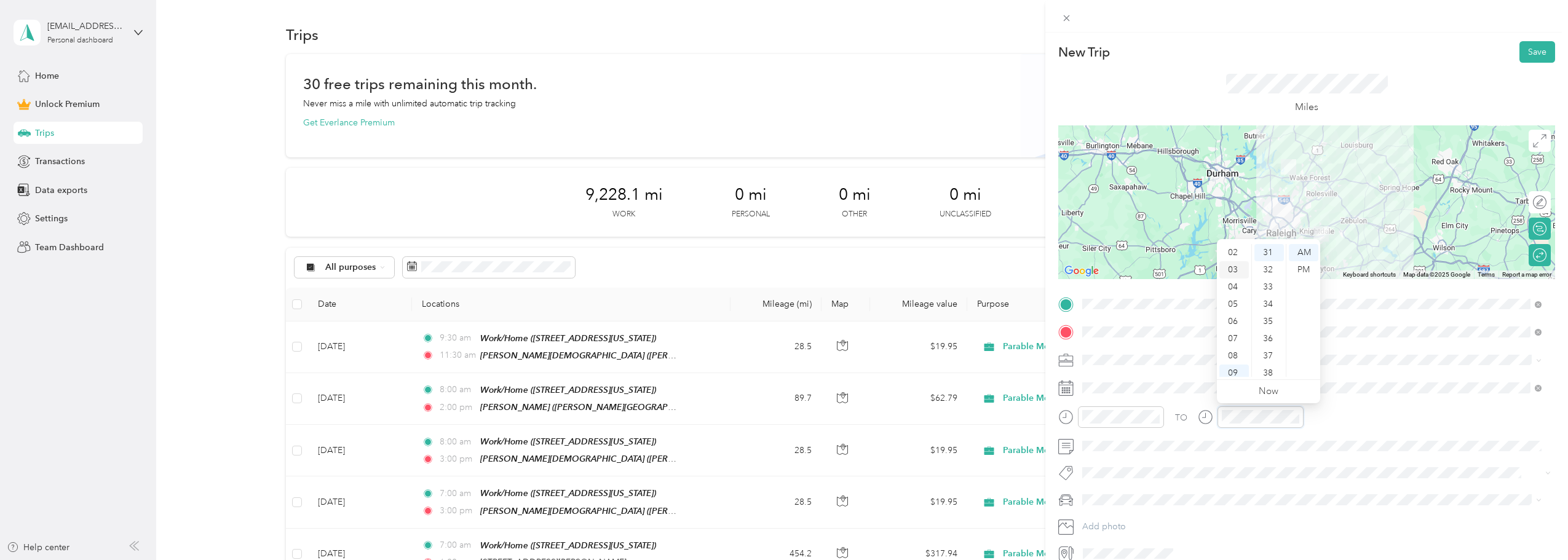
scroll to position [13, 0]
click at [1232, 258] on div "01" at bounding box center [1234, 257] width 29 height 17
click at [1271, 254] on div "00" at bounding box center [1269, 252] width 29 height 17
click at [1307, 272] on div "PM" at bounding box center [1304, 270] width 29 height 17
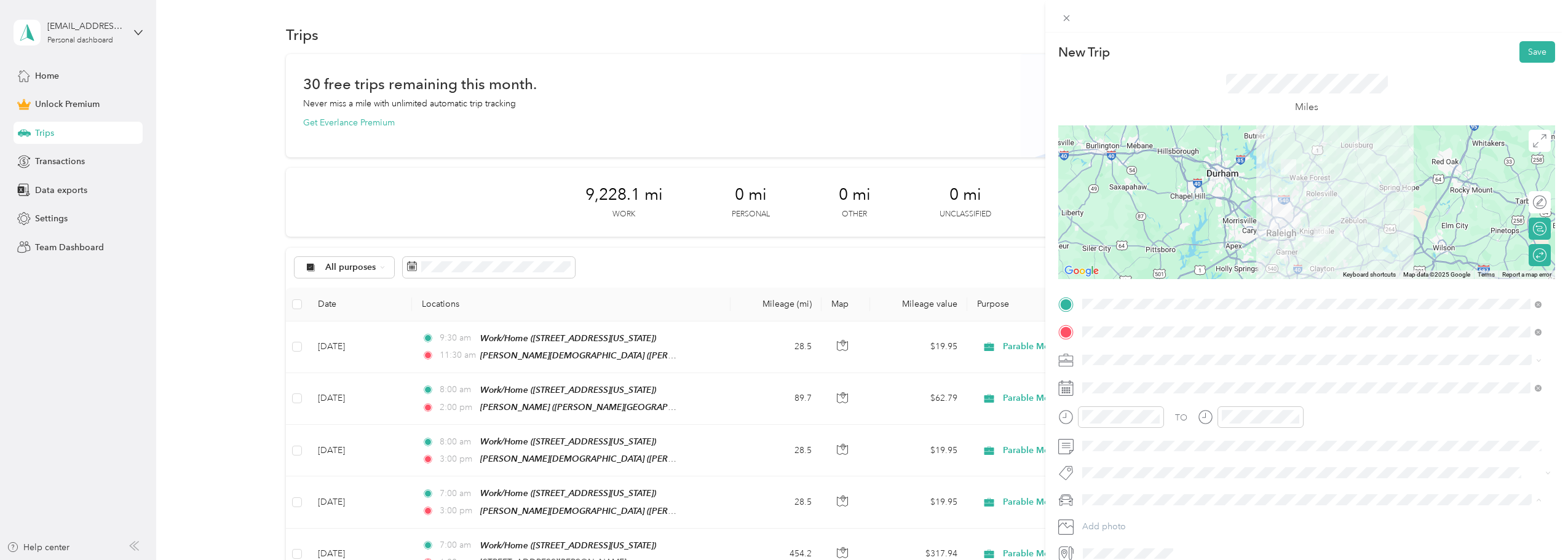
click at [1138, 521] on span "Subaru Crosstrek" at bounding box center [1120, 521] width 67 height 10
click at [1525, 54] on button "Save" at bounding box center [1537, 51] width 35 height 22
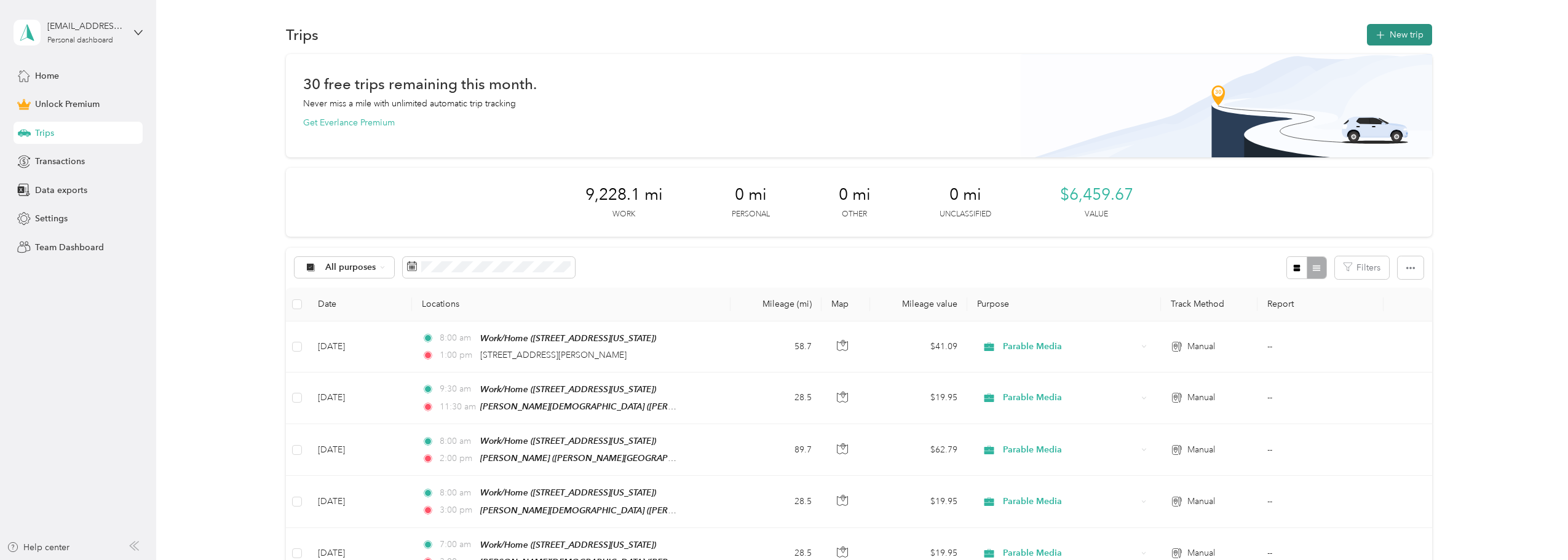
click at [1385, 40] on button "New trip" at bounding box center [1400, 35] width 65 height 22
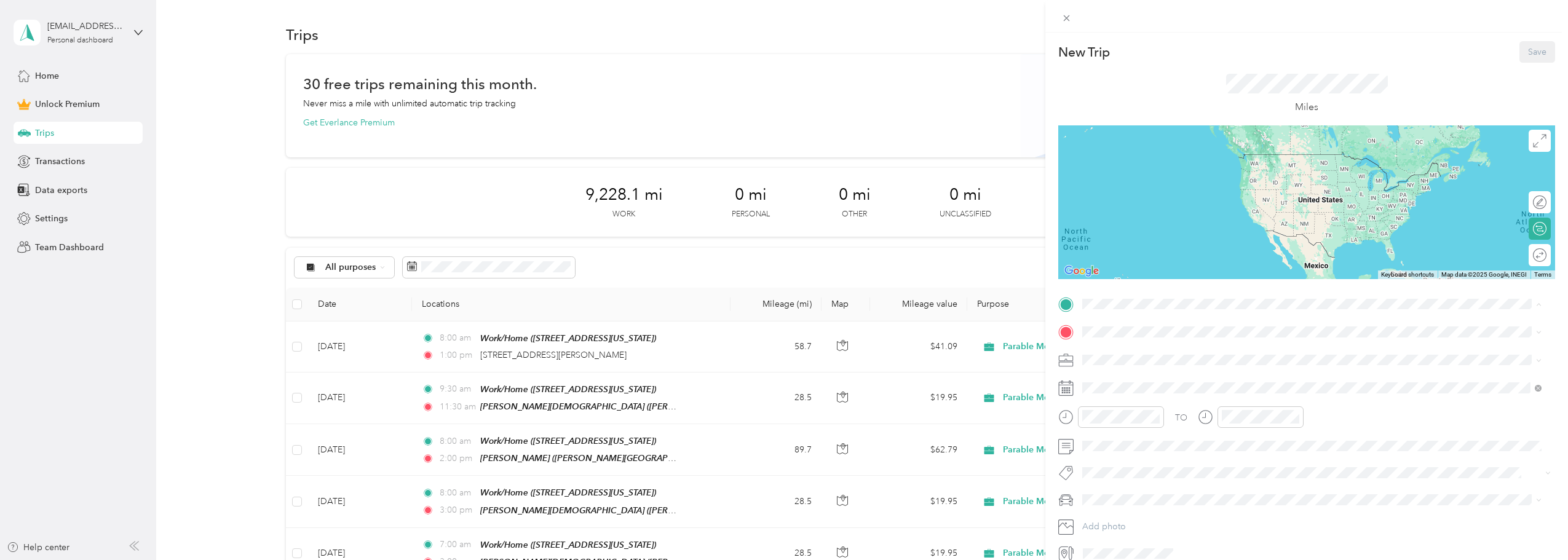
click at [1157, 354] on div "Work/Home" at bounding box center [1167, 353] width 123 height 11
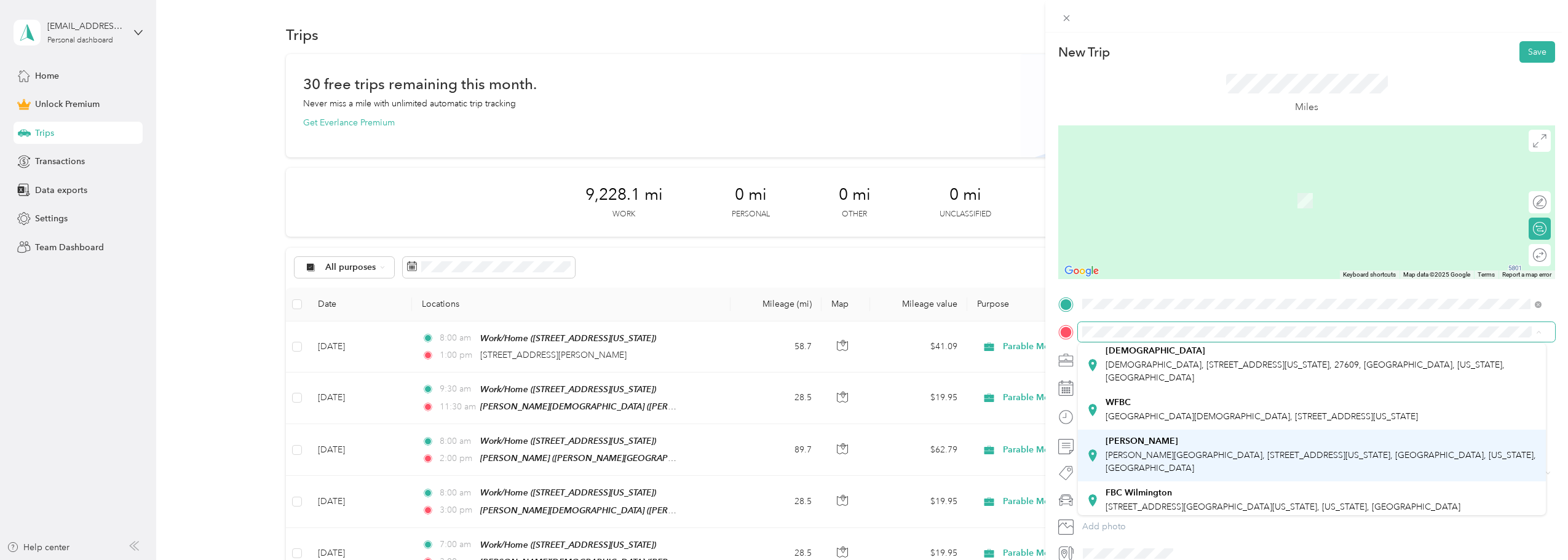
scroll to position [123, 0]
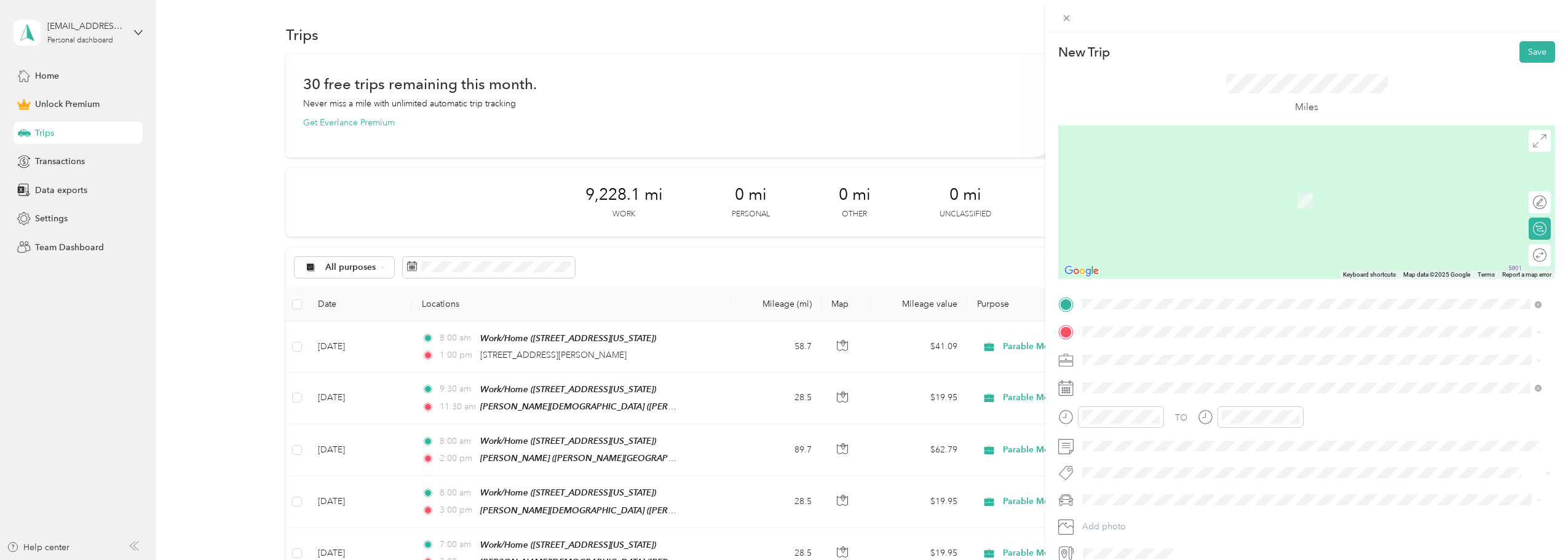
click at [1183, 447] on span "[PERSON_NAME][GEOGRAPHIC_DATA], [STREET_ADDRESS][US_STATE], [GEOGRAPHIC_DATA], …" at bounding box center [1321, 459] width 430 height 24
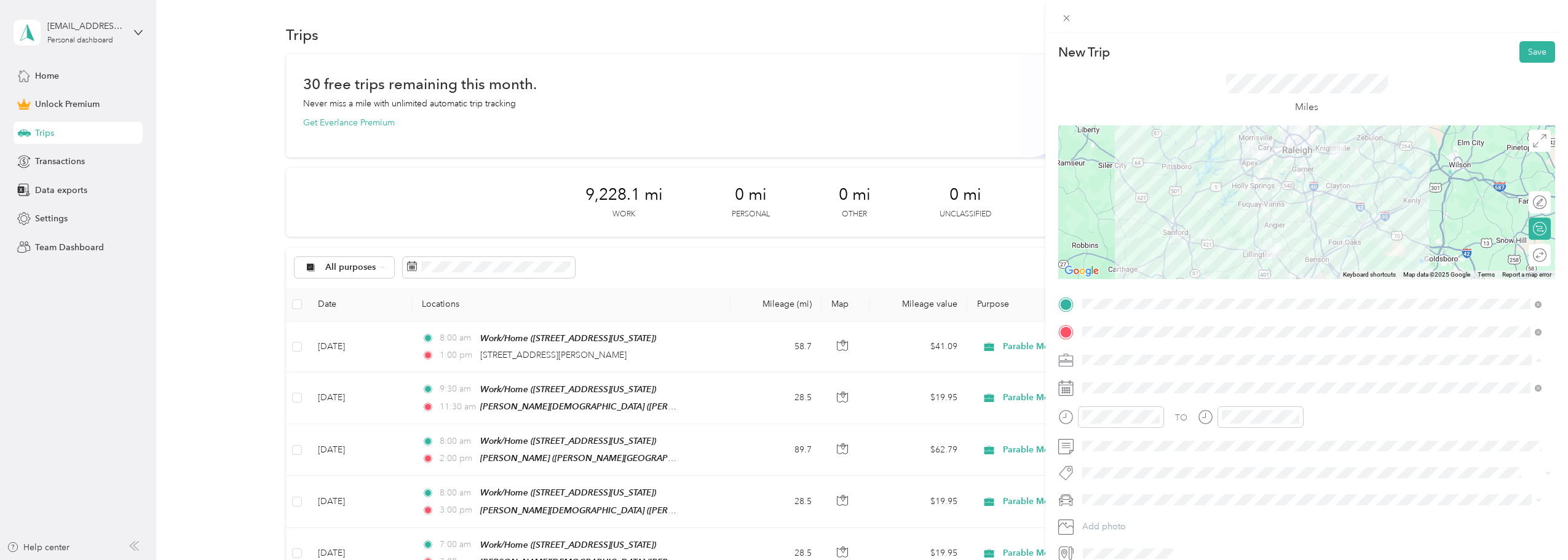
click at [1147, 484] on div "Parable Media" at bounding box center [1312, 489] width 451 height 13
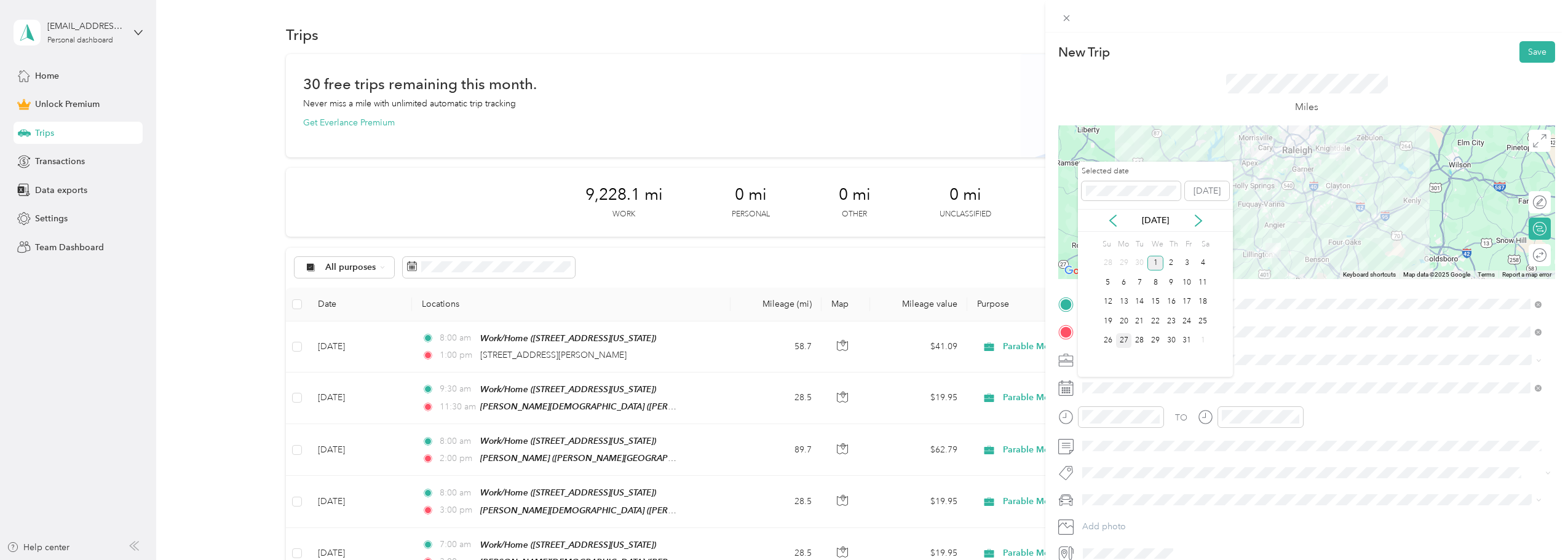
click at [1124, 340] on div "27" at bounding box center [1124, 341] width 16 height 15
click at [1107, 215] on icon at bounding box center [1113, 221] width 13 height 13
click at [1125, 320] on div "22" at bounding box center [1124, 321] width 16 height 15
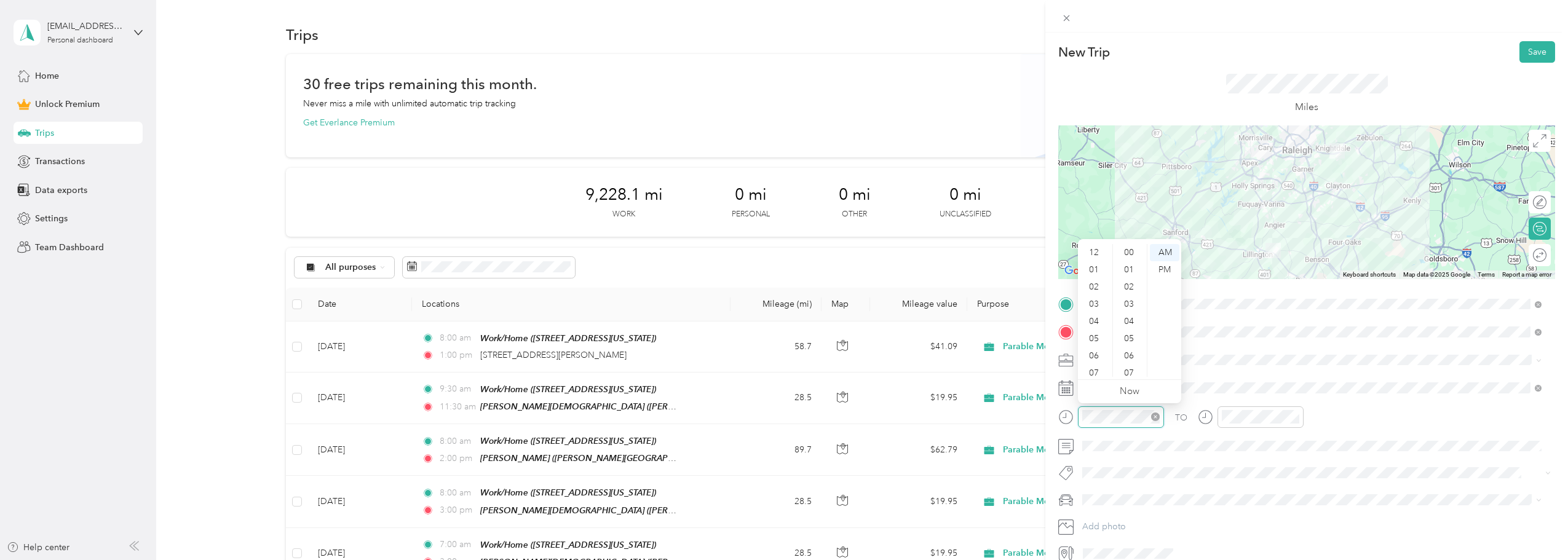
scroll to position [74, 0]
click at [1095, 351] on div "10" at bounding box center [1095, 351] width 29 height 17
click at [1125, 252] on div "00" at bounding box center [1130, 252] width 29 height 17
click at [1233, 286] on div "02" at bounding box center [1234, 287] width 29 height 17
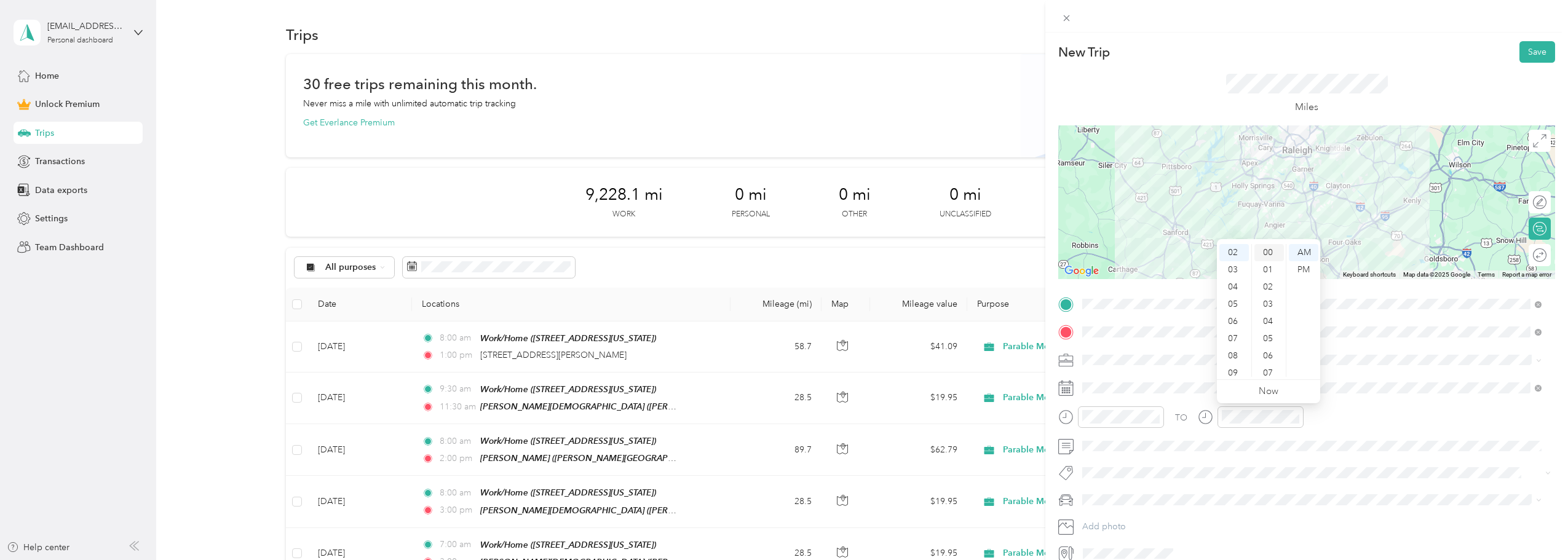
click at [1266, 253] on div "00" at bounding box center [1269, 252] width 29 height 17
click at [1302, 268] on div "PM" at bounding box center [1304, 270] width 29 height 17
click at [1132, 518] on span "Subaru Crosstrek" at bounding box center [1120, 521] width 67 height 10
click at [1528, 254] on div at bounding box center [1533, 255] width 26 height 13
click at [1533, 49] on button "Save" at bounding box center [1537, 51] width 35 height 22
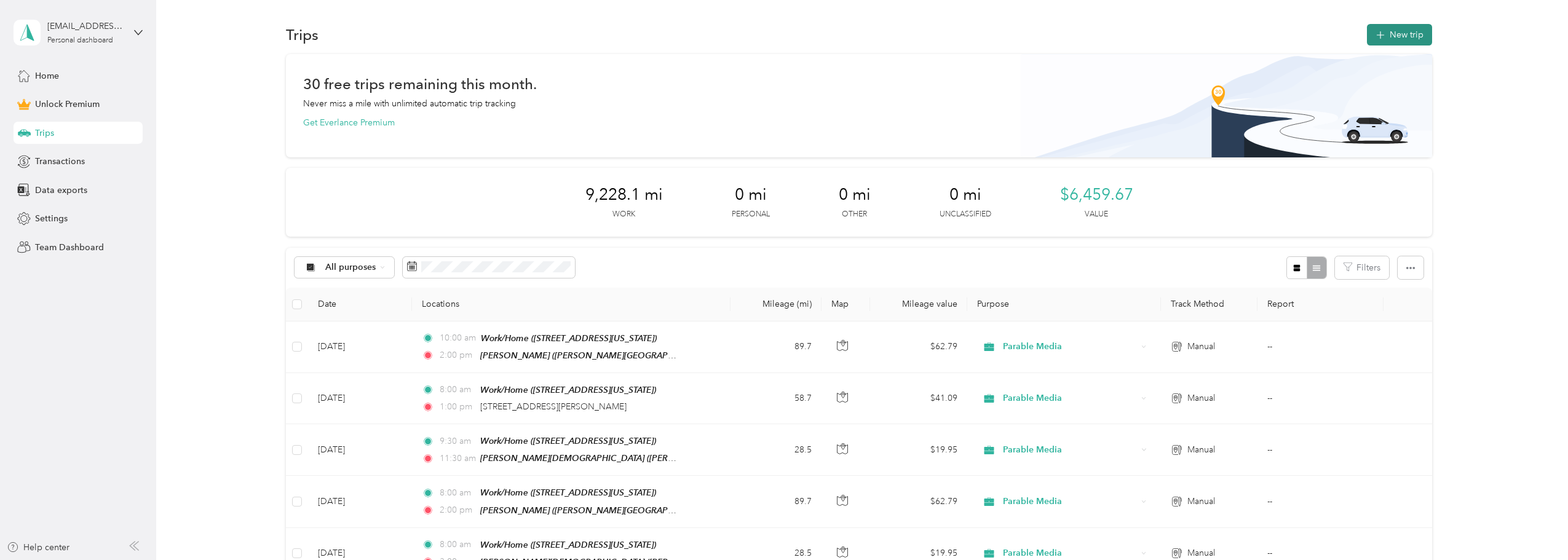
click at [1376, 40] on icon "button" at bounding box center [1381, 35] width 14 height 14
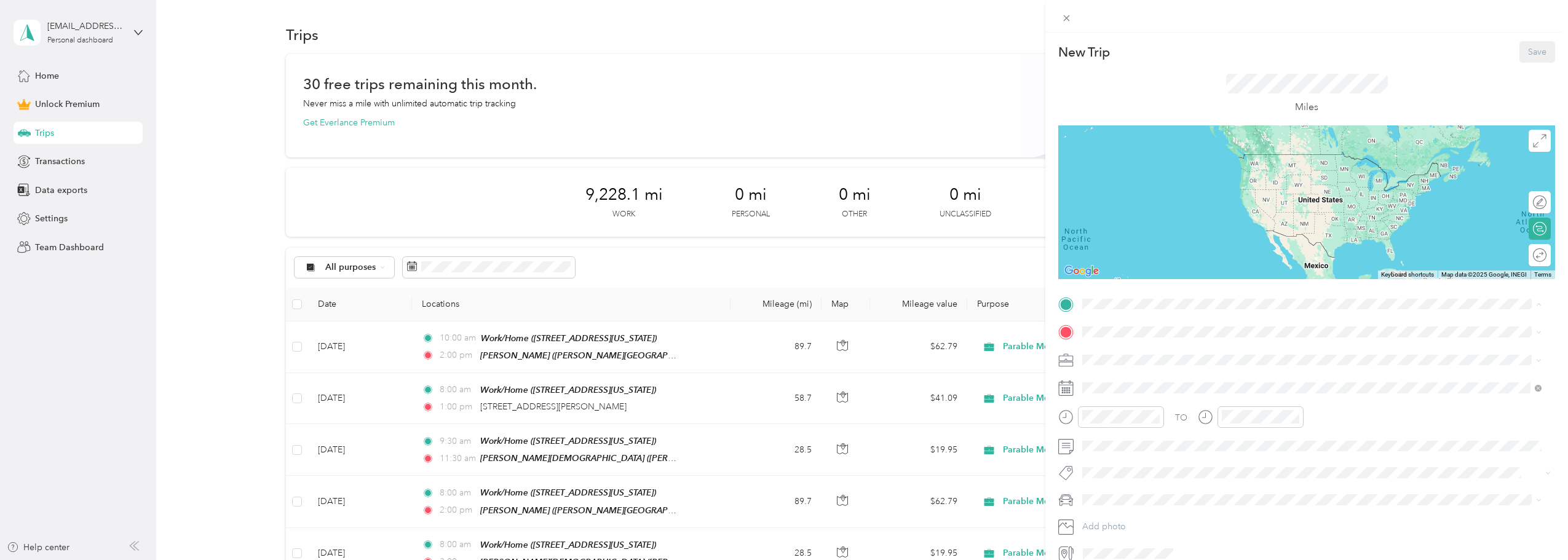
click at [1143, 354] on strong "Work/Home" at bounding box center [1130, 353] width 49 height 11
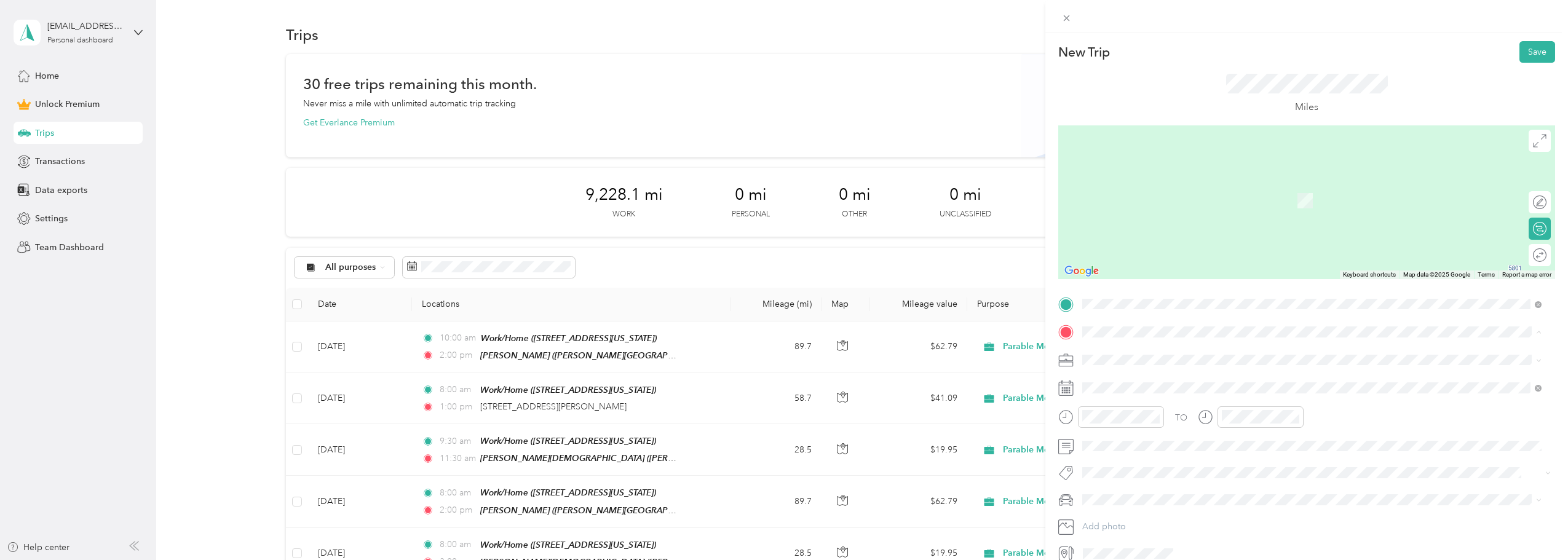
click at [1151, 430] on span "[PERSON_NAME][GEOGRAPHIC_DATA][DEMOGRAPHIC_DATA], [STREET_ADDRESS][US_STATE], […" at bounding box center [1297, 440] width 383 height 24
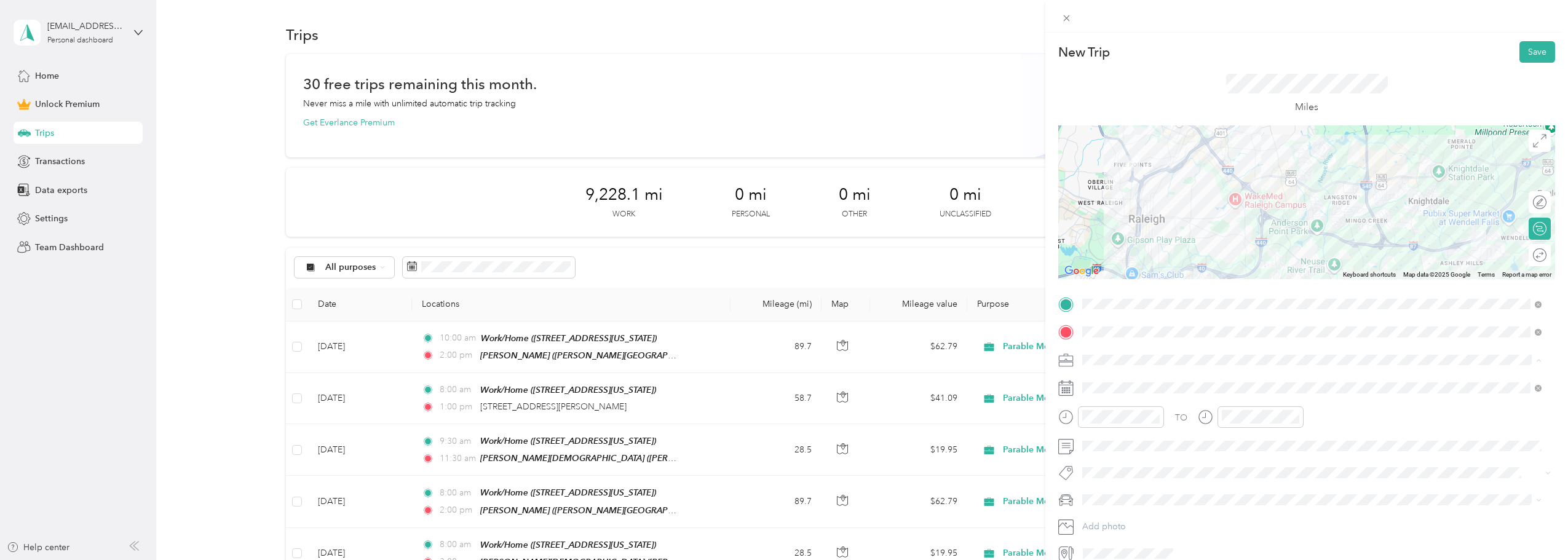
click at [1130, 484] on span "Parable Media" at bounding box center [1114, 488] width 55 height 10
click at [1149, 381] on span at bounding box center [1316, 388] width 477 height 19
click at [1151, 379] on span at bounding box center [1316, 388] width 477 height 19
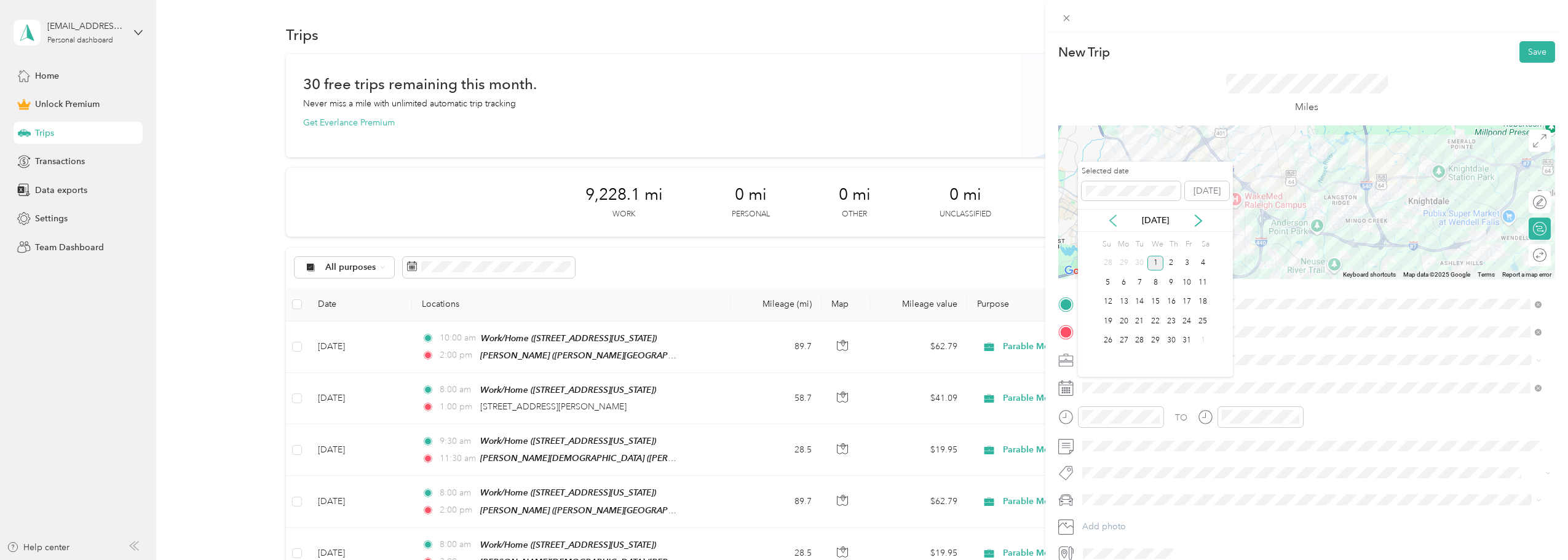
click at [1112, 215] on icon at bounding box center [1113, 221] width 13 height 13
click at [1155, 320] on div "24" at bounding box center [1155, 321] width 16 height 15
click at [1157, 318] on div "24" at bounding box center [1155, 321] width 16 height 15
click at [1098, 333] on div "09" at bounding box center [1095, 333] width 29 height 17
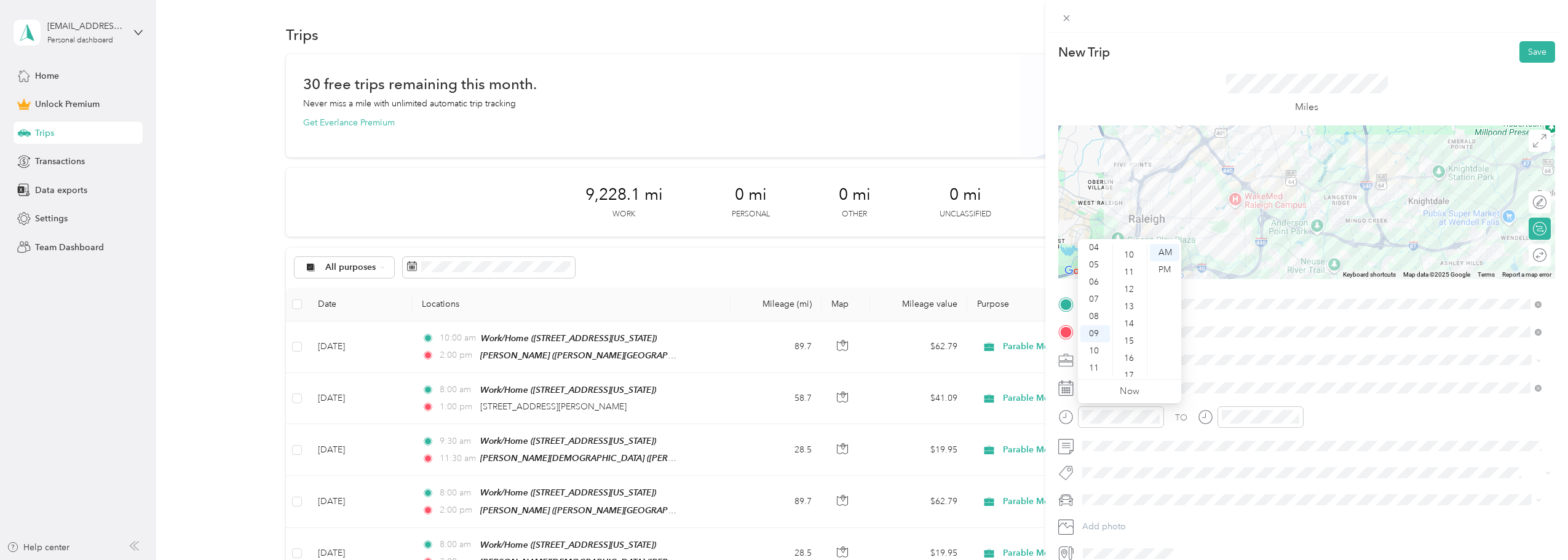
scroll to position [0, 0]
click at [1127, 251] on div "00" at bounding box center [1130, 252] width 29 height 17
click at [1168, 256] on div "AM" at bounding box center [1165, 252] width 29 height 17
click at [1232, 361] on div "11" at bounding box center [1234, 368] width 29 height 17
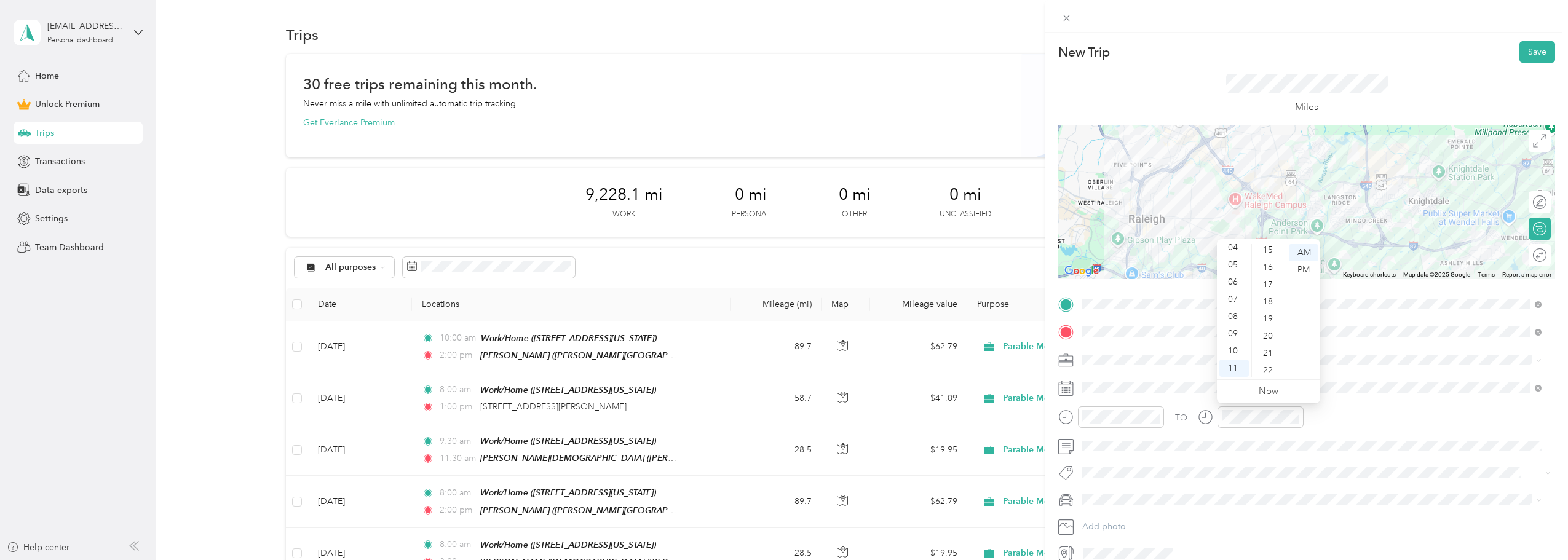
scroll to position [0, 0]
click at [1265, 245] on div "00" at bounding box center [1269, 252] width 29 height 17
click at [1302, 254] on div "AM" at bounding box center [1304, 252] width 29 height 17
click at [1127, 524] on span "Subaru Crosstrek" at bounding box center [1120, 521] width 67 height 10
click at [1528, 256] on div at bounding box center [1533, 255] width 26 height 13
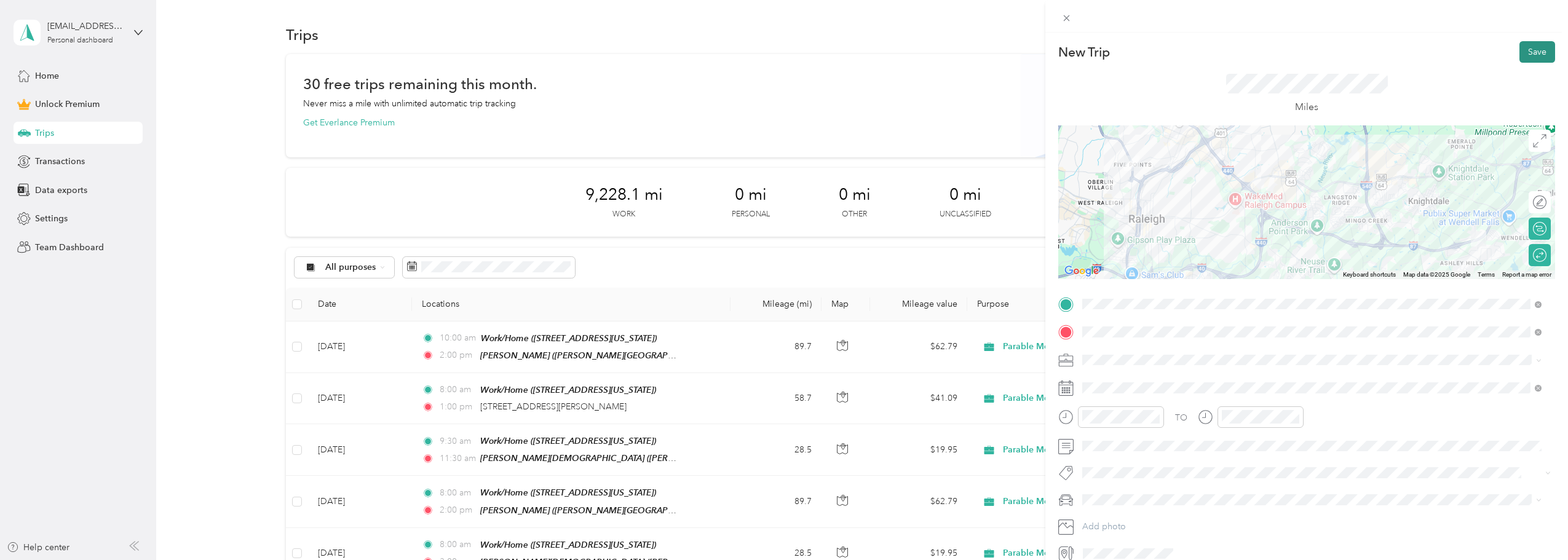
click at [1528, 50] on button "Save" at bounding box center [1537, 51] width 35 height 22
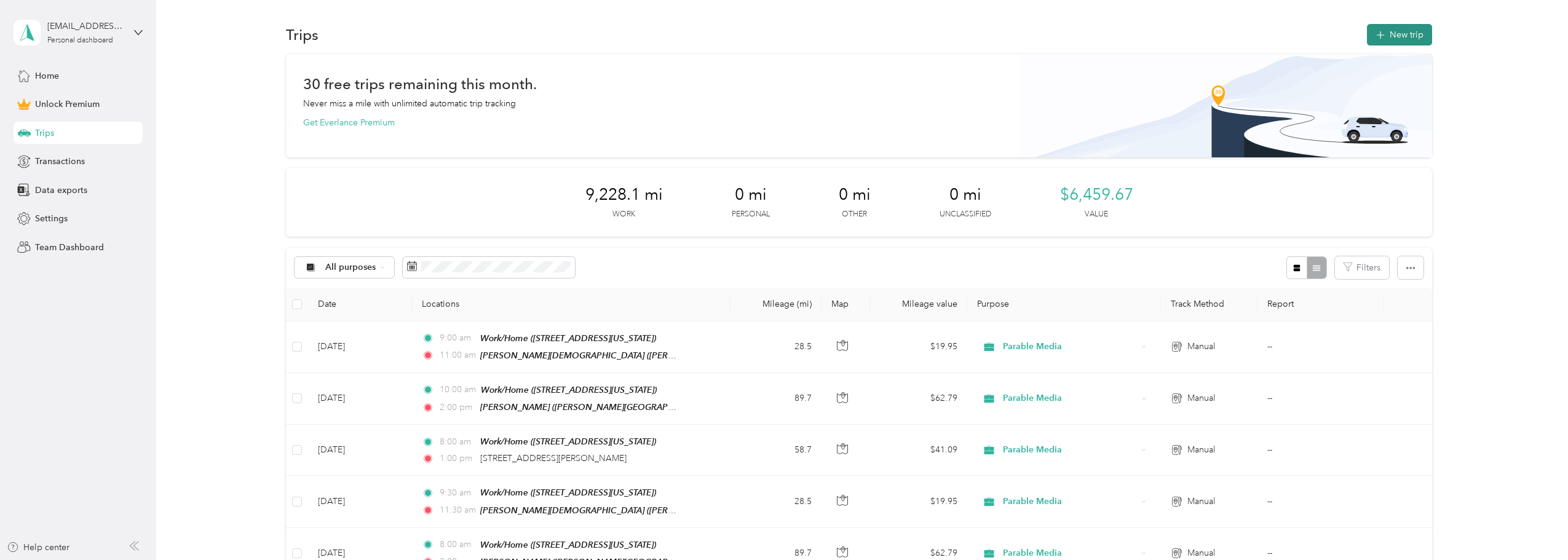
click at [1383, 40] on button "New trip" at bounding box center [1400, 35] width 65 height 22
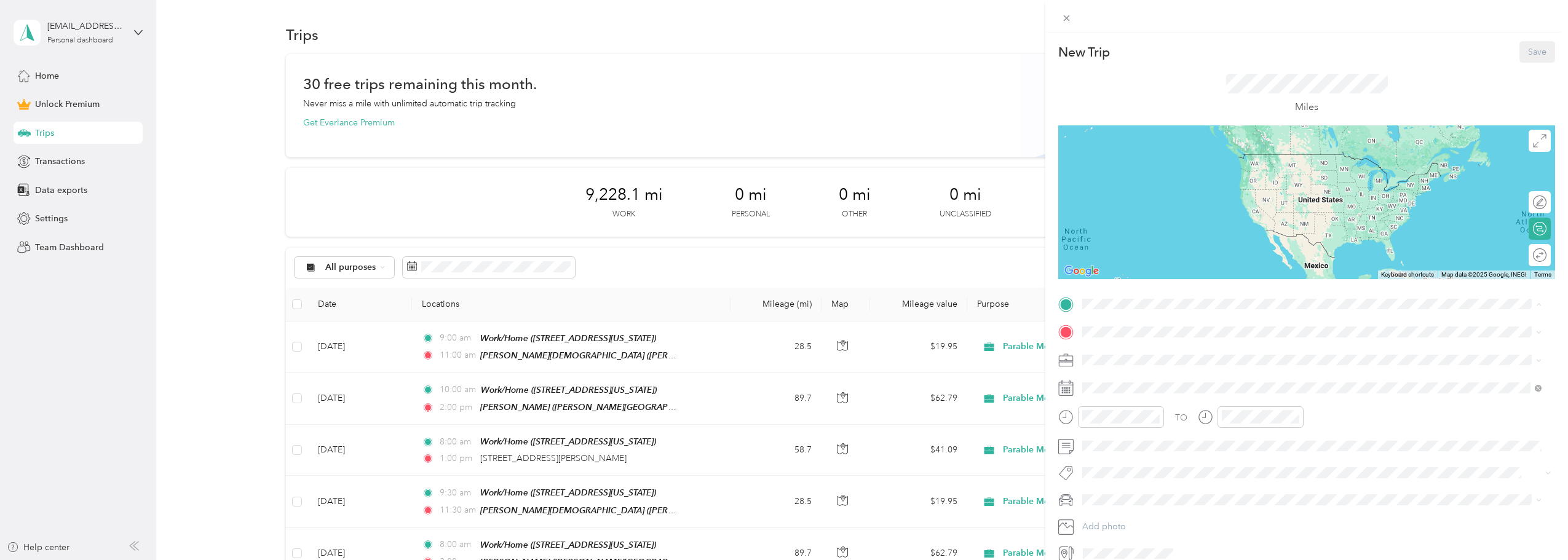
click at [1151, 359] on div "Work/Home [STREET_ADDRESS][US_STATE]" at bounding box center [1167, 360] width 123 height 26
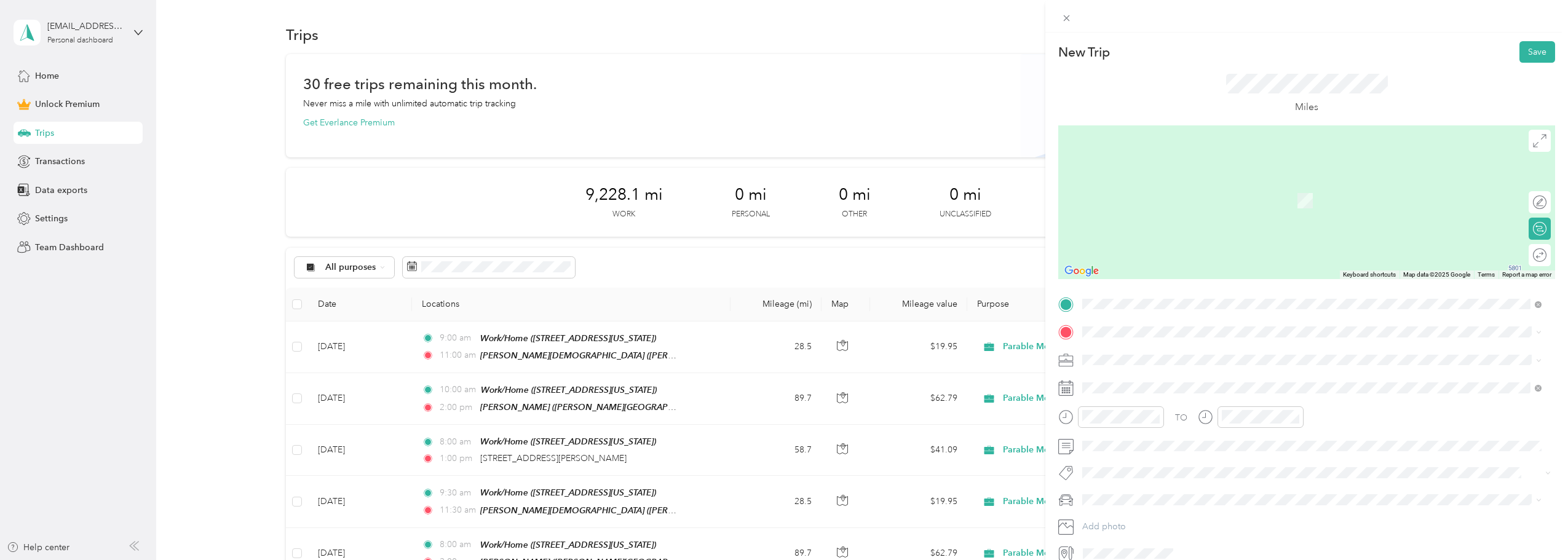
click at [1147, 424] on strong "[PERSON_NAME][GEOGRAPHIC_DATA][DEMOGRAPHIC_DATA]" at bounding box center [1238, 420] width 264 height 11
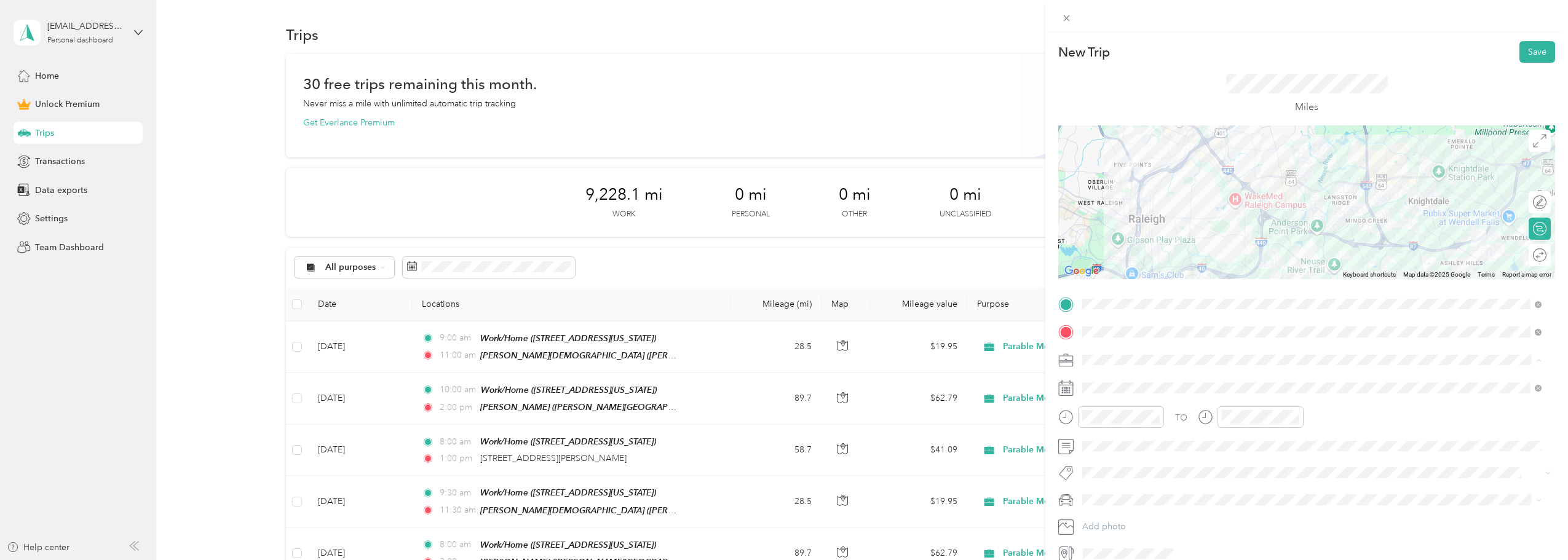
click at [1122, 489] on span "Parable Media" at bounding box center [1114, 488] width 55 height 10
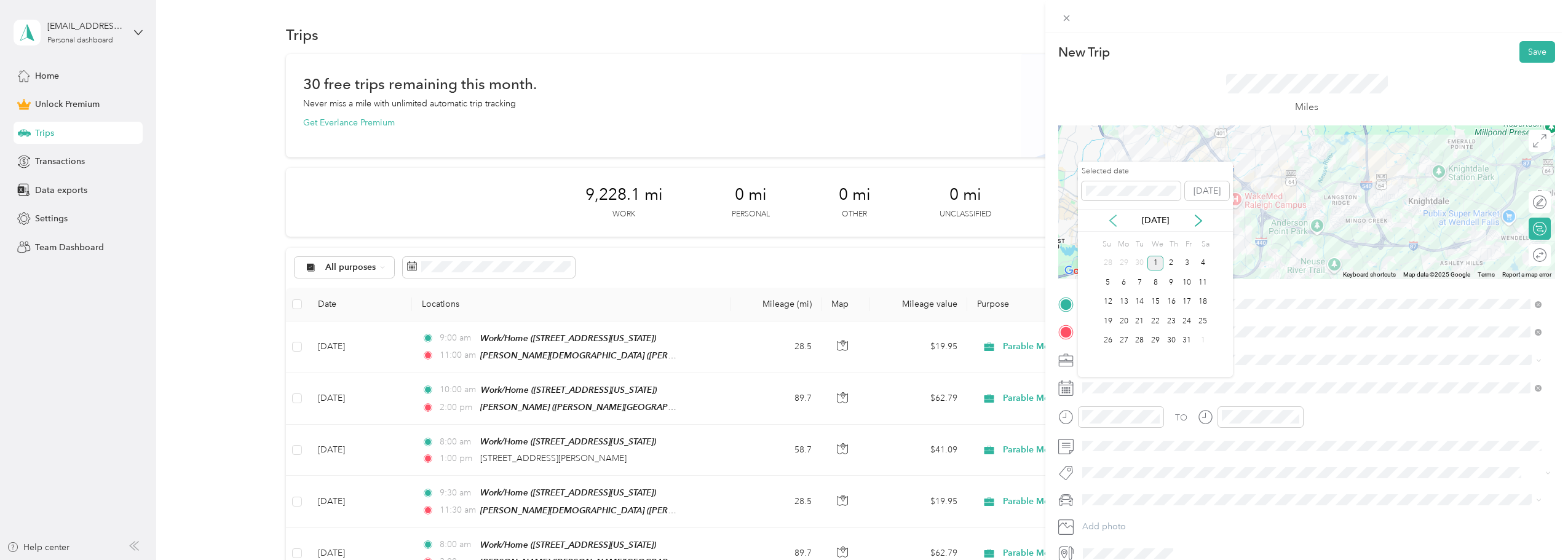
click at [1116, 219] on icon at bounding box center [1113, 221] width 13 height 13
click at [1157, 323] on div "24" at bounding box center [1155, 321] width 16 height 15
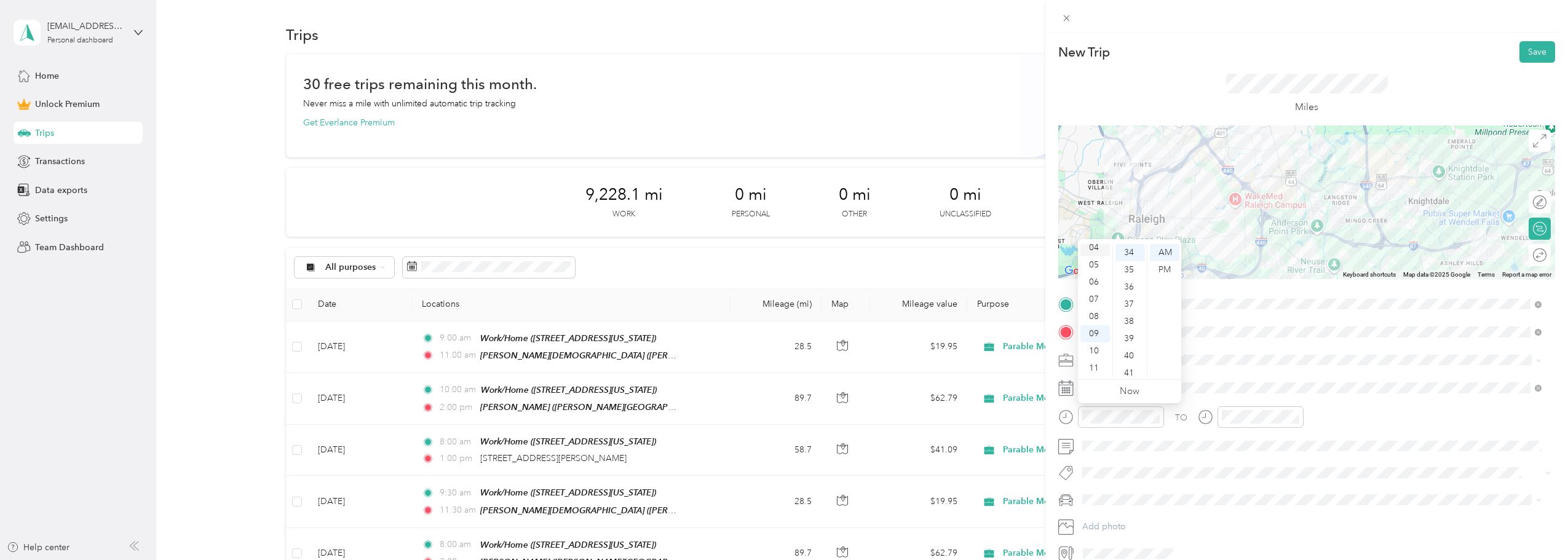
click at [1089, 248] on div "04" at bounding box center [1095, 247] width 29 height 17
click at [1131, 250] on div "00" at bounding box center [1130, 252] width 29 height 17
click at [1168, 272] on div "PM" at bounding box center [1165, 270] width 29 height 17
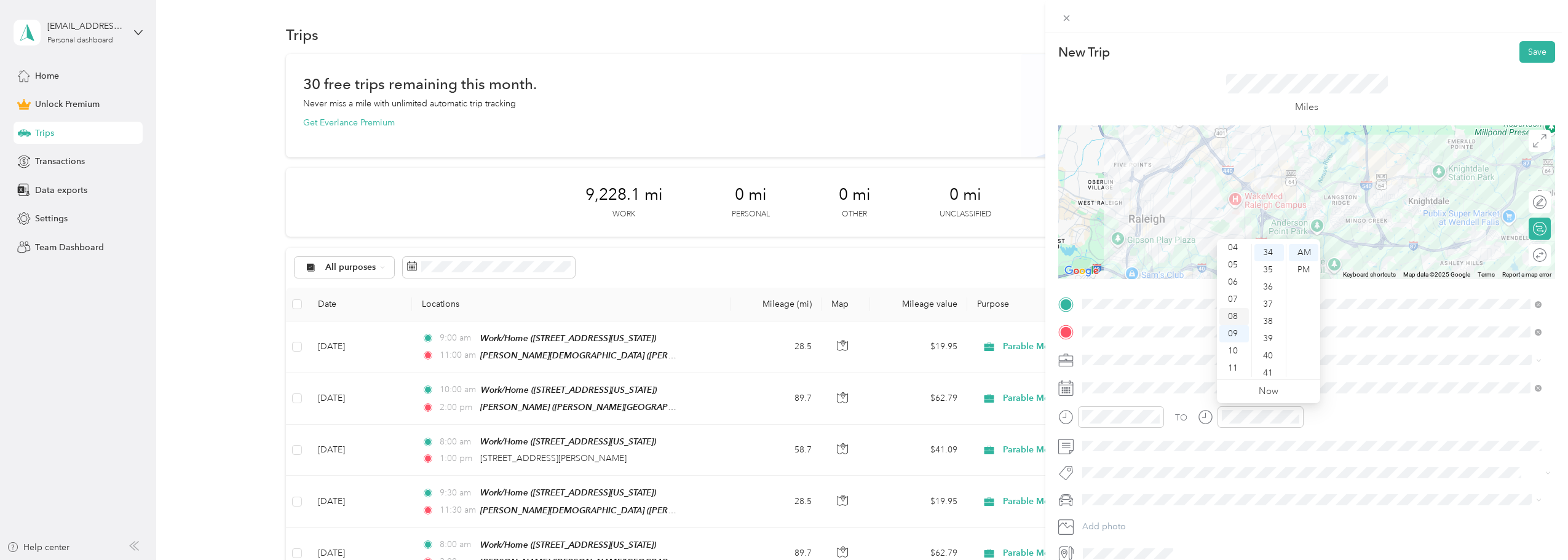
click at [1234, 316] on div "08" at bounding box center [1234, 316] width 29 height 17
click at [1269, 255] on div "00" at bounding box center [1269, 252] width 29 height 17
click at [1299, 270] on div "PM" at bounding box center [1304, 270] width 29 height 17
click at [1128, 522] on span "Subaru Crosstrek" at bounding box center [1120, 521] width 67 height 10
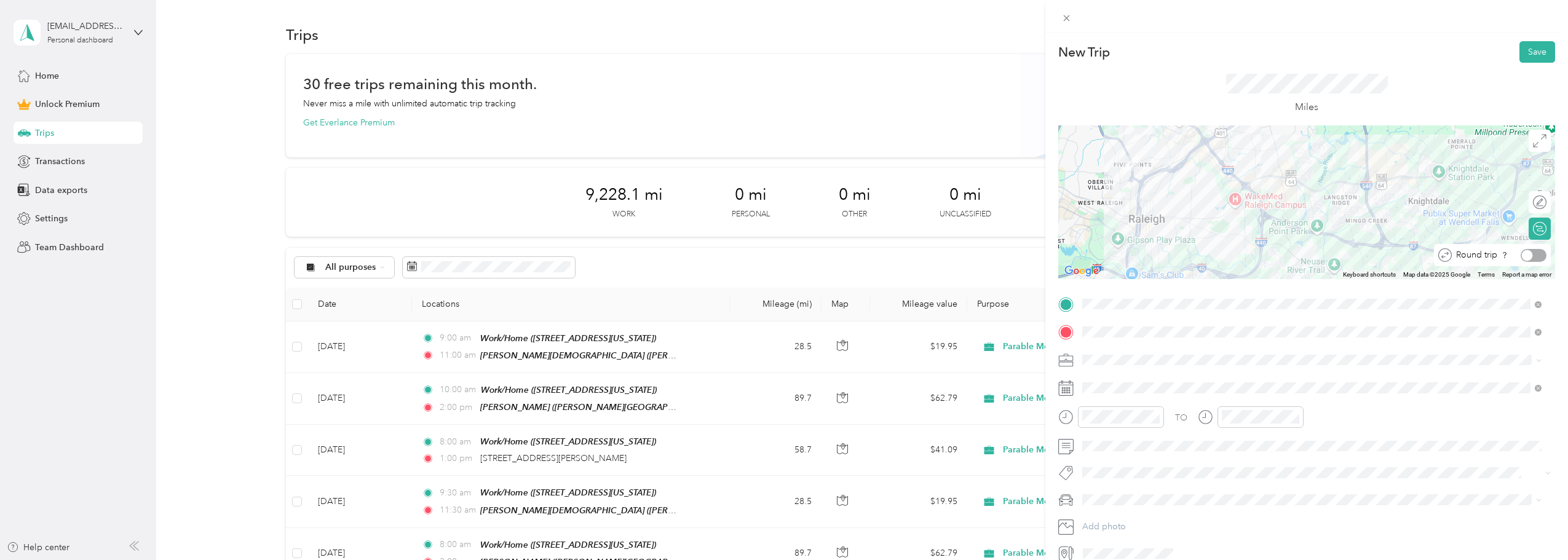
click at [1530, 257] on div at bounding box center [1533, 255] width 26 height 13
click at [1539, 51] on button "Save" at bounding box center [1537, 51] width 35 height 22
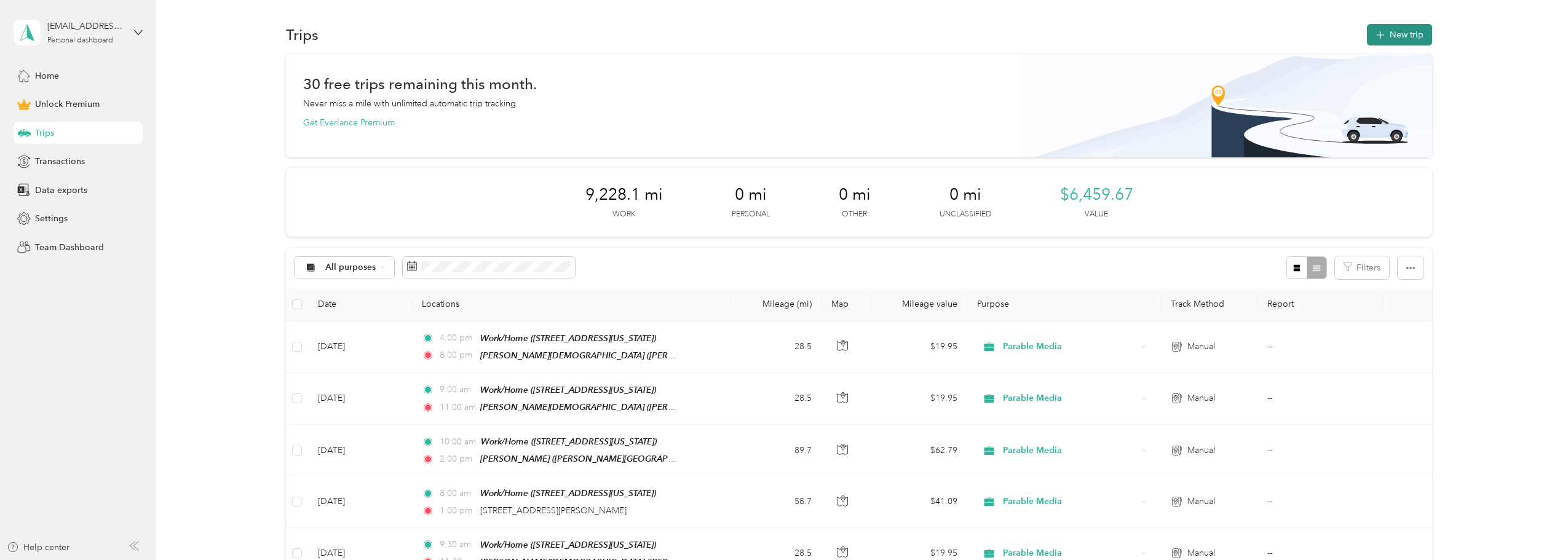
click at [1408, 26] on button "New trip" at bounding box center [1400, 35] width 65 height 22
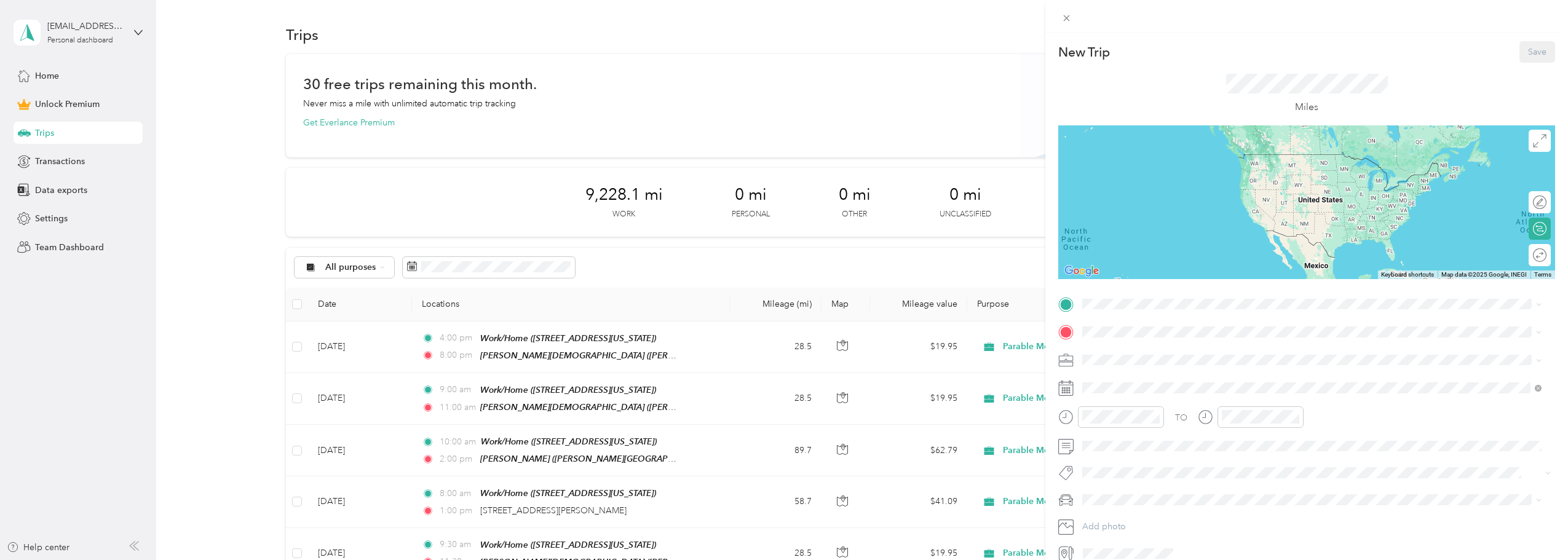
click at [1193, 315] on div "TO Add photo" at bounding box center [1307, 429] width 497 height 270
click at [1148, 361] on span "[STREET_ADDRESS][US_STATE]" at bounding box center [1167, 365] width 123 height 10
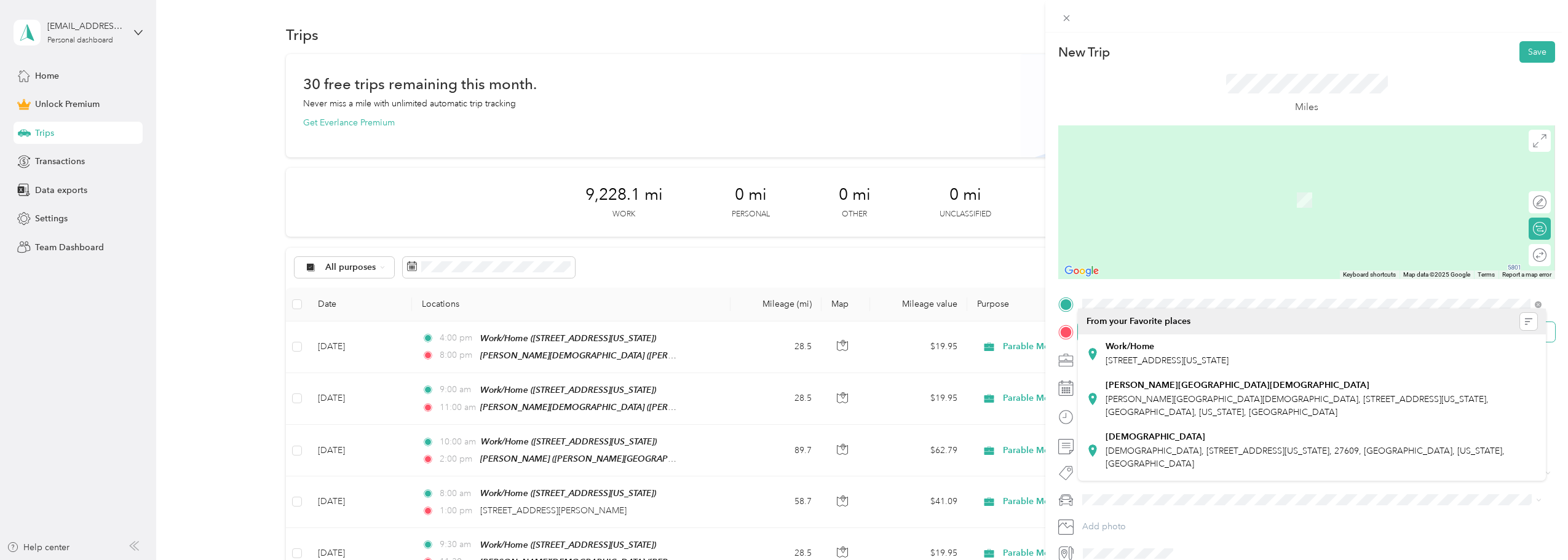
click at [1152, 324] on span at bounding box center [1316, 332] width 477 height 19
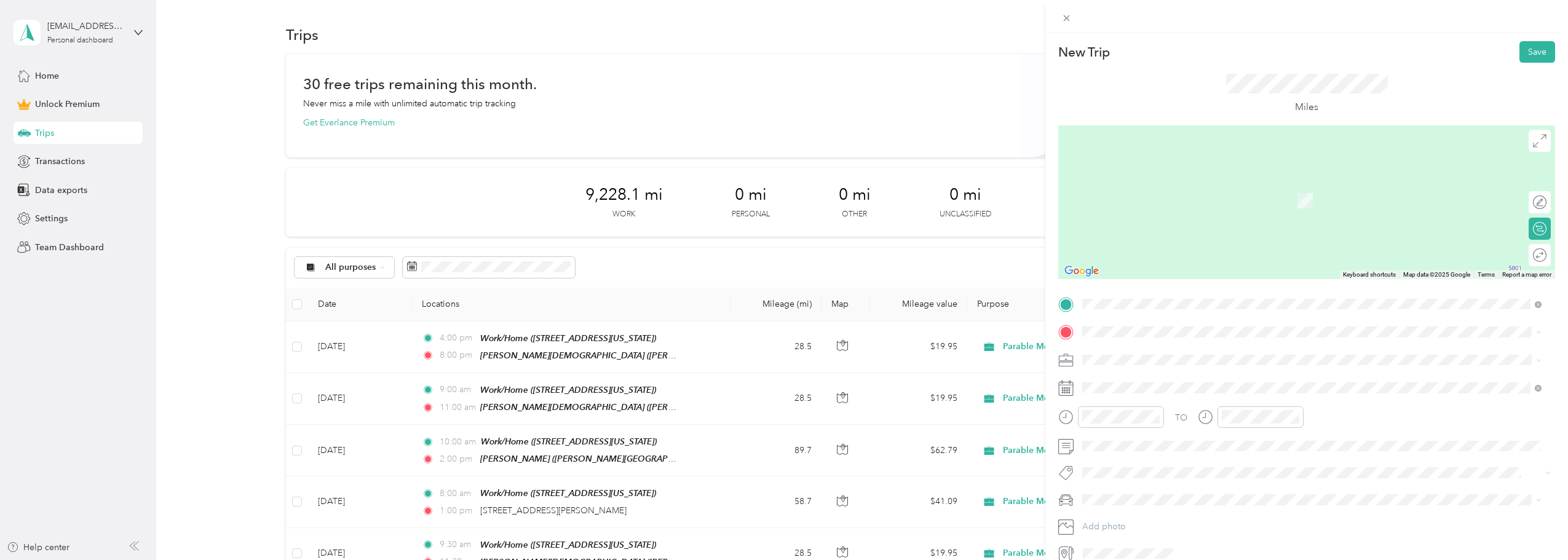
click at [1179, 427] on div "[PERSON_NAME][GEOGRAPHIC_DATA][DEMOGRAPHIC_DATA] [PERSON_NAME][GEOGRAPHIC_DATA]…" at bounding box center [1322, 434] width 432 height 39
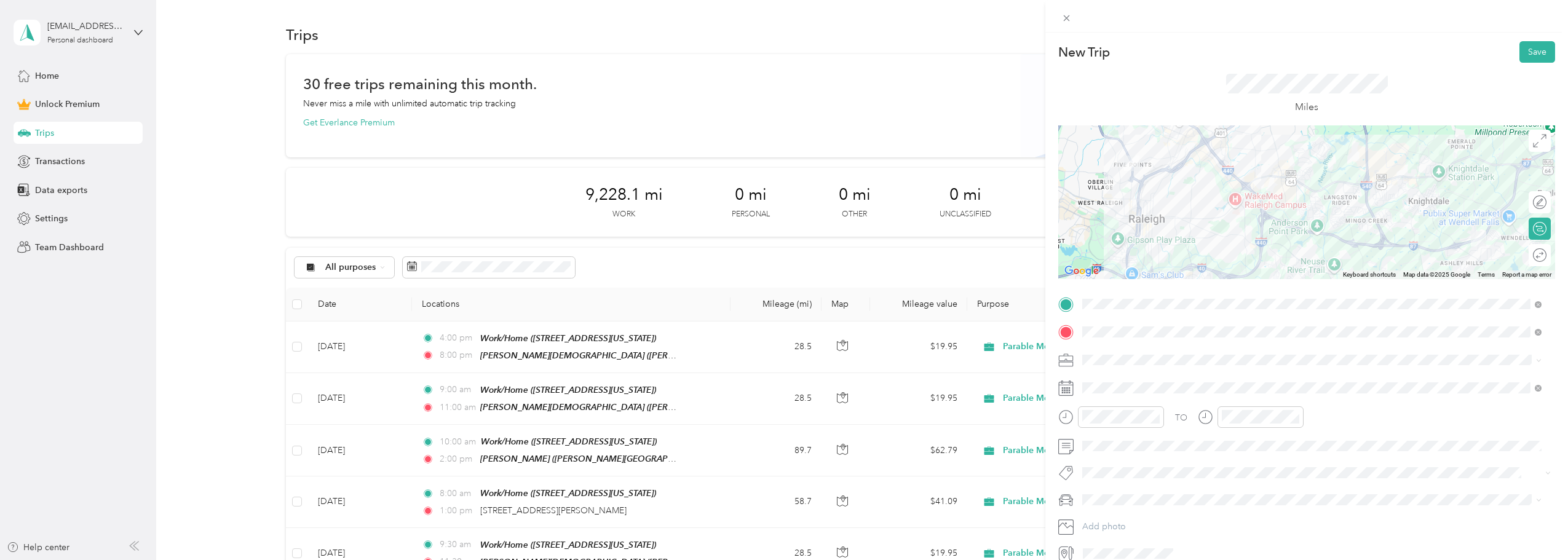
click at [1138, 373] on div "TO Add photo" at bounding box center [1307, 429] width 497 height 270
click at [1138, 484] on span "Parable Media" at bounding box center [1114, 488] width 55 height 10
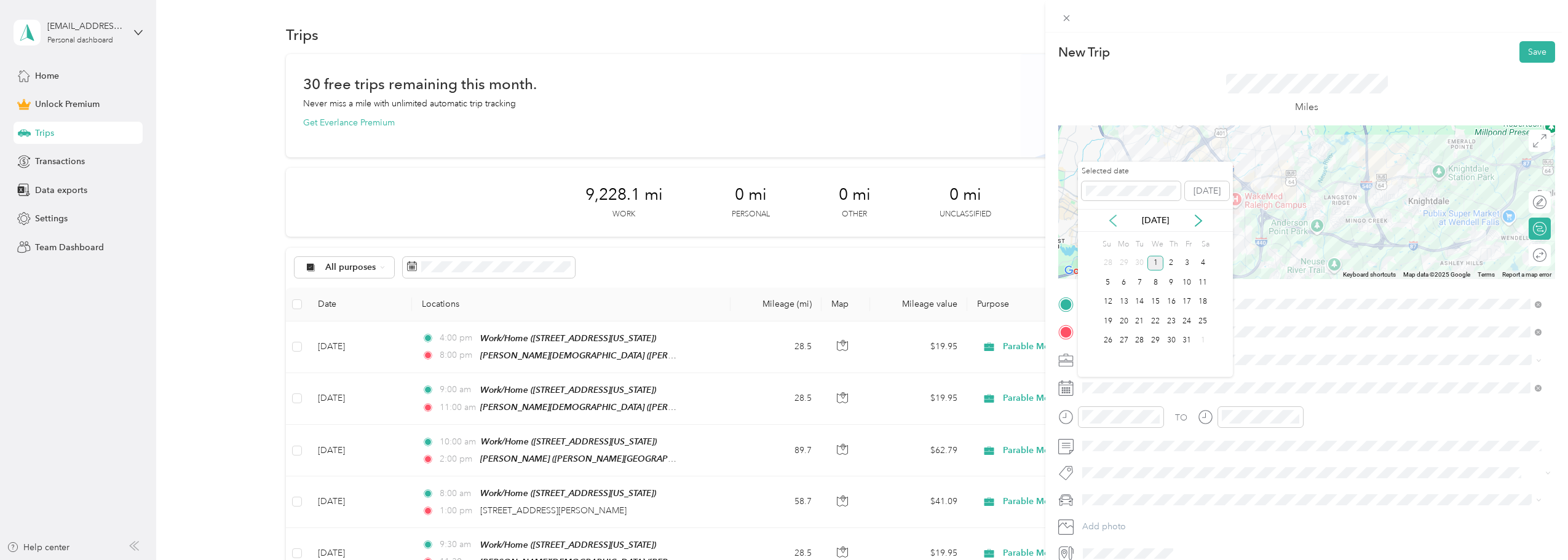
click at [1108, 217] on icon at bounding box center [1113, 221] width 13 height 13
click at [1173, 319] on div "25" at bounding box center [1171, 321] width 16 height 15
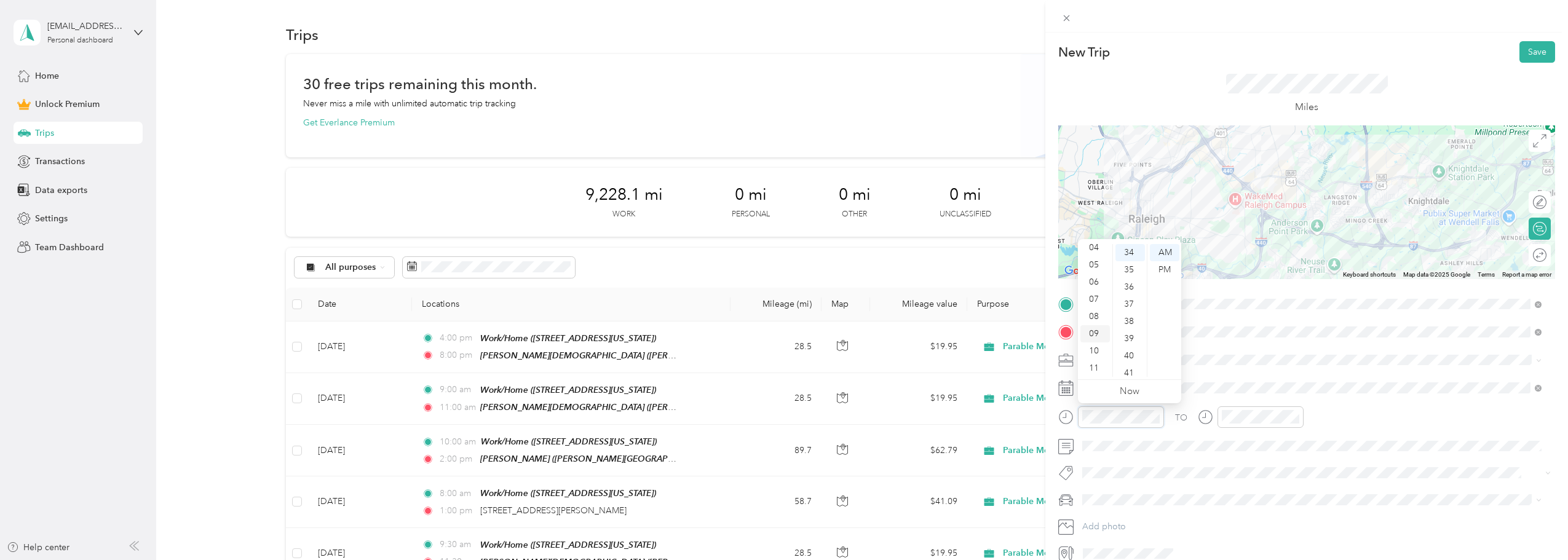
scroll to position [585, 0]
click at [1095, 265] on div "05" at bounding box center [1095, 265] width 29 height 17
click at [1127, 252] on div "00" at bounding box center [1130, 252] width 29 height 17
click at [1160, 267] on div "PM" at bounding box center [1165, 270] width 29 height 17
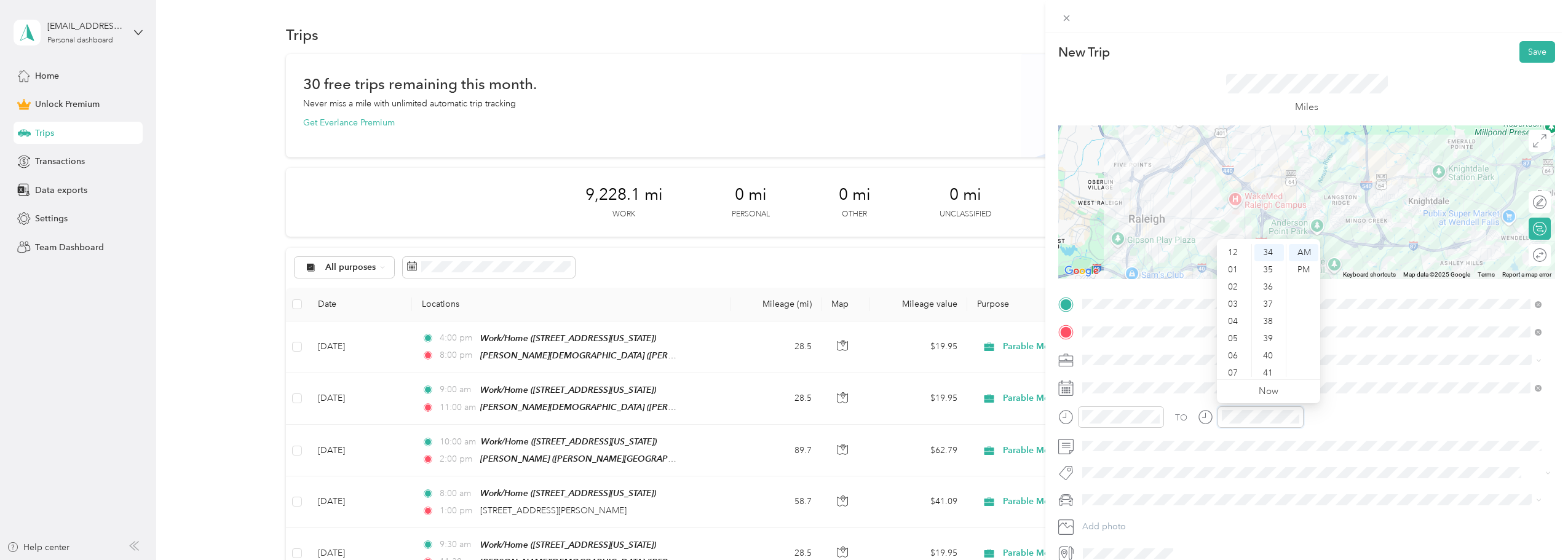
scroll to position [74, 0]
click at [1236, 300] on div "07" at bounding box center [1234, 299] width 29 height 17
click at [1269, 256] on div "00" at bounding box center [1269, 252] width 29 height 17
click at [1299, 266] on div "PM" at bounding box center [1304, 270] width 29 height 17
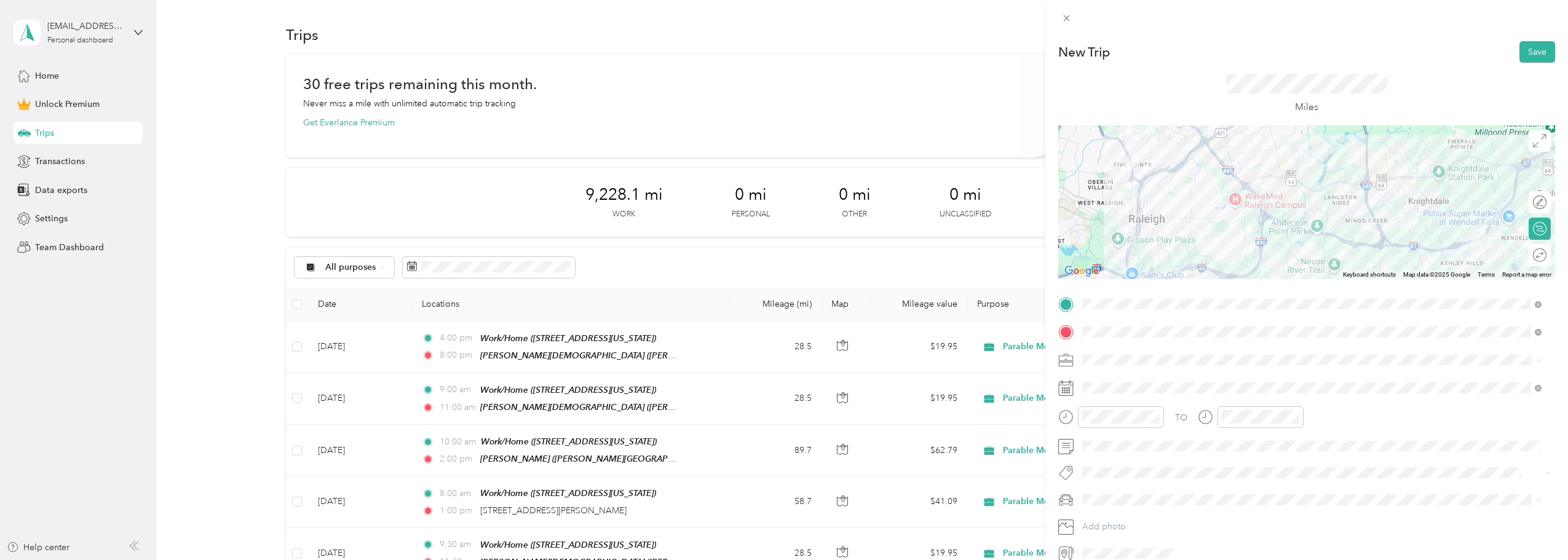
click at [1136, 521] on span "Subaru Crosstrek" at bounding box center [1120, 520] width 67 height 10
click at [1530, 259] on div at bounding box center [1533, 255] width 26 height 13
click at [1532, 56] on button "Save" at bounding box center [1537, 51] width 35 height 22
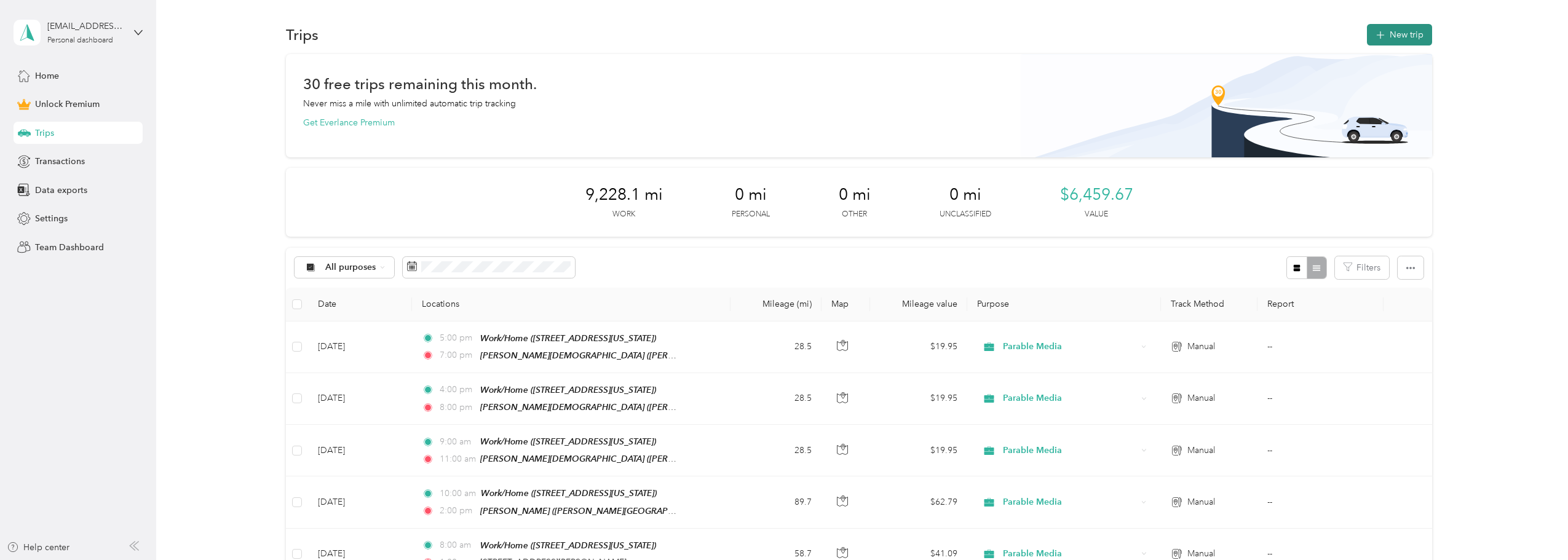
click at [1405, 25] on button "New trip" at bounding box center [1400, 35] width 65 height 22
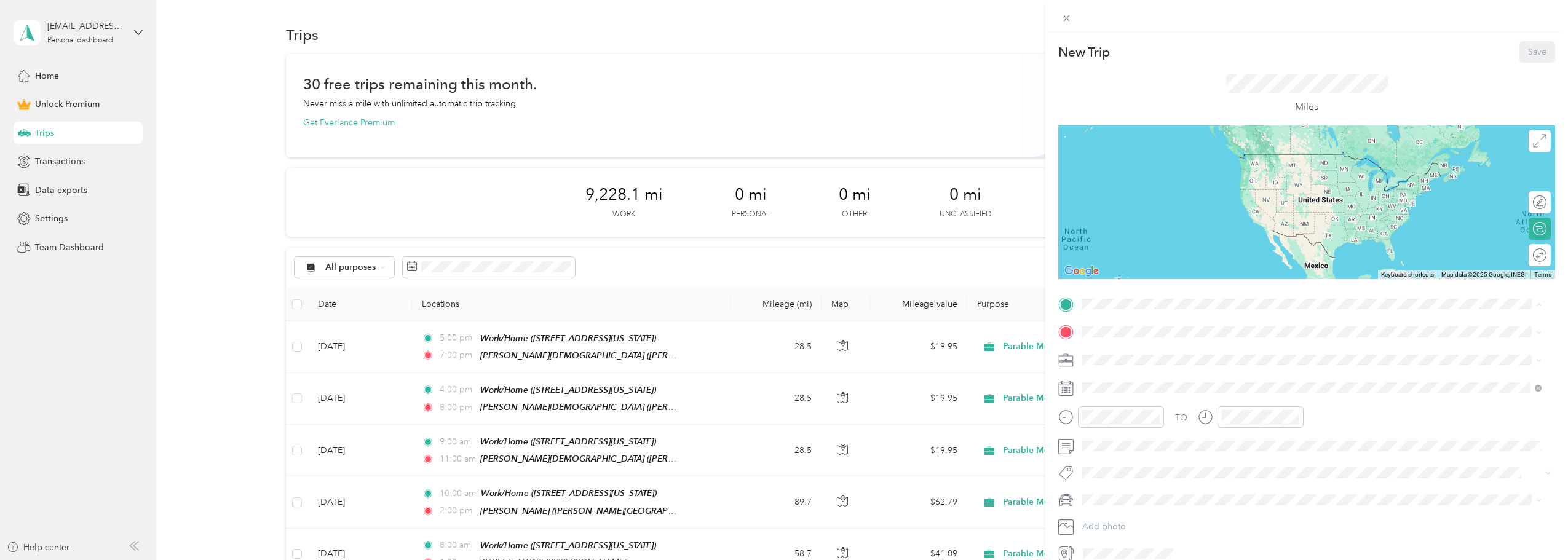
click at [1141, 356] on strong "Work/Home" at bounding box center [1130, 353] width 49 height 11
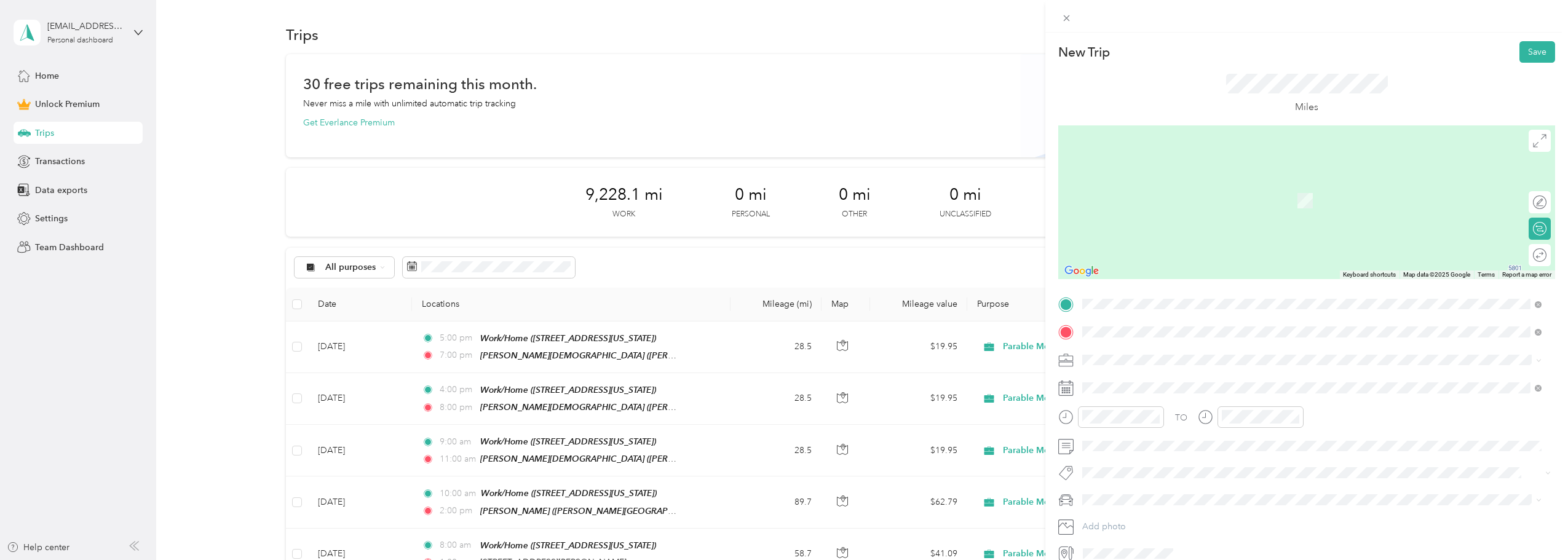
click at [1156, 377] on span "[STREET_ADDRESS][US_STATE]" at bounding box center [1167, 377] width 123 height 11
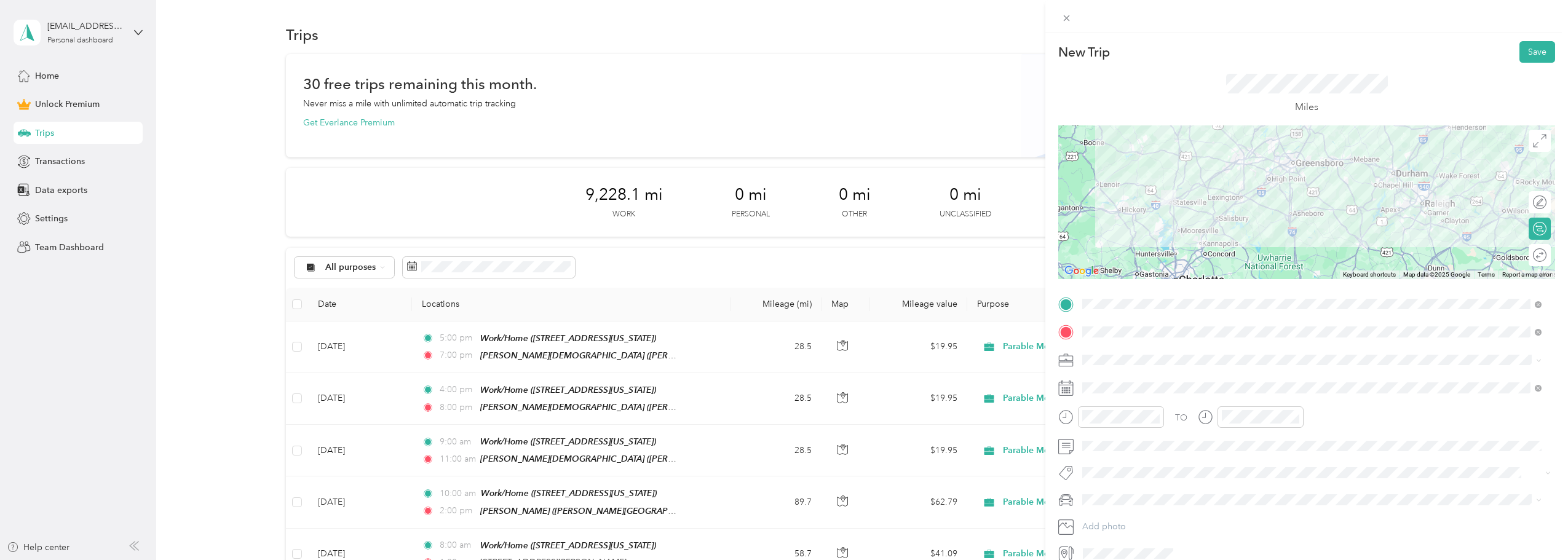
click at [1127, 488] on span "Parable Media" at bounding box center [1114, 485] width 55 height 10
click at [1525, 256] on div at bounding box center [1533, 255] width 26 height 13
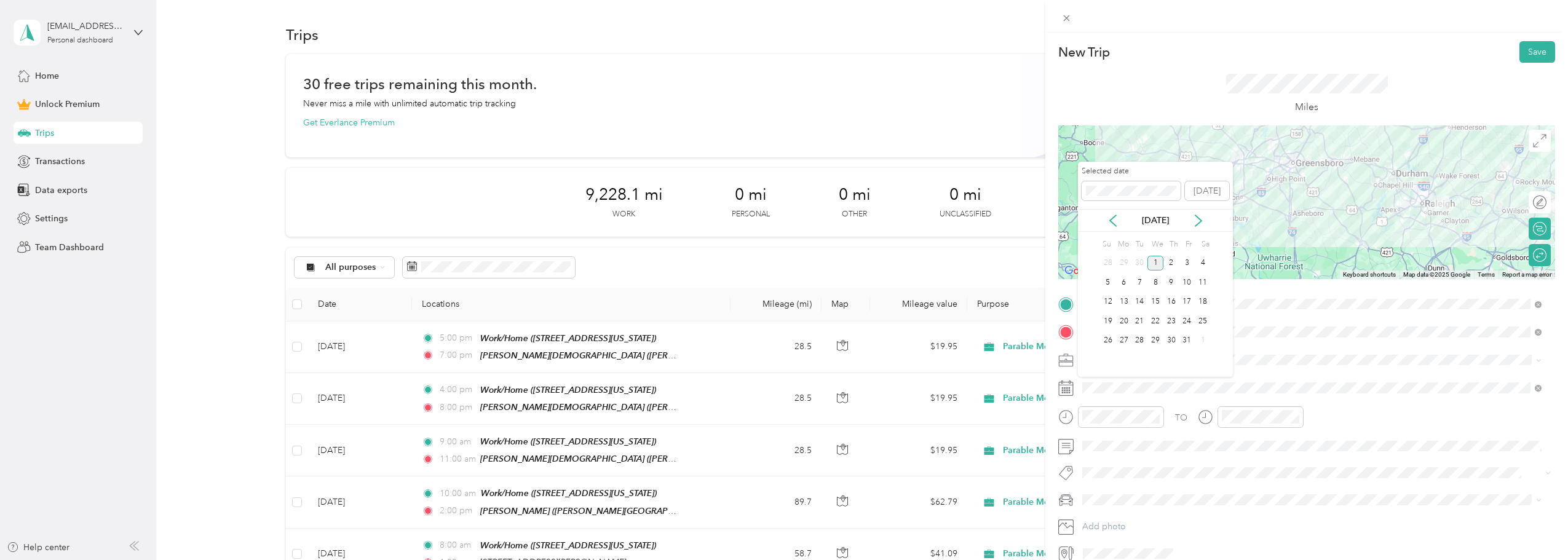
click at [1114, 212] on div "[DATE]" at bounding box center [1155, 220] width 155 height 23
click at [1112, 222] on icon at bounding box center [1113, 221] width 6 height 11
click at [1205, 318] on div "27" at bounding box center [1202, 321] width 16 height 15
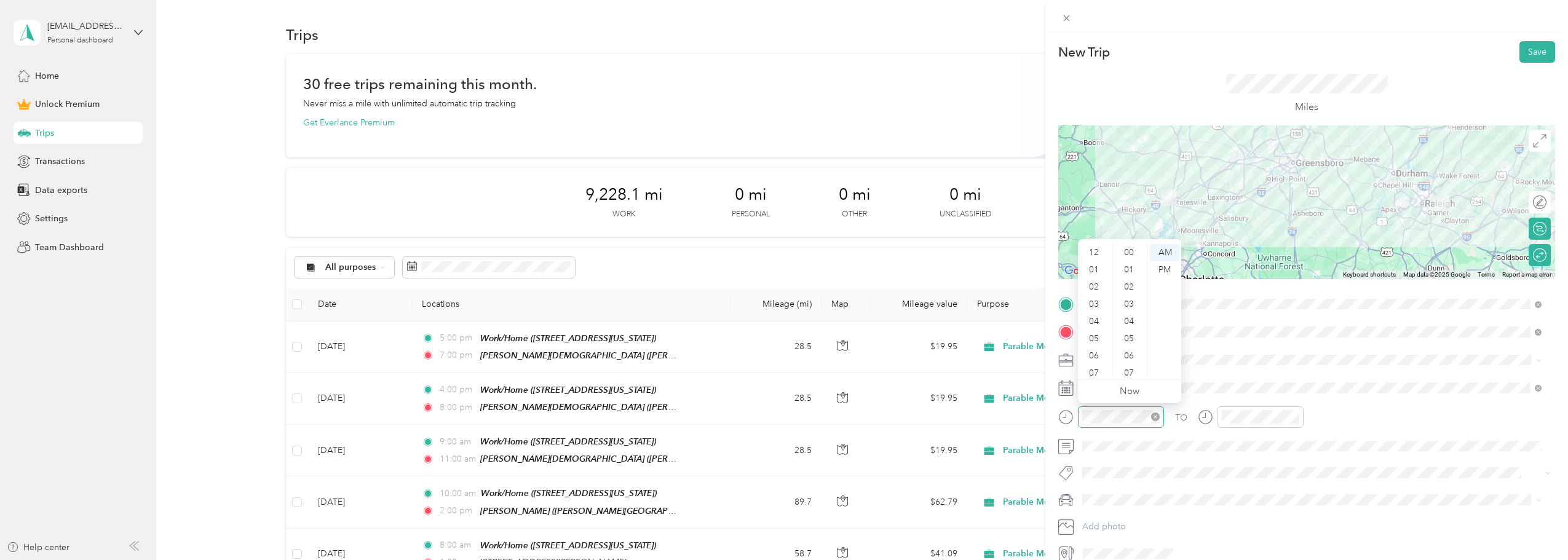
scroll to position [74, 0]
click at [1095, 280] on div "06" at bounding box center [1095, 282] width 29 height 17
click at [1129, 252] on div "00" at bounding box center [1130, 252] width 29 height 17
click at [1160, 254] on div "AM" at bounding box center [1165, 252] width 29 height 17
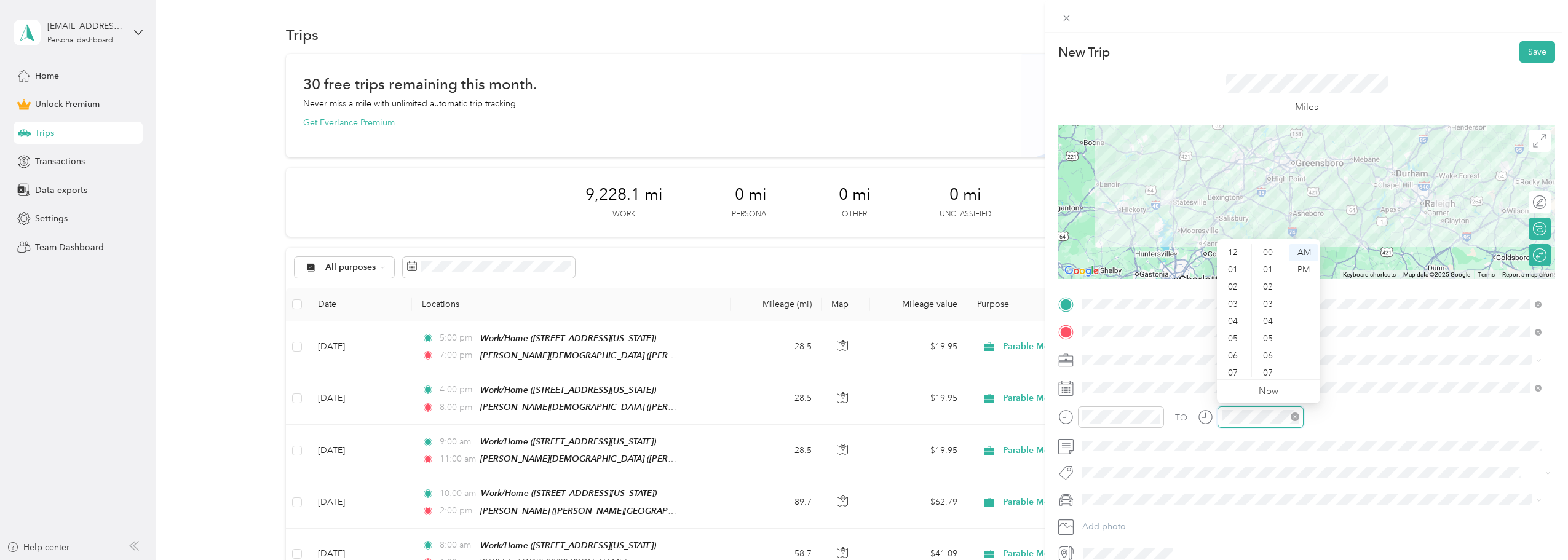
scroll to position [74, 0]
click at [1235, 263] on div "05" at bounding box center [1234, 265] width 29 height 17
click at [1266, 249] on div "00" at bounding box center [1269, 252] width 29 height 17
click at [1299, 271] on div "PM" at bounding box center [1304, 270] width 29 height 17
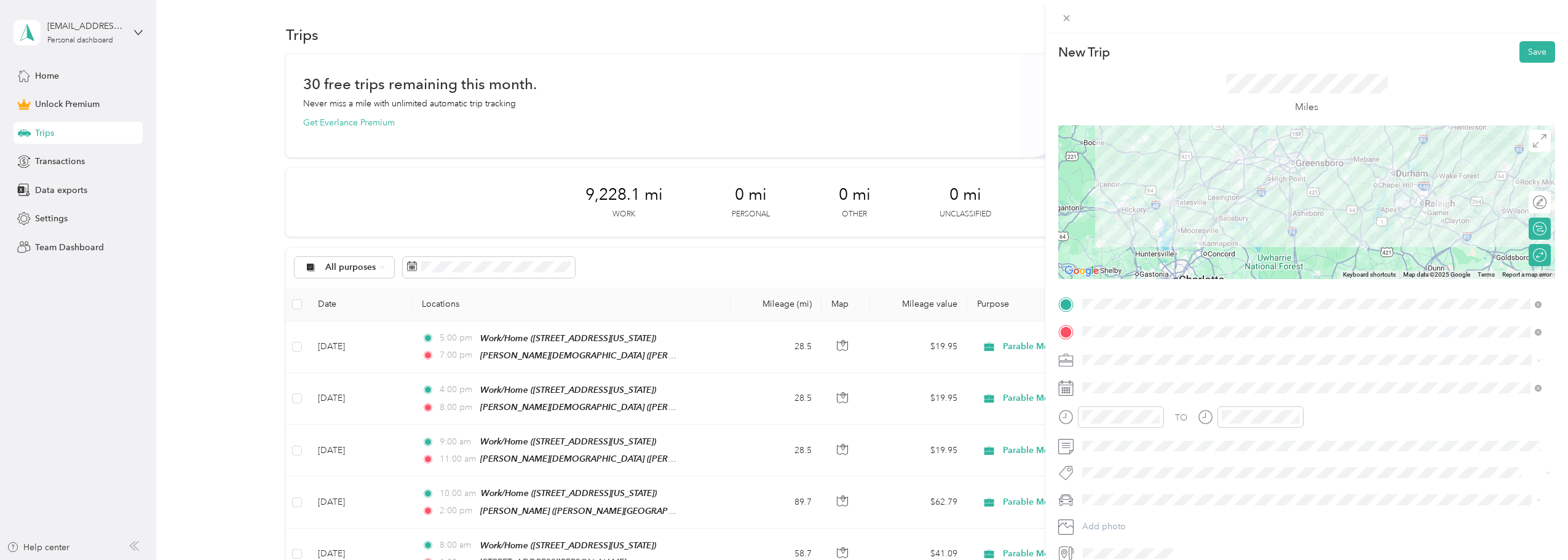
click at [1134, 519] on span "Subaru Crosstrek" at bounding box center [1120, 521] width 67 height 10
click at [1528, 53] on button "Save" at bounding box center [1537, 51] width 35 height 22
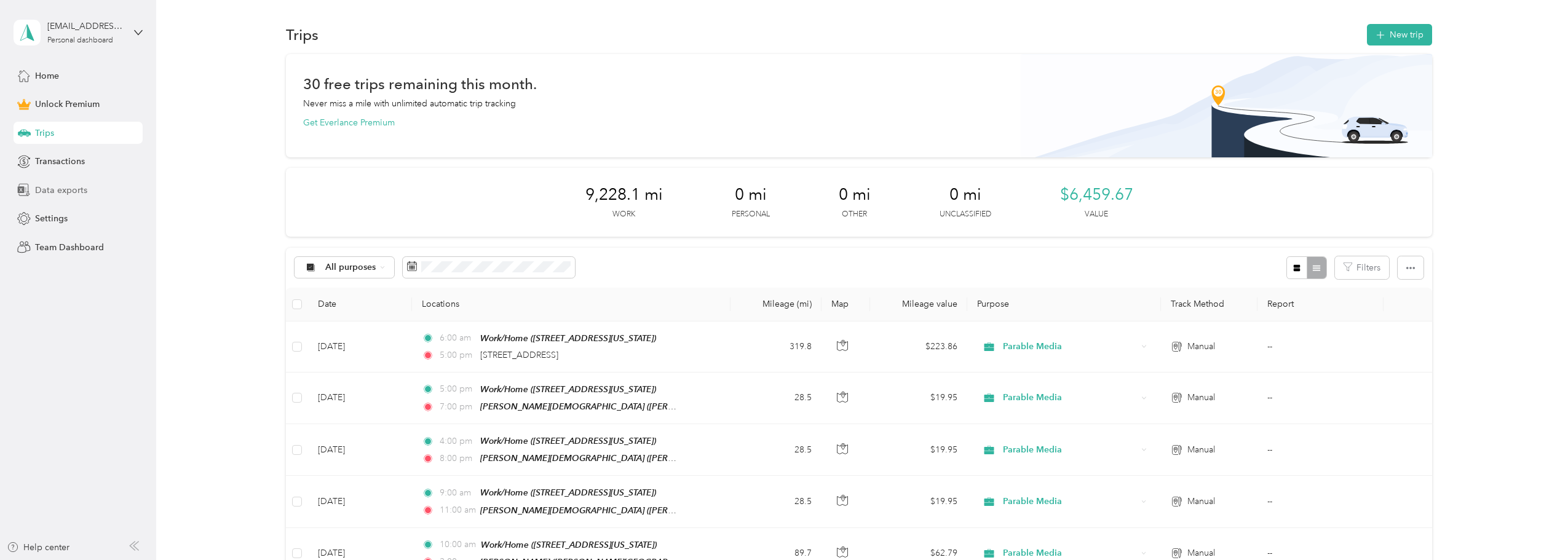
click at [66, 189] on span "Data exports" at bounding box center [60, 190] width 52 height 13
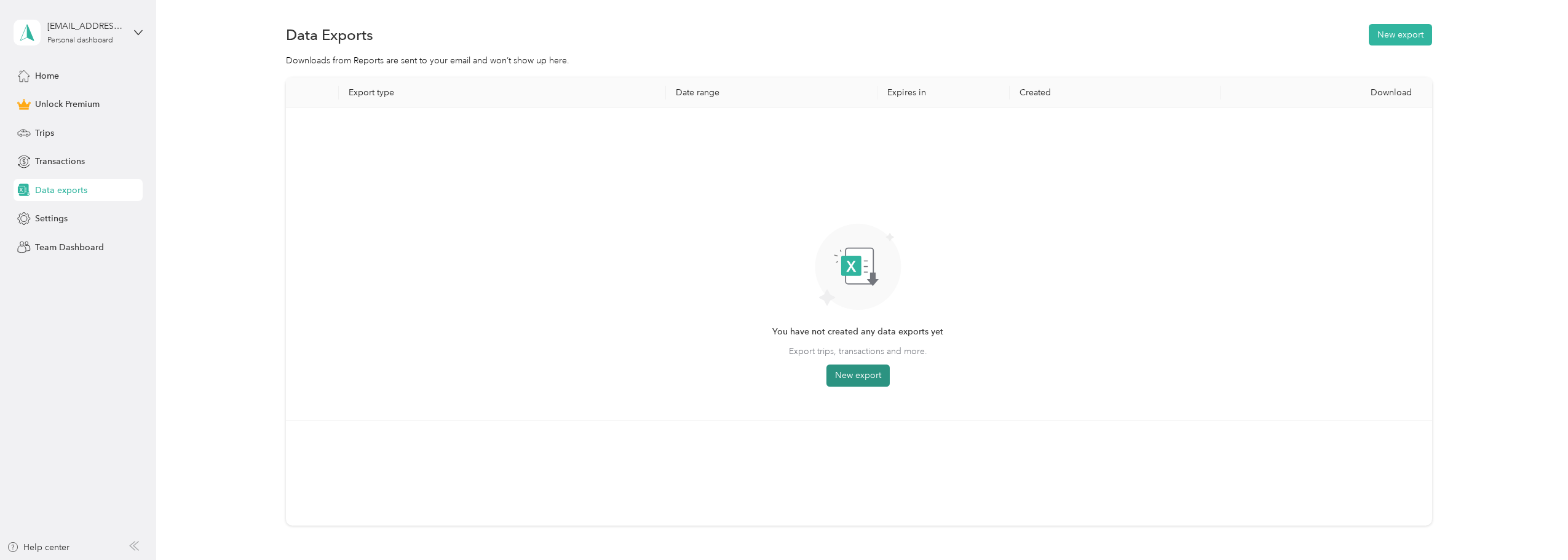
click at [867, 378] on button "New export" at bounding box center [858, 376] width 63 height 22
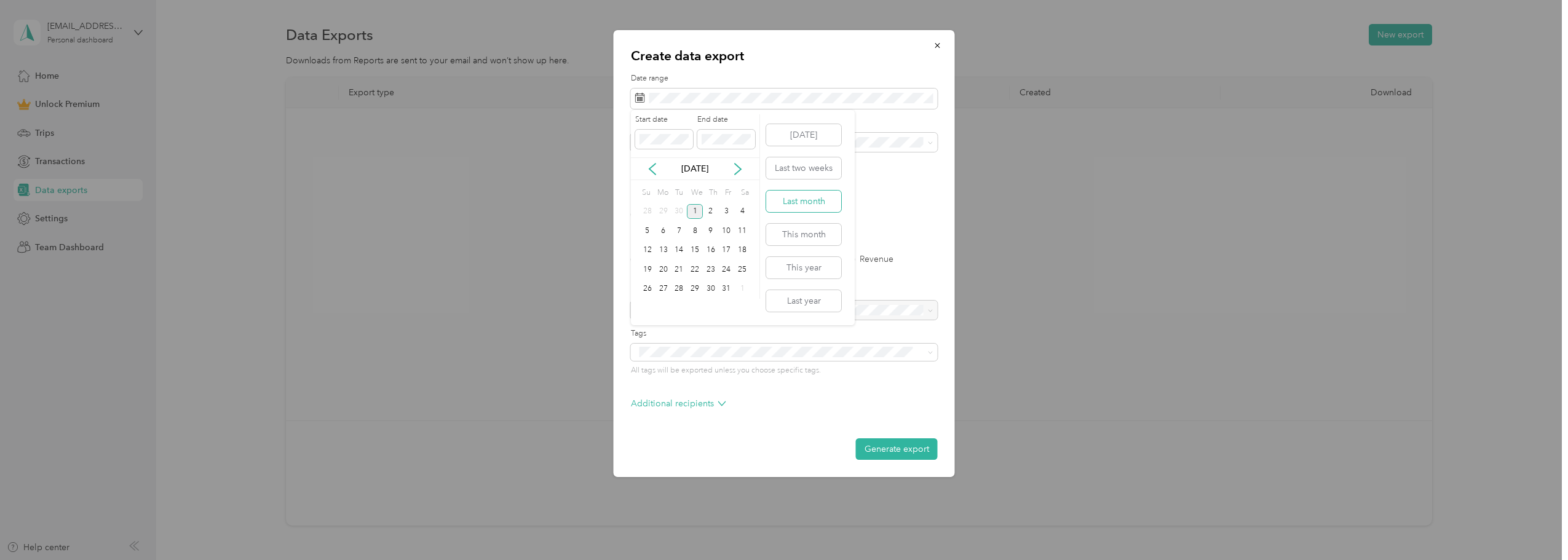
click at [794, 203] on button "Last month" at bounding box center [804, 201] width 75 height 22
click at [878, 454] on button "Generate export" at bounding box center [897, 449] width 82 height 22
